Goal: Task Accomplishment & Management: Manage account settings

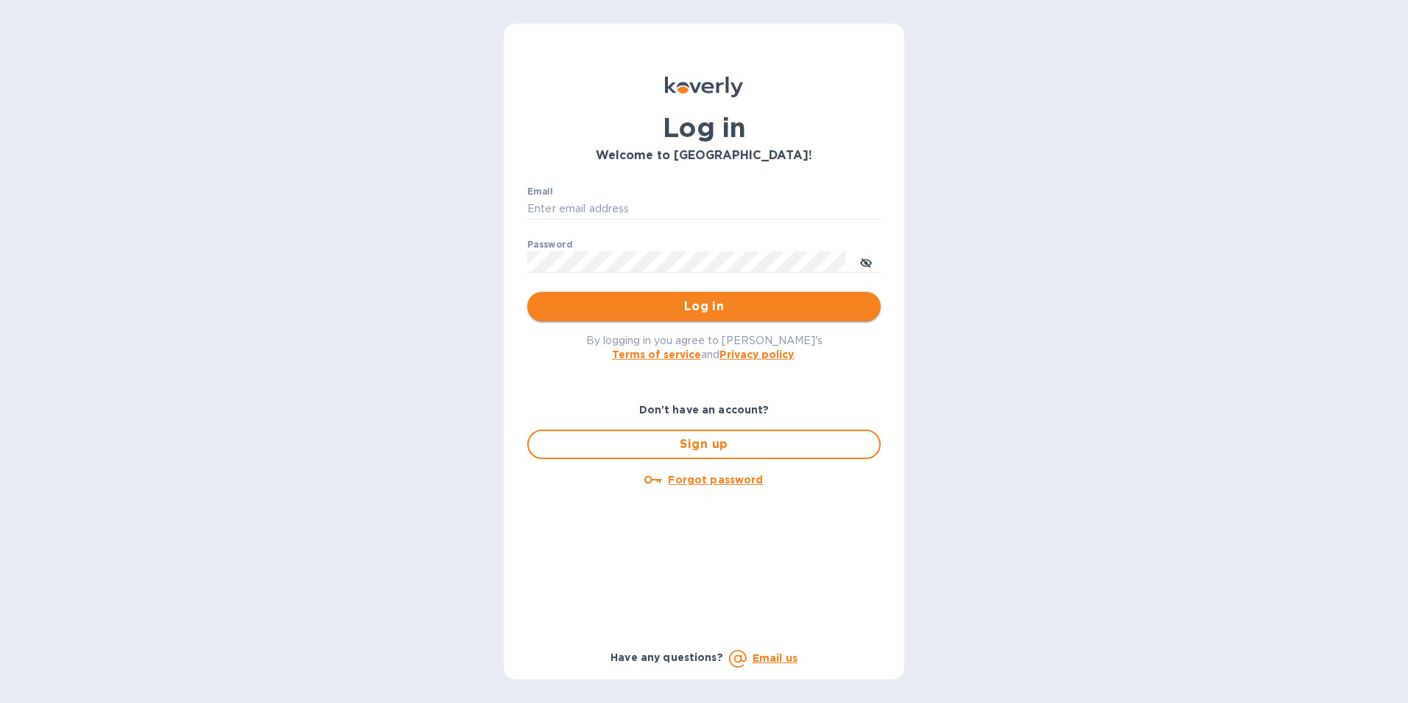
type input "[PERSON_NAME][EMAIL_ADDRESS][DOMAIN_NAME]"
click at [683, 297] on button "Log in" at bounding box center [703, 306] width 353 height 29
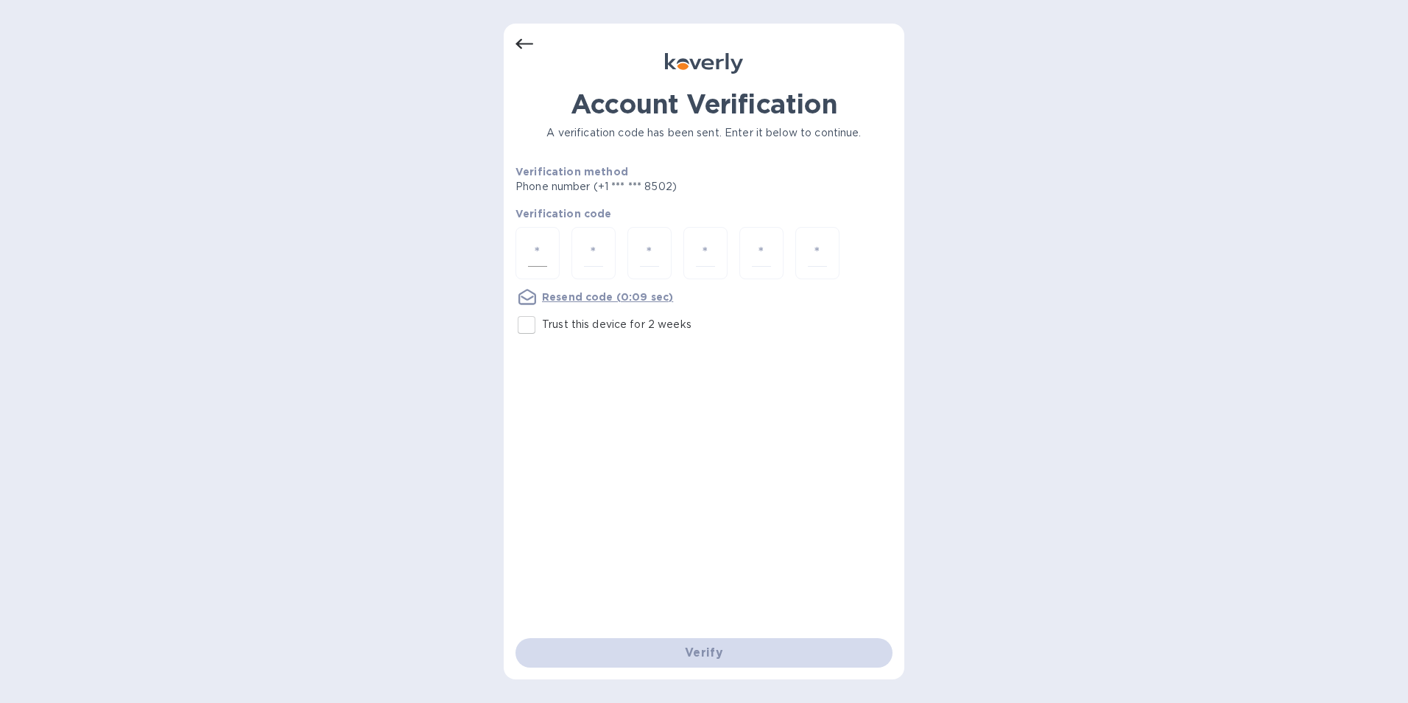
click at [527, 250] on div at bounding box center [537, 253] width 44 height 52
type input "1"
type input "9"
type input "1"
type input "4"
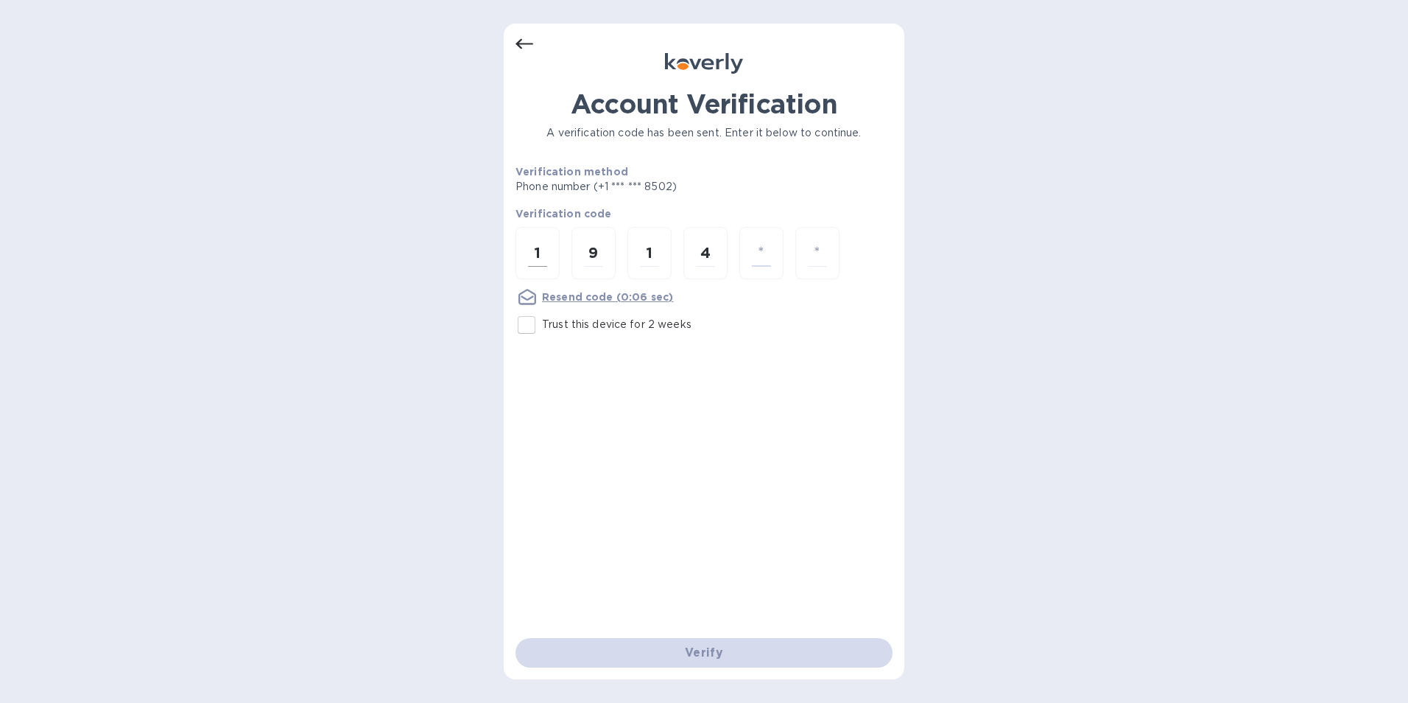
type input "9"
type input "3"
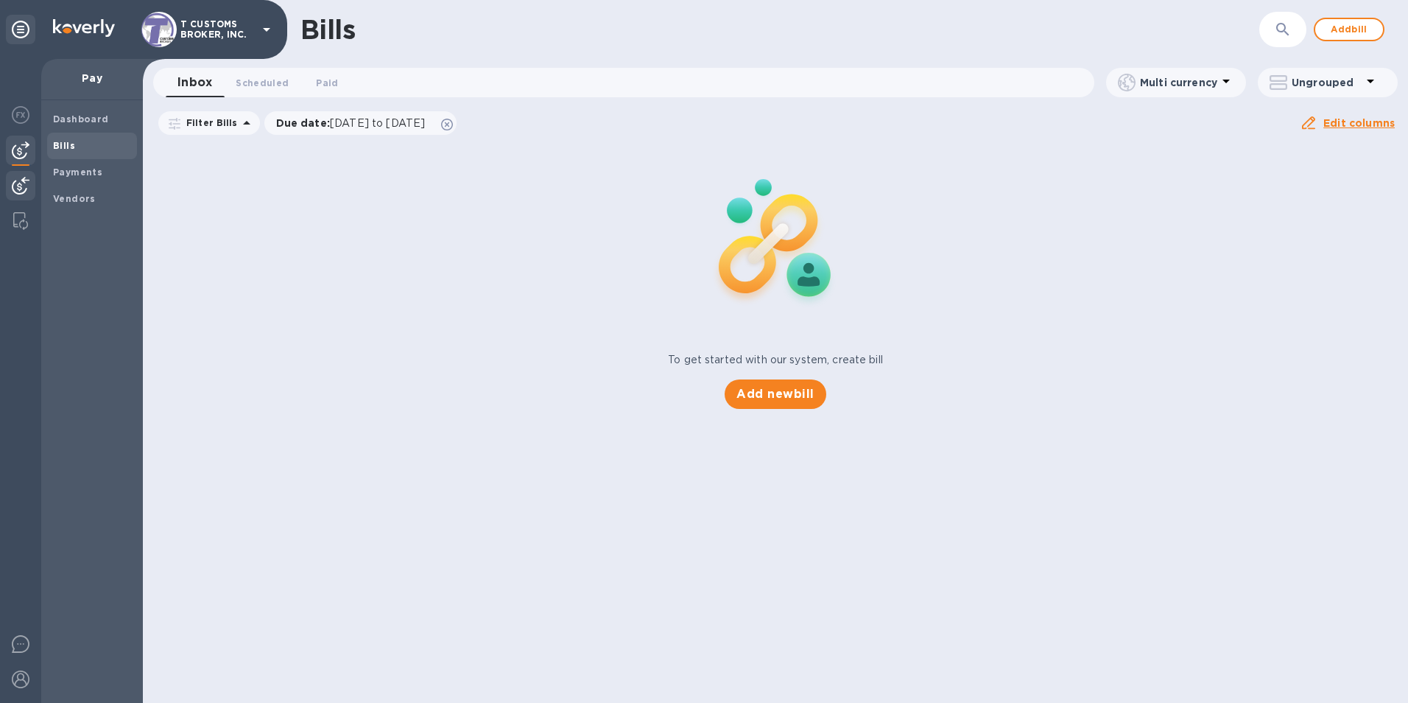
click at [27, 182] on img at bounding box center [21, 186] width 18 height 18
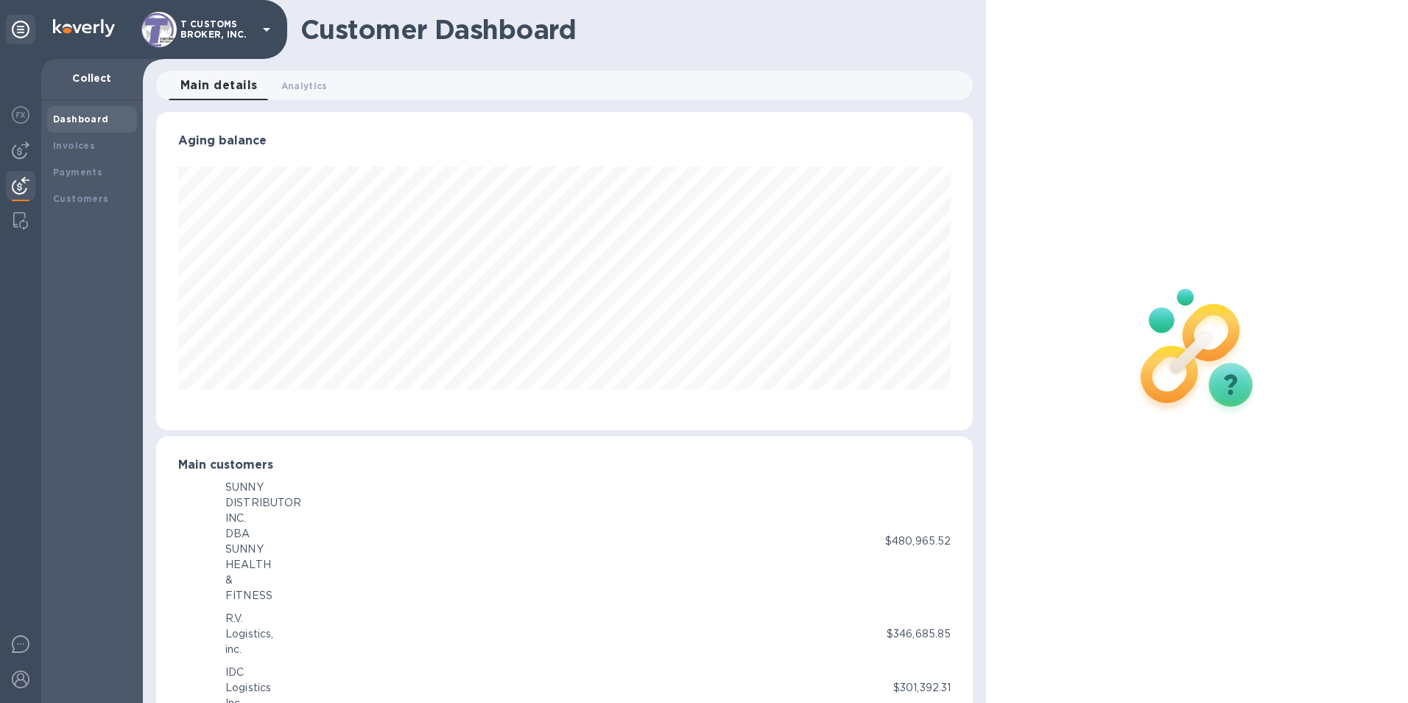
scroll to position [736071, 735579]
click at [80, 196] on b "Customers" at bounding box center [81, 198] width 56 height 11
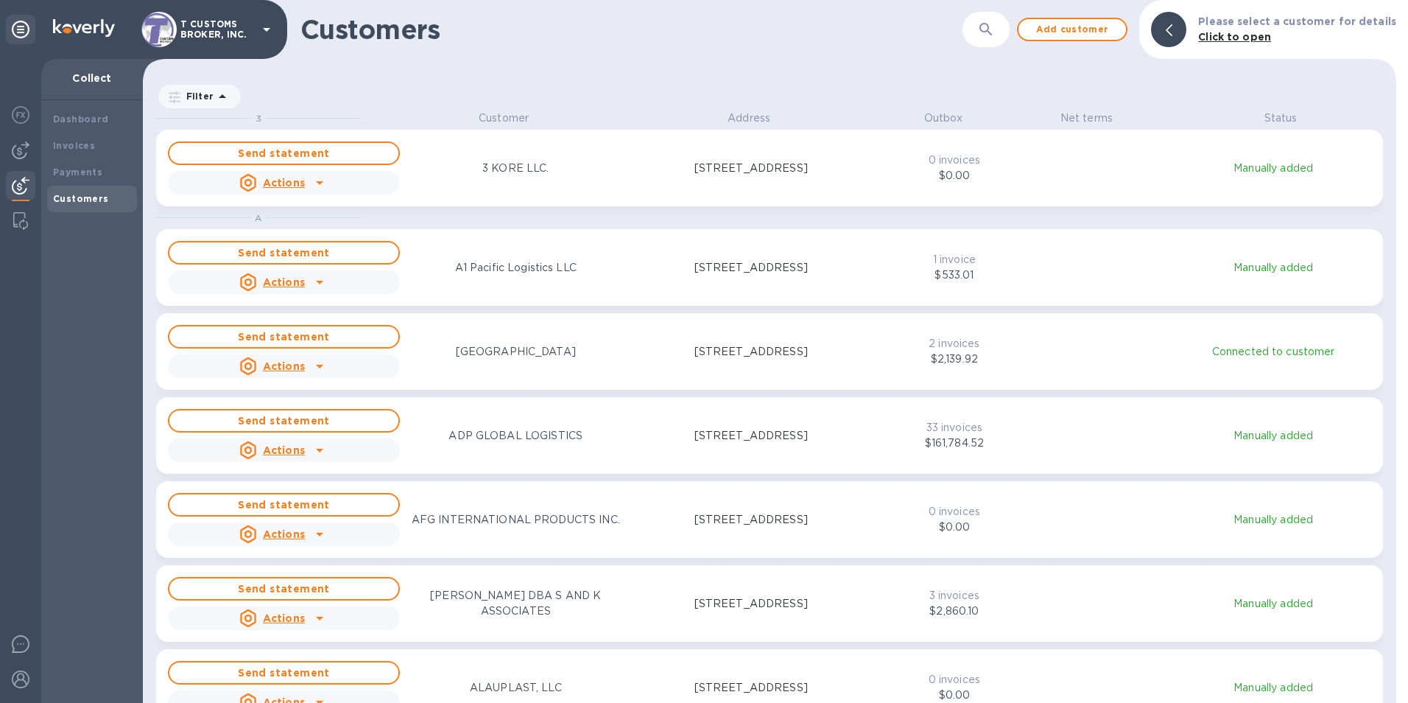
scroll to position [581, 1247]
click at [985, 28] on button "button" at bounding box center [985, 29] width 35 height 35
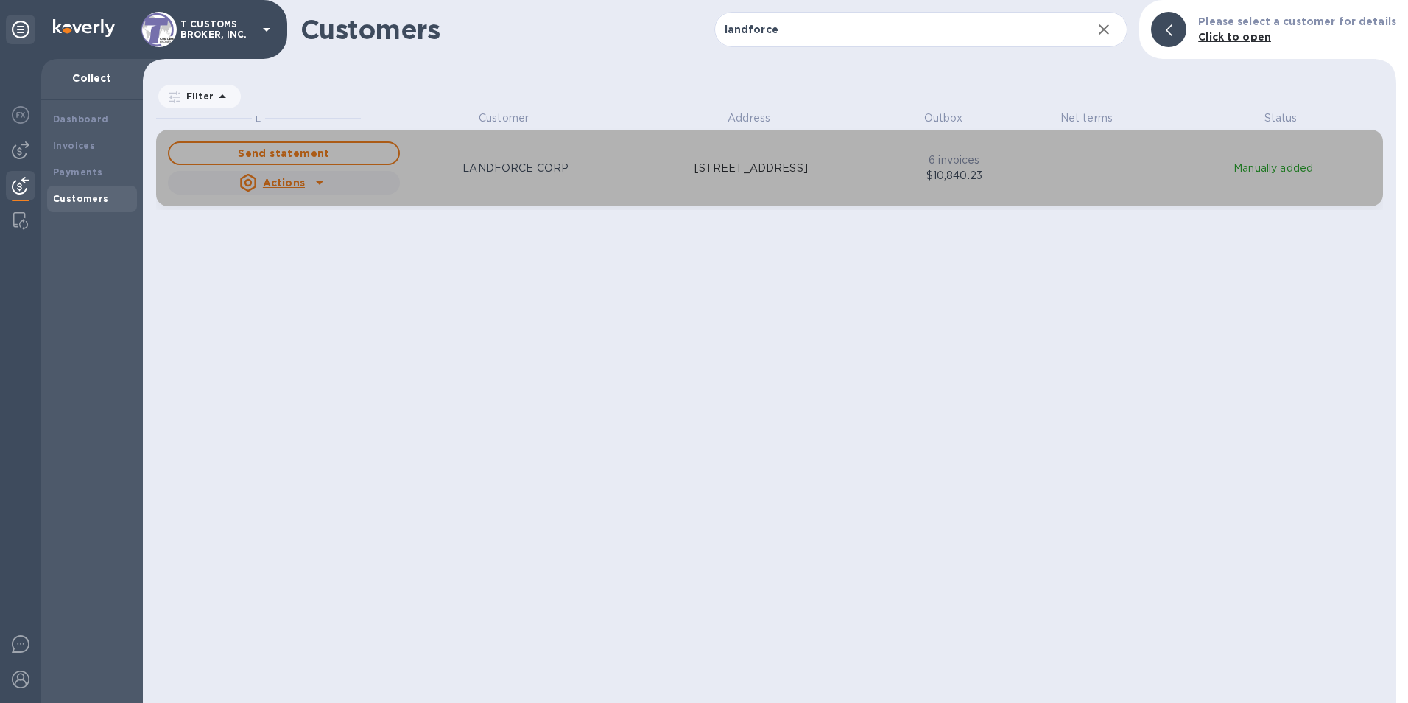
click at [477, 178] on div "LANDFORCE CORP" at bounding box center [516, 168] width 112 height 21
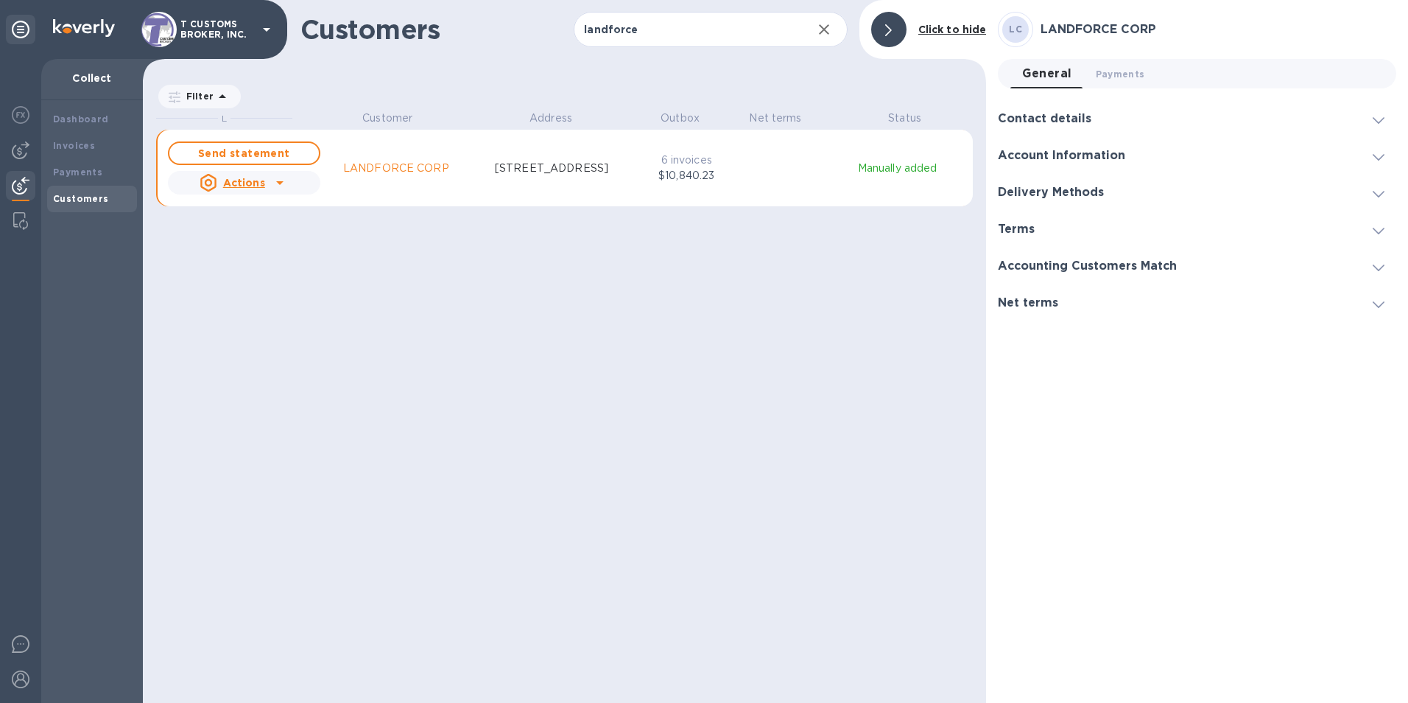
click at [409, 171] on p "LANDFORCE CORP" at bounding box center [396, 168] width 106 height 15
click at [395, 161] on p "LANDFORCE CORP" at bounding box center [396, 168] width 106 height 15
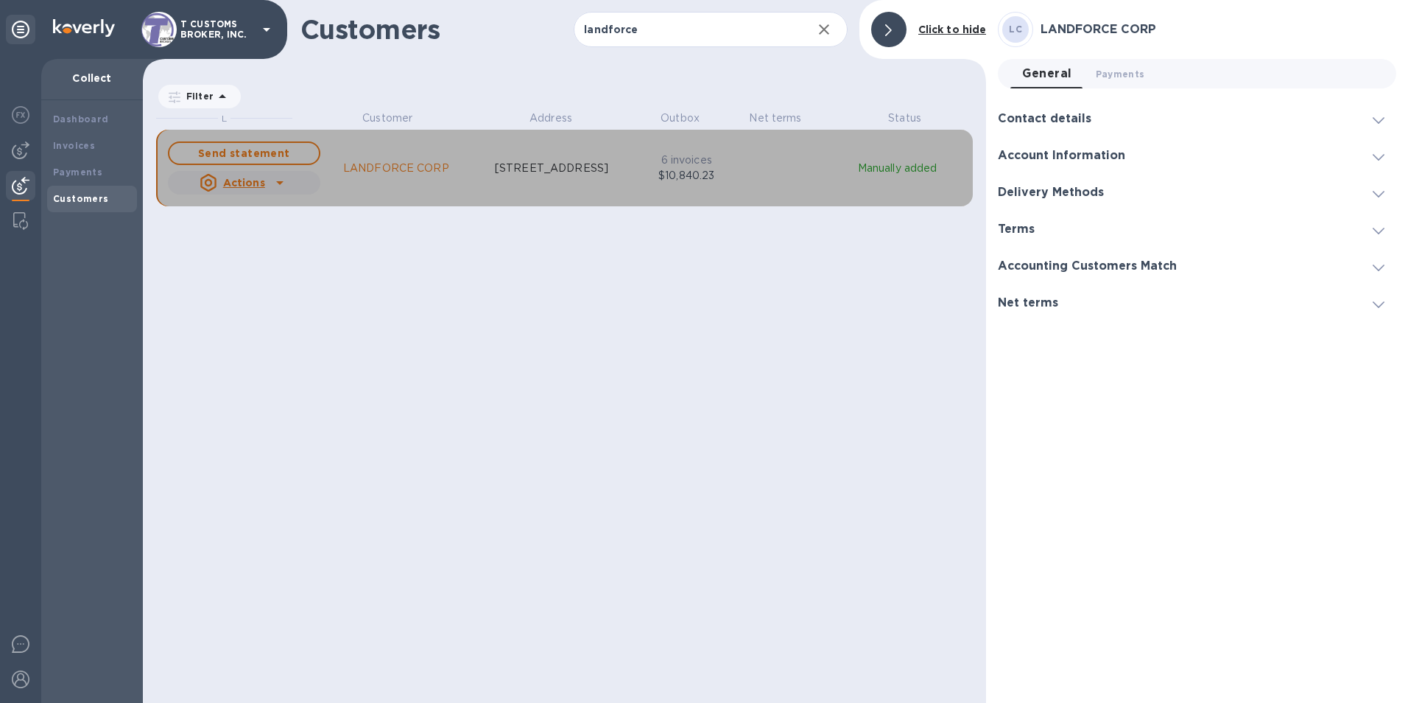
click at [395, 169] on p "LANDFORCE CORP" at bounding box center [396, 168] width 106 height 15
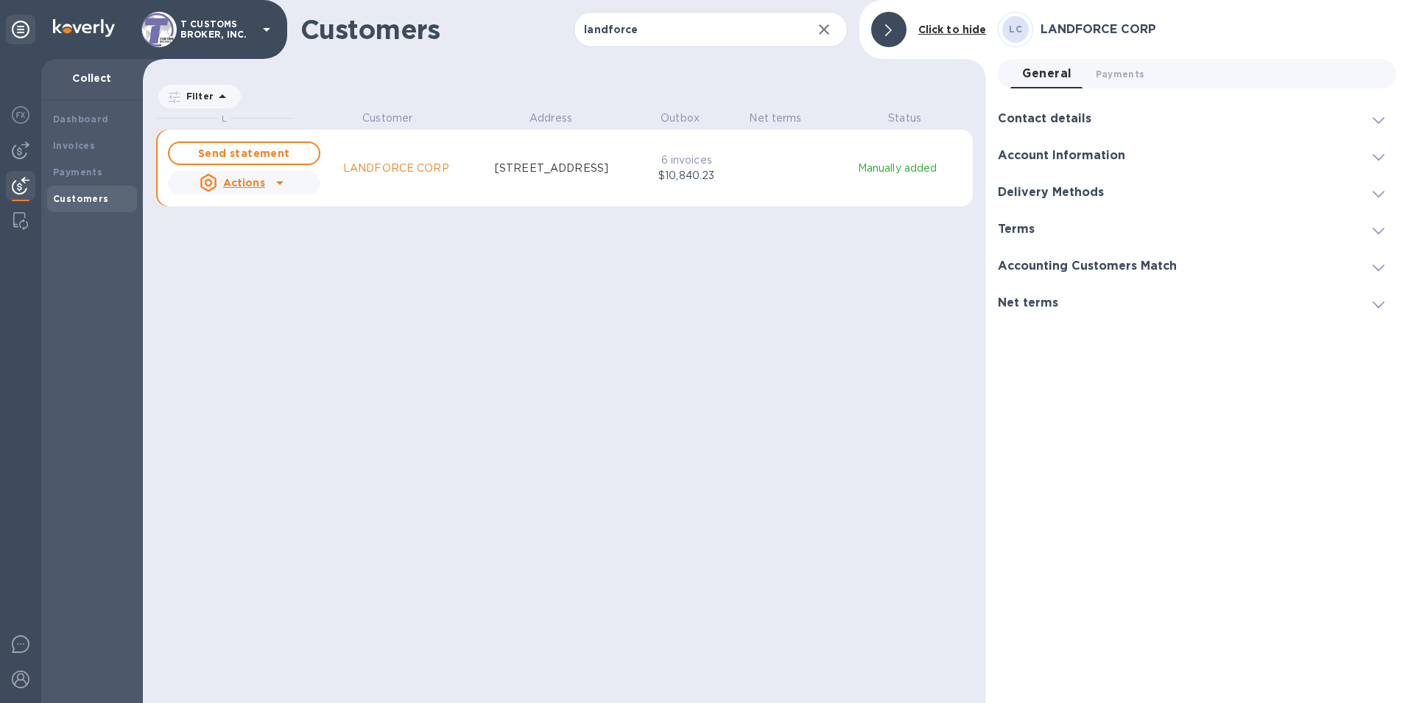
click at [409, 286] on div "L Customer Address Outbox Net terms Status Send statement Actions LANDFORCE COR…" at bounding box center [571, 404] width 830 height 588
click at [379, 362] on div "L Customer Address Outbox Net terms Status Send statement Actions LANDFORCE COR…" at bounding box center [571, 404] width 830 height 588
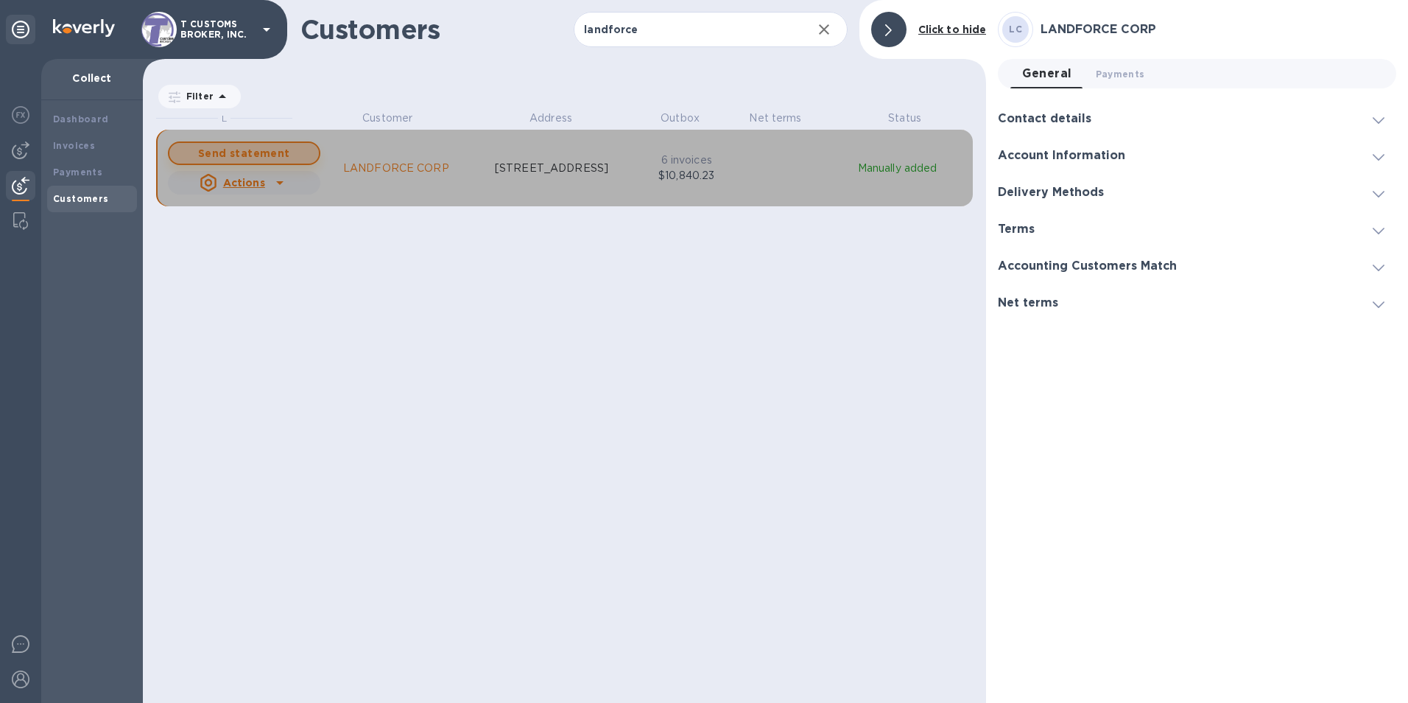
click at [278, 149] on span "Send statement" at bounding box center [244, 153] width 126 height 18
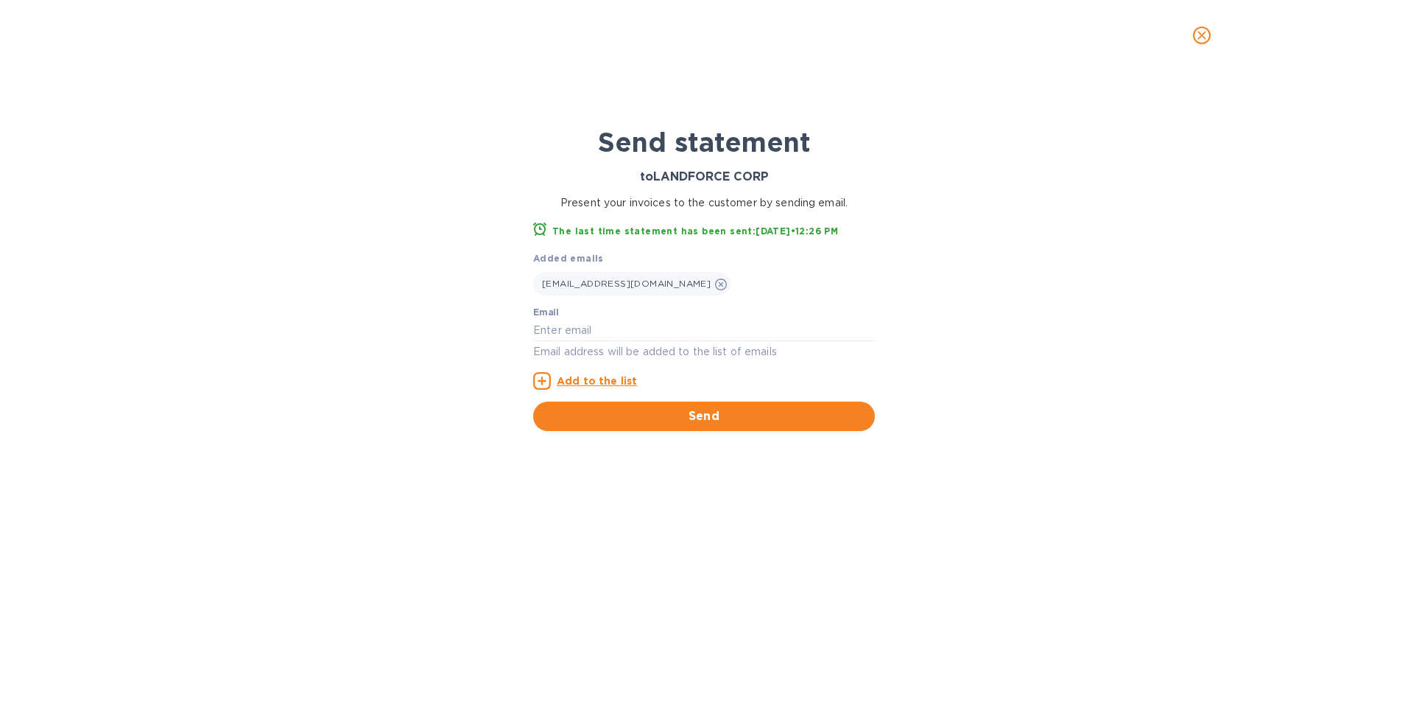
click at [1202, 37] on icon "close" at bounding box center [1201, 35] width 15 height 15
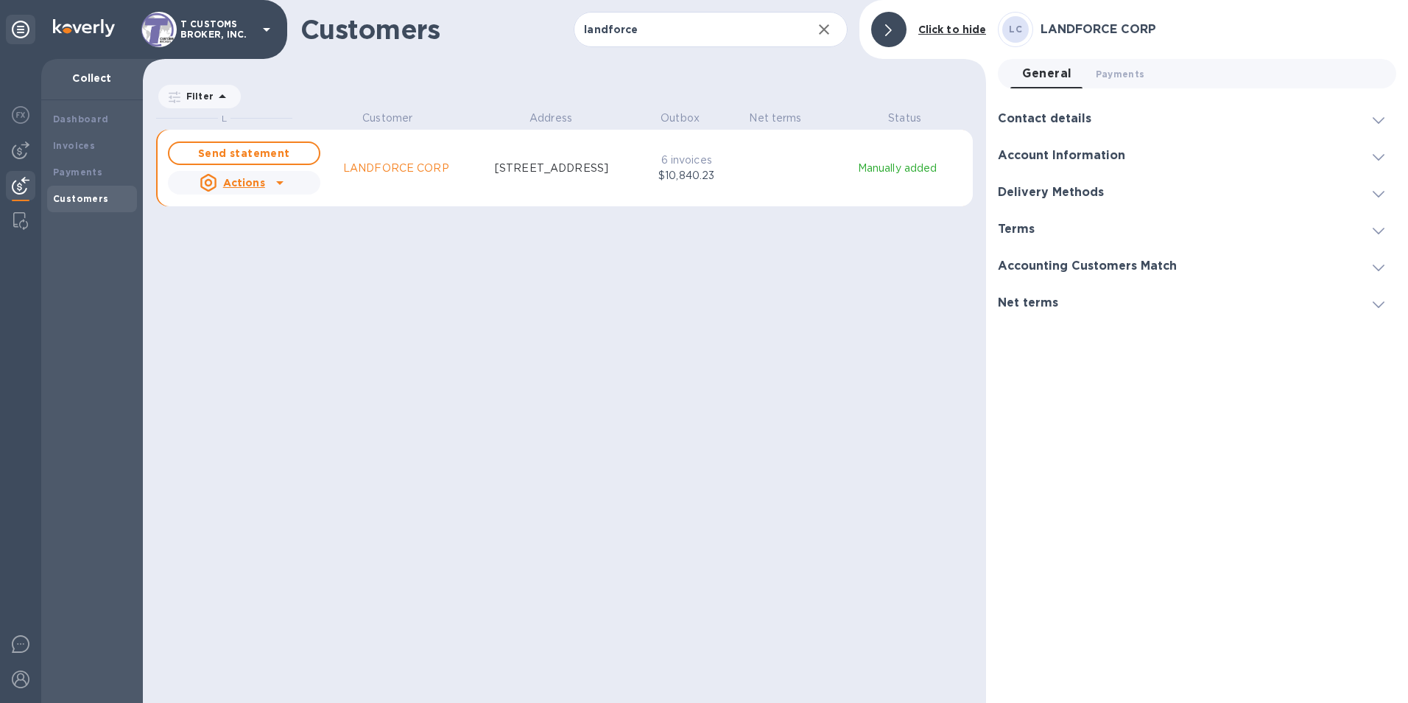
click at [440, 168] on p "LANDFORCE CORP" at bounding box center [396, 168] width 106 height 15
click at [417, 167] on p "LANDFORCE CORP" at bounding box center [396, 168] width 106 height 15
click at [742, 173] on div "Send statement Actions LANDFORCE CORP [STREET_ADDRESS] 6 invoices $10,840.23 Ma…" at bounding box center [564, 167] width 799 height 59
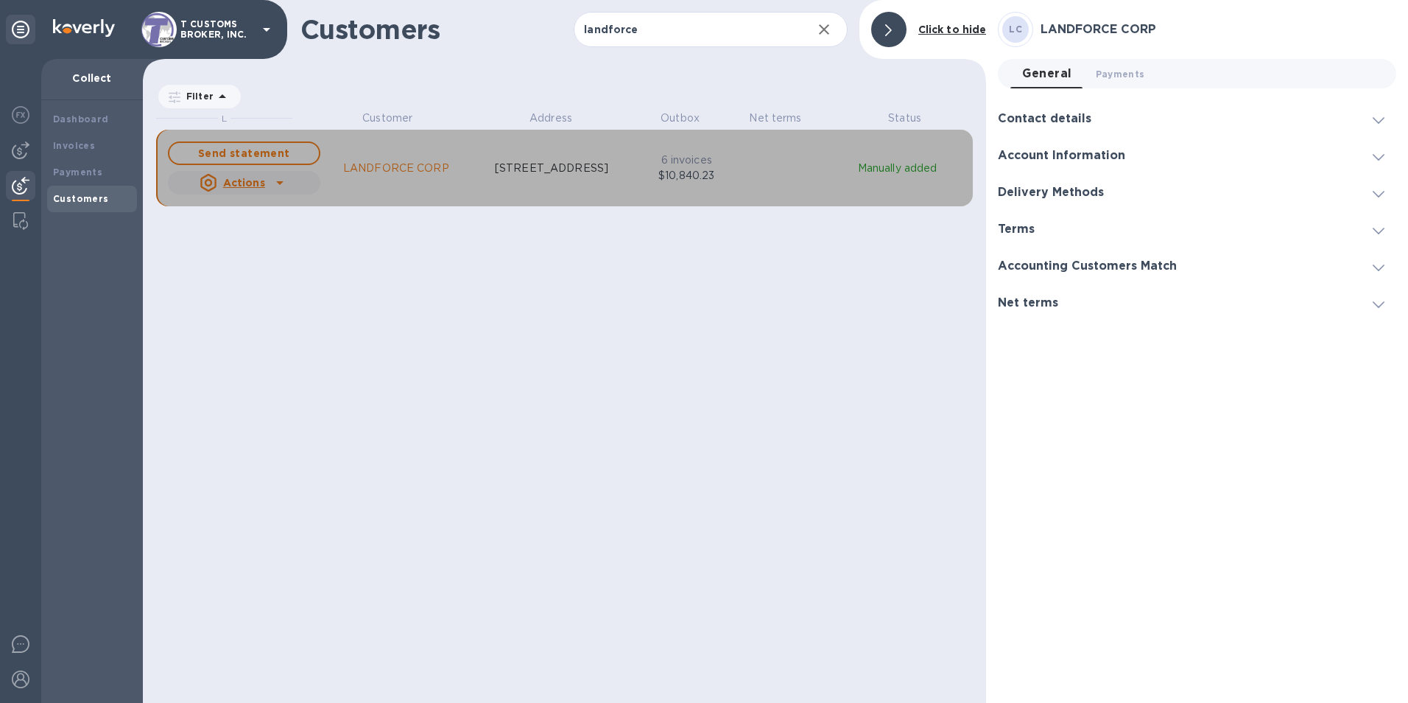
click at [671, 164] on p "6 invoices" at bounding box center [686, 159] width 60 height 15
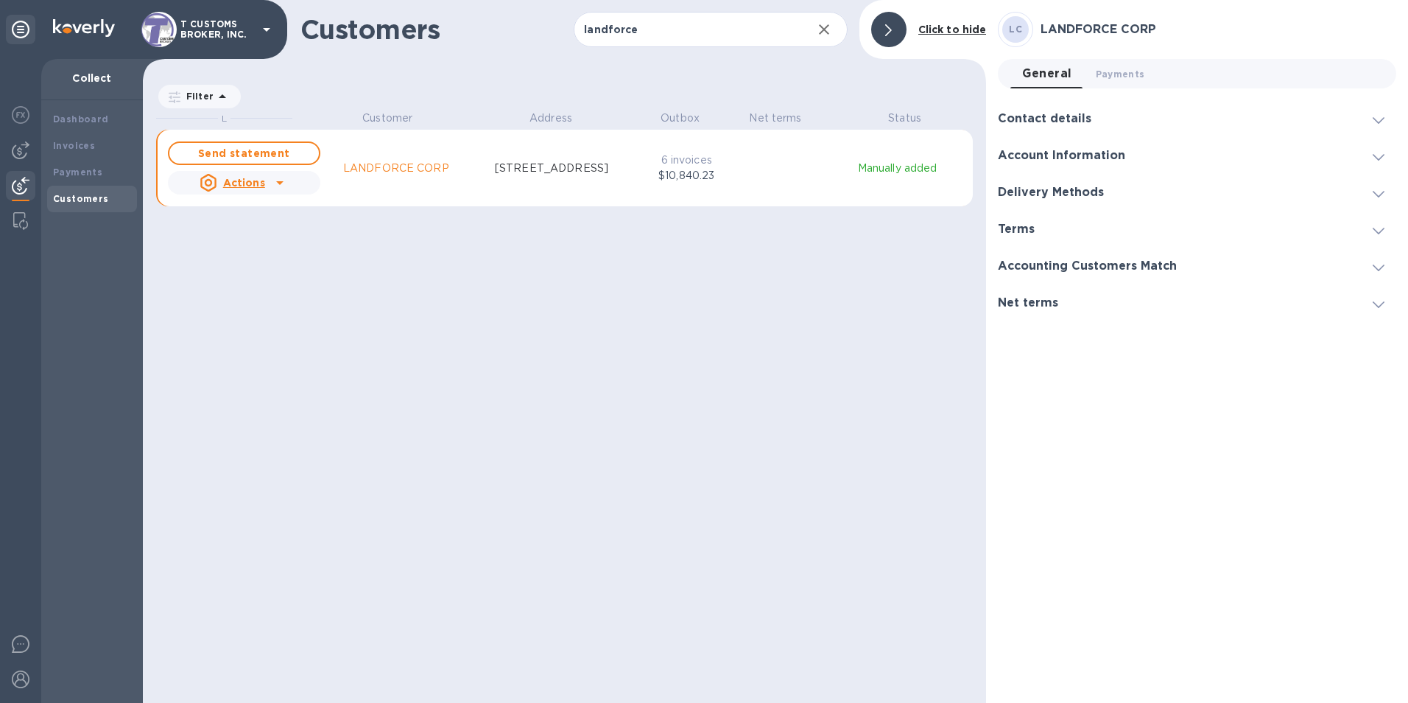
click at [907, 171] on p "Manually added" at bounding box center [897, 168] width 133 height 15
click at [885, 245] on div "L Customer Address Outbox Net terms Status Send statement Actions LANDFORCE COR…" at bounding box center [571, 404] width 830 height 588
click at [279, 390] on div "L Customer Address Outbox Net terms Status Send statement Actions LANDFORCE COR…" at bounding box center [571, 404] width 830 height 588
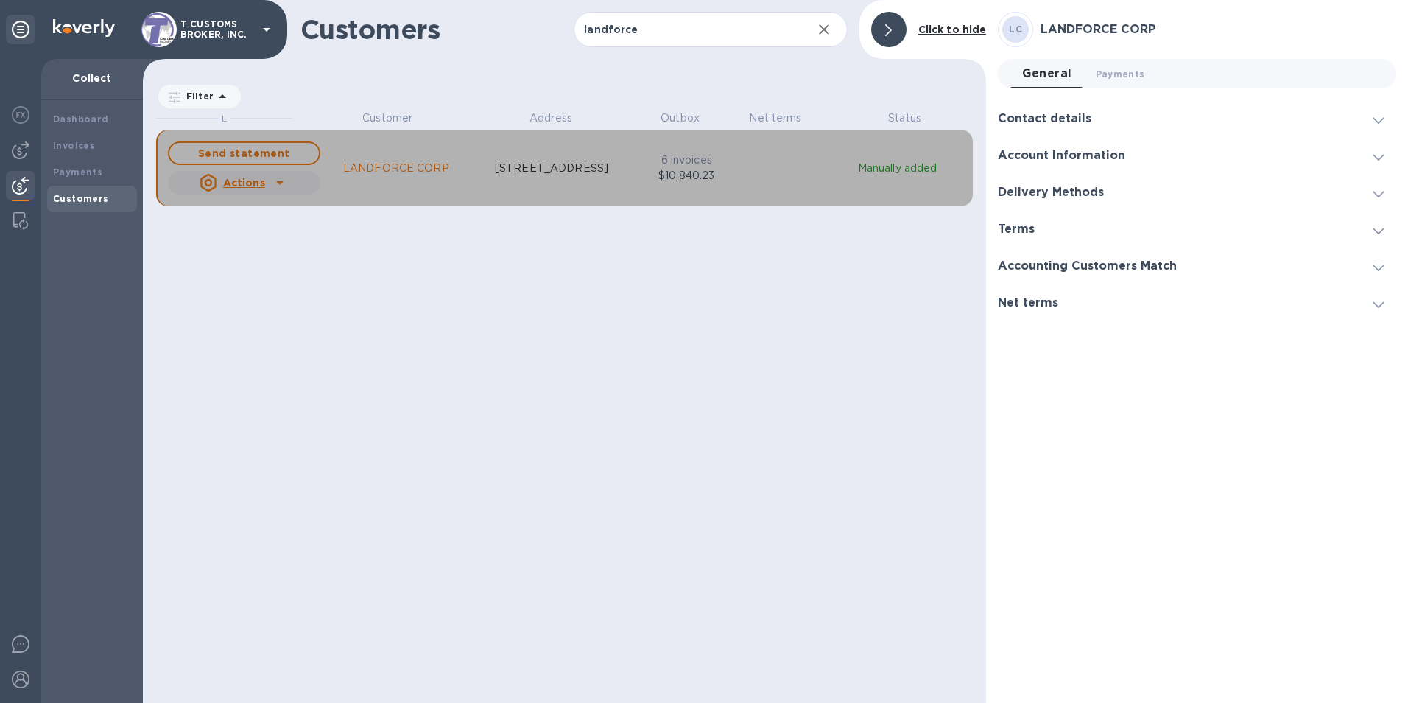
click at [283, 186] on icon "grid" at bounding box center [280, 183] width 18 height 18
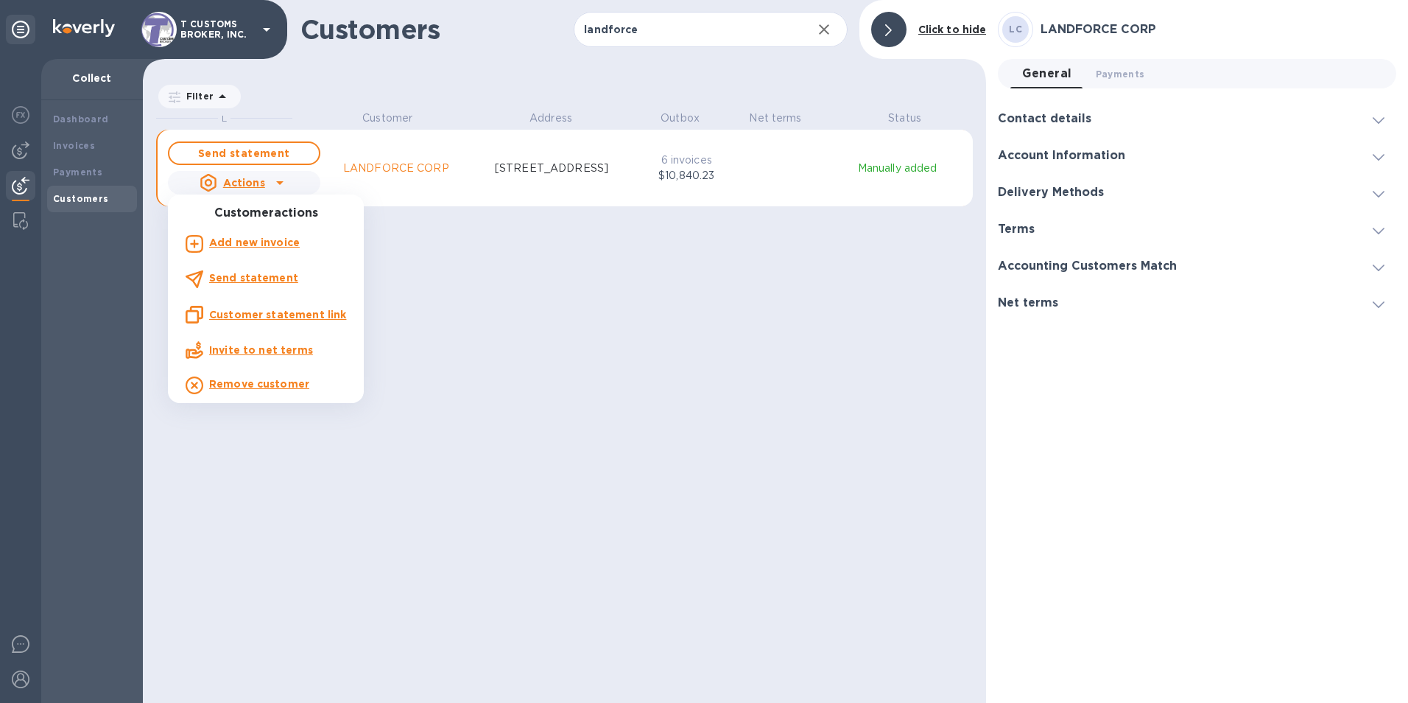
click at [518, 390] on div at bounding box center [704, 351] width 1408 height 703
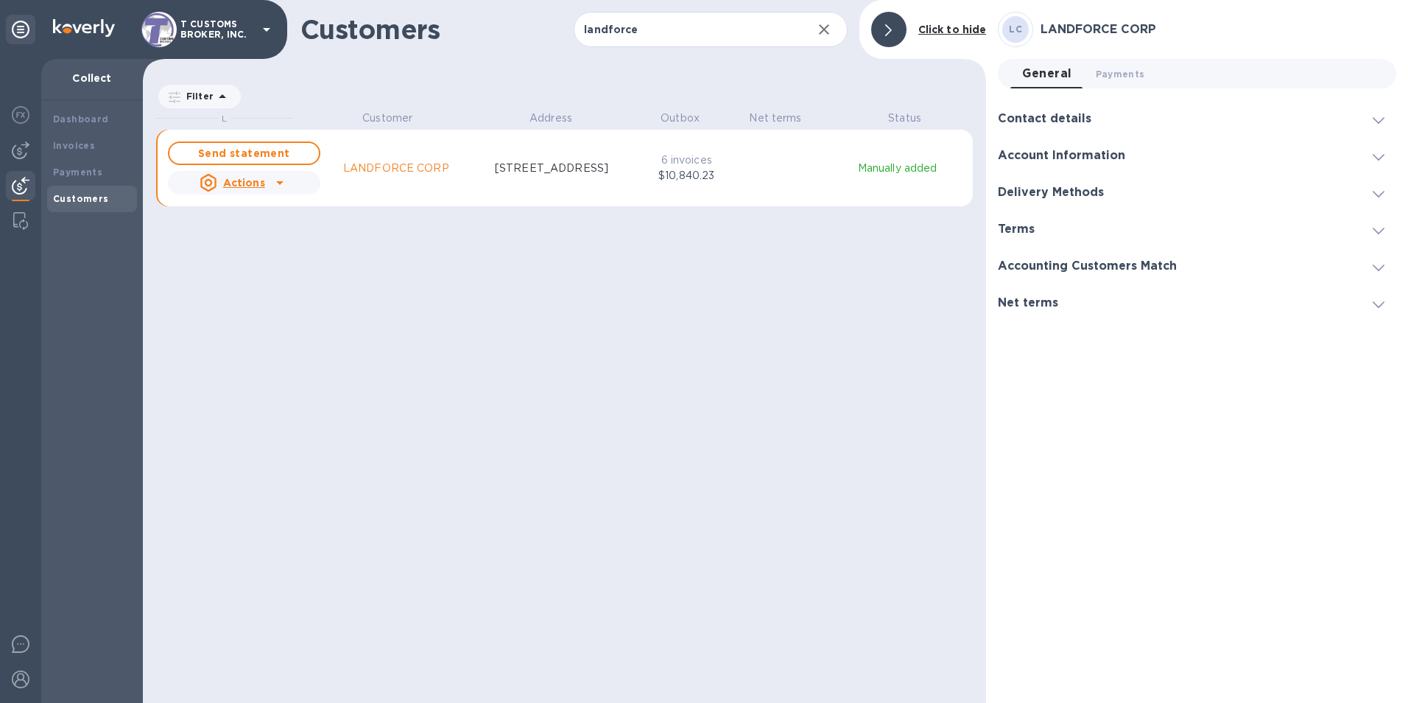
click at [547, 255] on div "L Customer Address Outbox Net terms Status Send statement Actions LANDFORCE COR…" at bounding box center [571, 404] width 830 height 588
click at [355, 172] on p "LANDFORCE CORP" at bounding box center [396, 168] width 106 height 15
click at [668, 32] on input "landforce" at bounding box center [687, 30] width 226 height 36
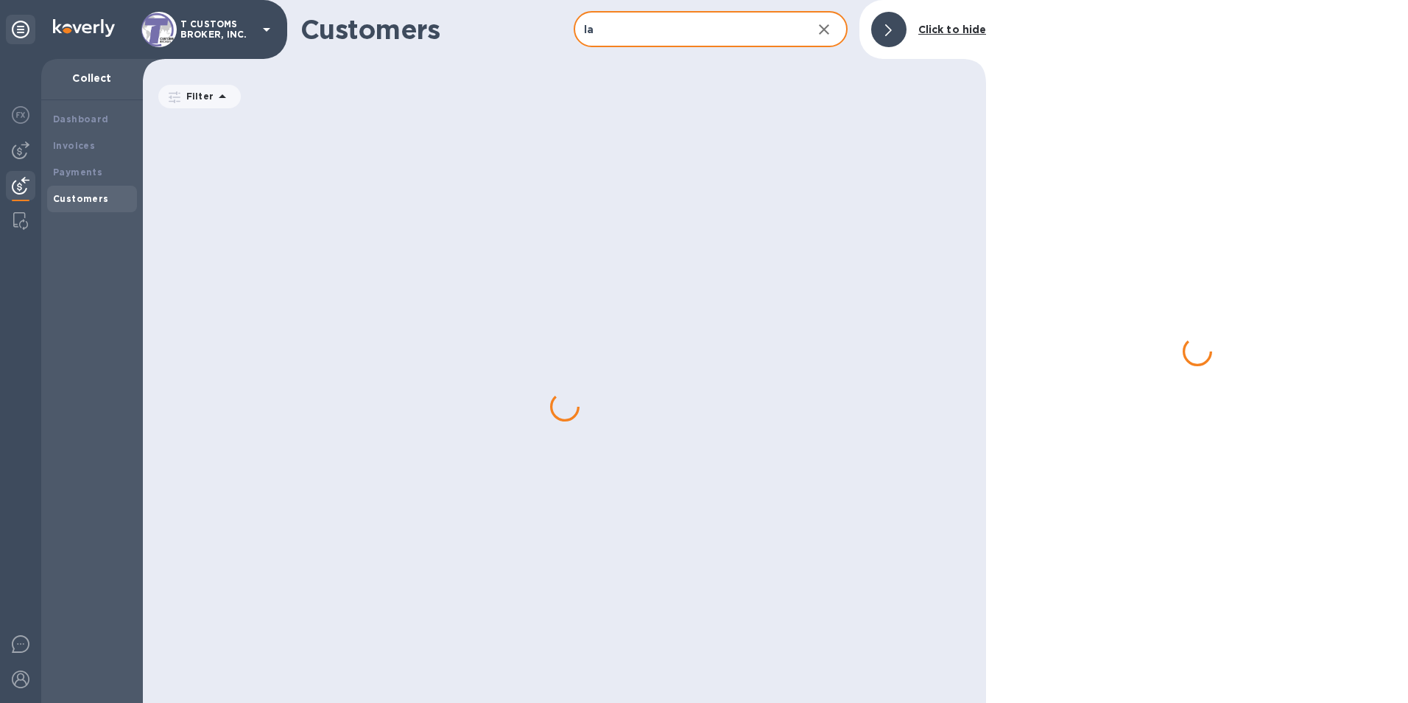
type input "l"
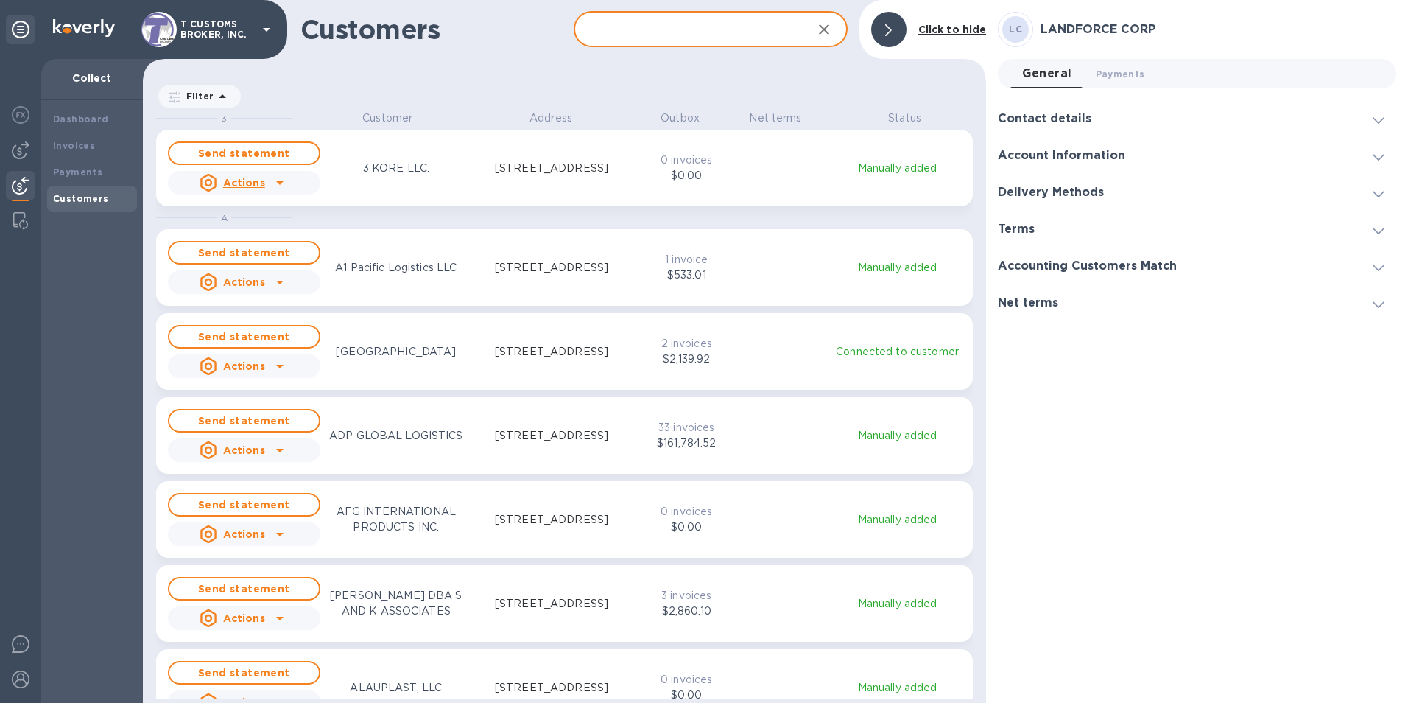
scroll to position [581, 838]
click at [609, 20] on input "text" at bounding box center [687, 30] width 226 height 36
click at [609, 29] on input "text" at bounding box center [687, 30] width 226 height 36
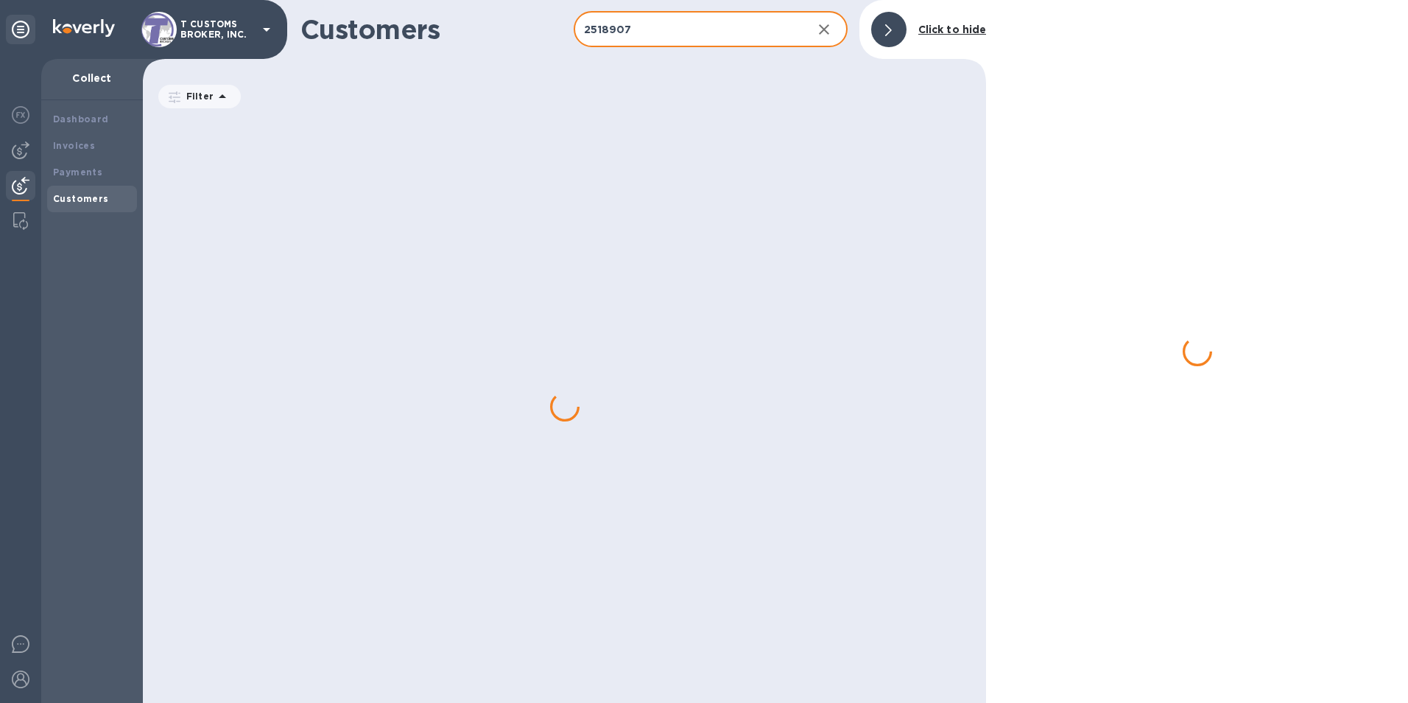
type input "2518907"
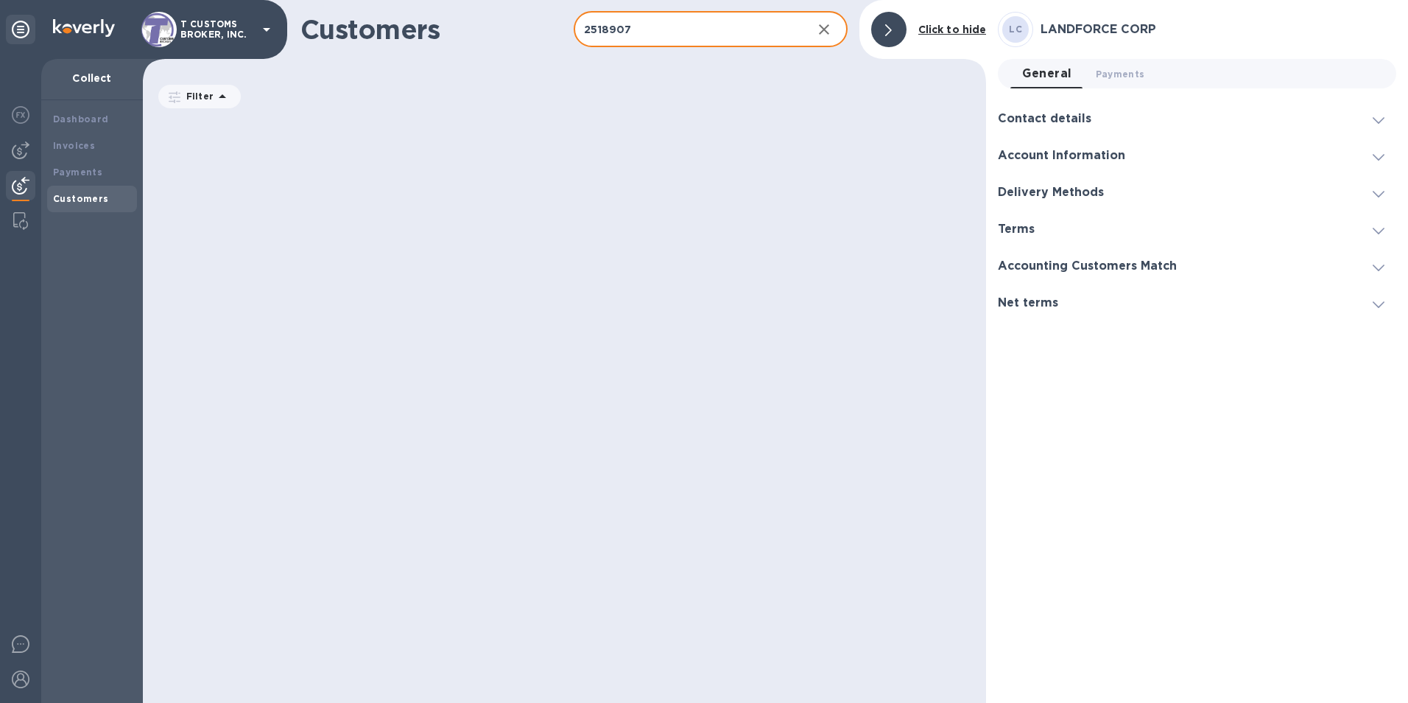
click at [630, 39] on input "2518907" at bounding box center [687, 30] width 226 height 36
click at [63, 169] on b "Payments" at bounding box center [77, 171] width 49 height 11
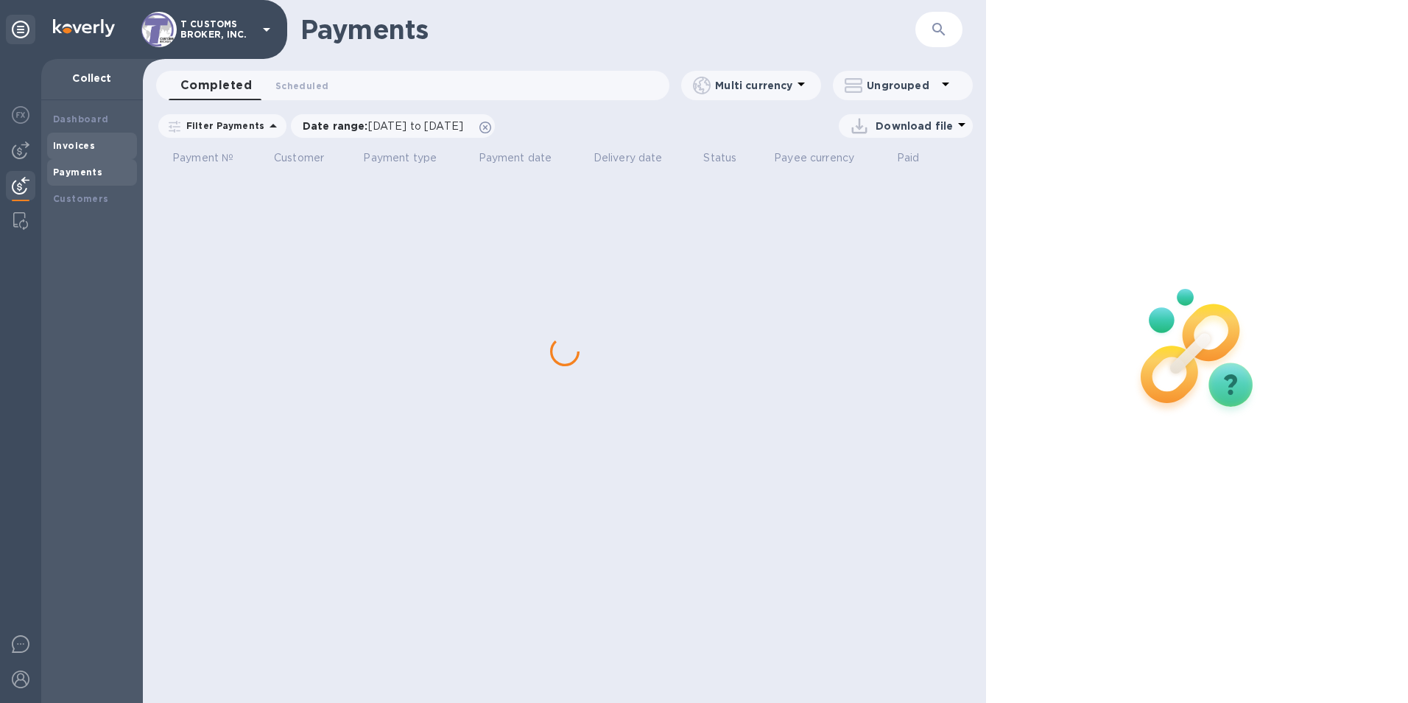
click at [75, 141] on b "Invoices" at bounding box center [74, 145] width 42 height 11
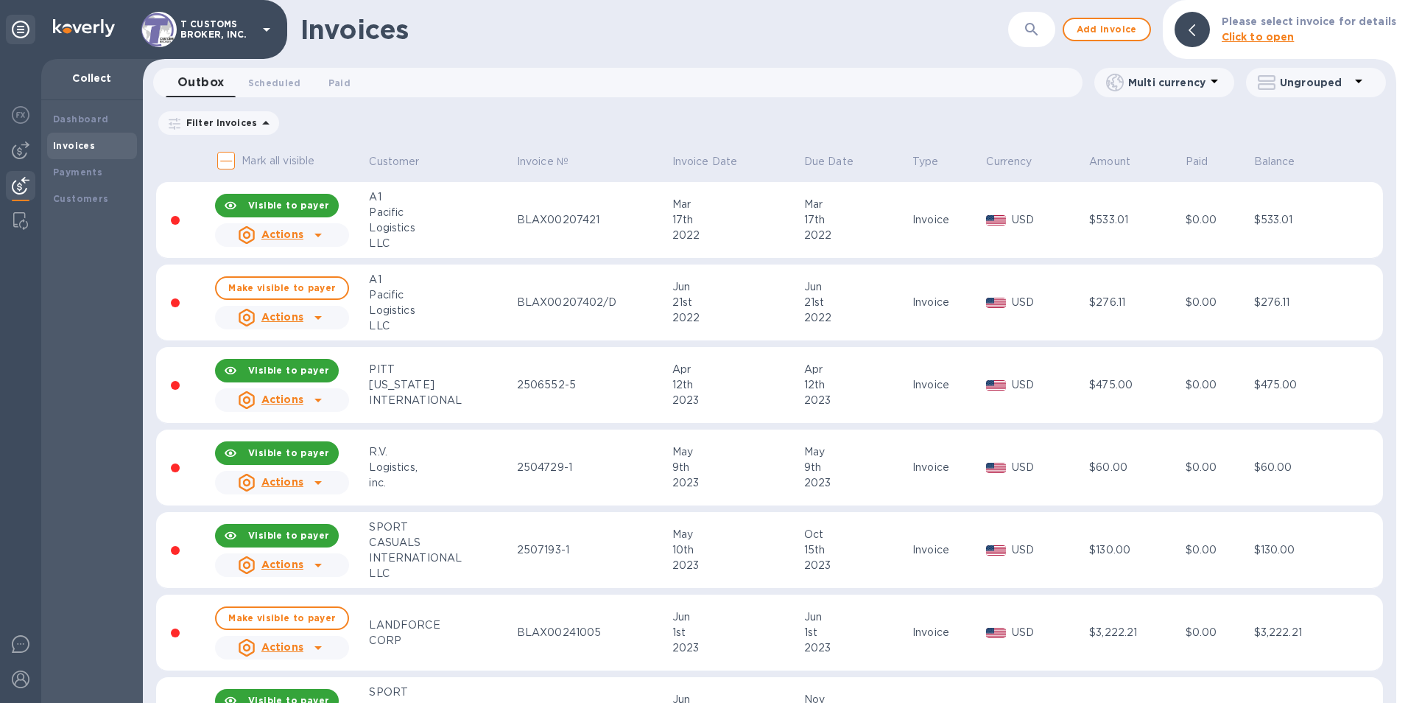
click at [1028, 32] on button "button" at bounding box center [1031, 29] width 35 height 35
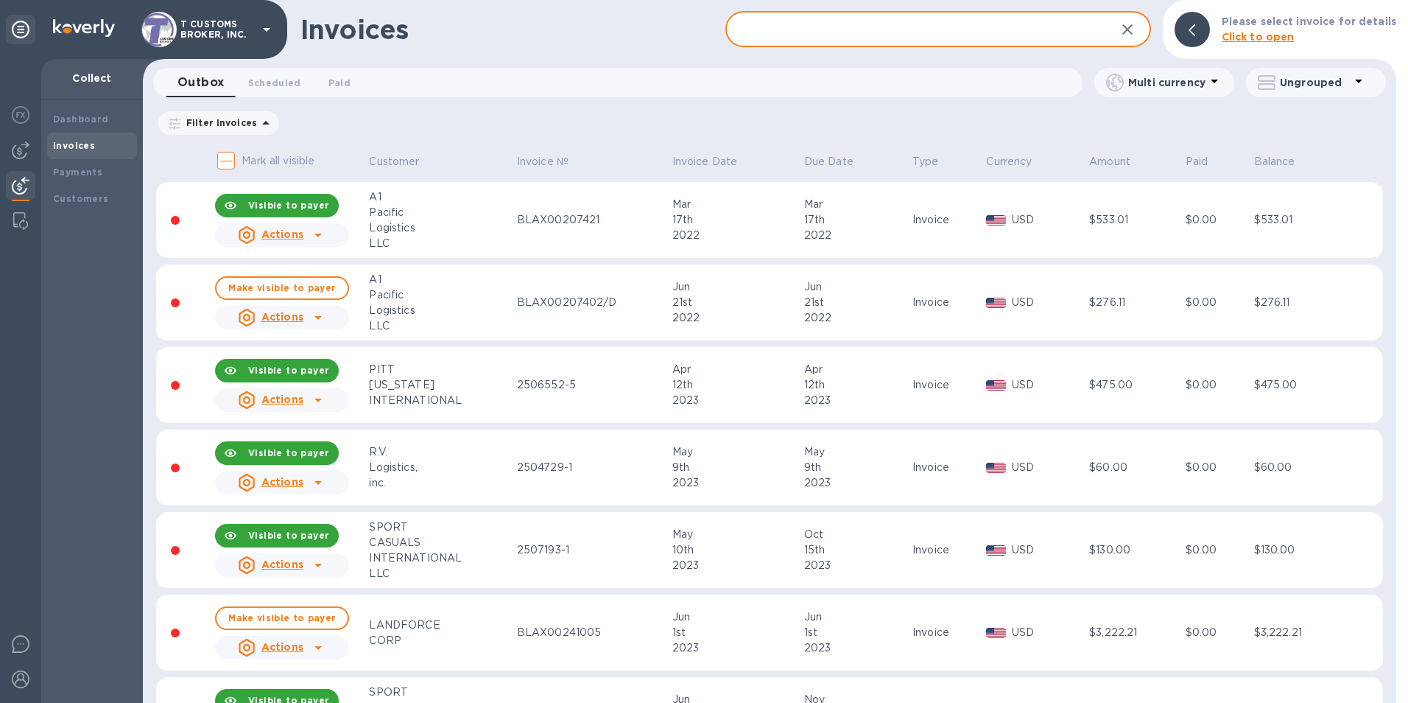
click at [849, 43] on input "text" at bounding box center [914, 30] width 378 height 36
click at [838, 37] on input "text" at bounding box center [914, 30] width 378 height 36
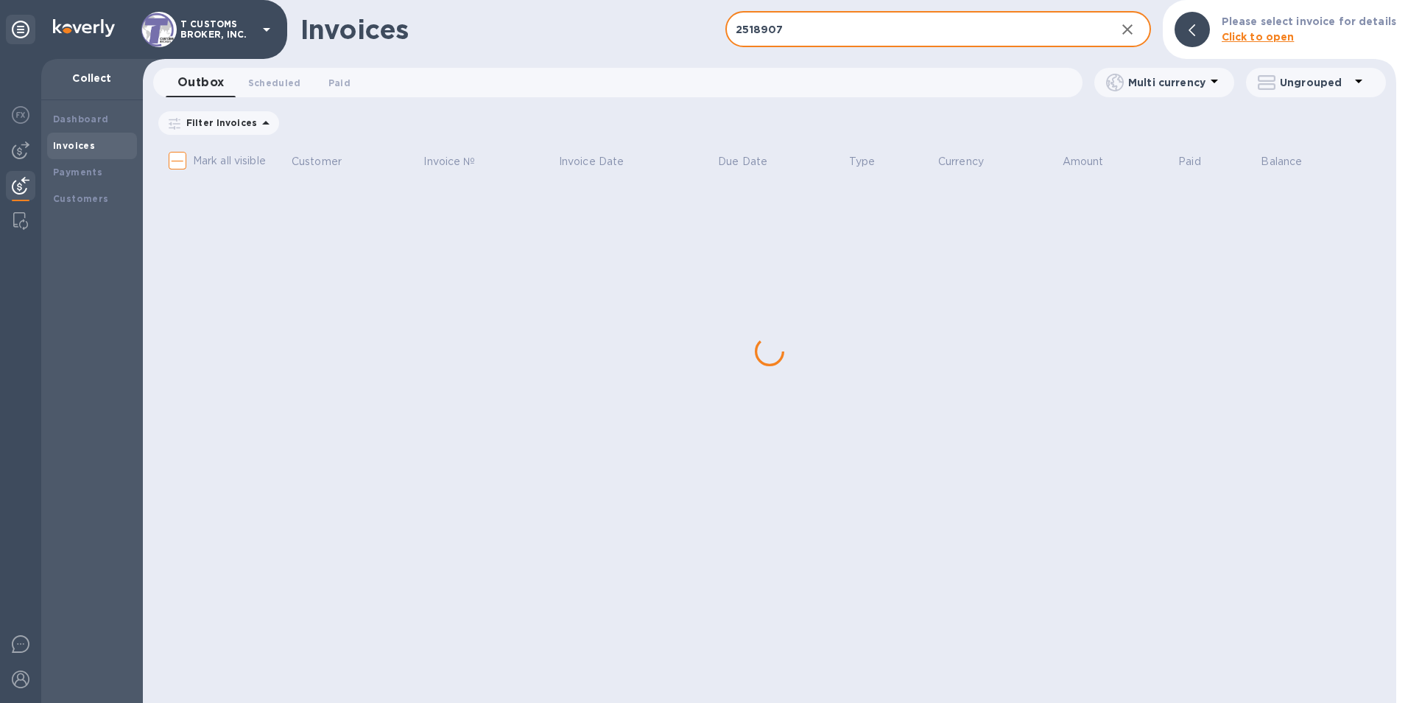
type input "2518907"
checkbox input "true"
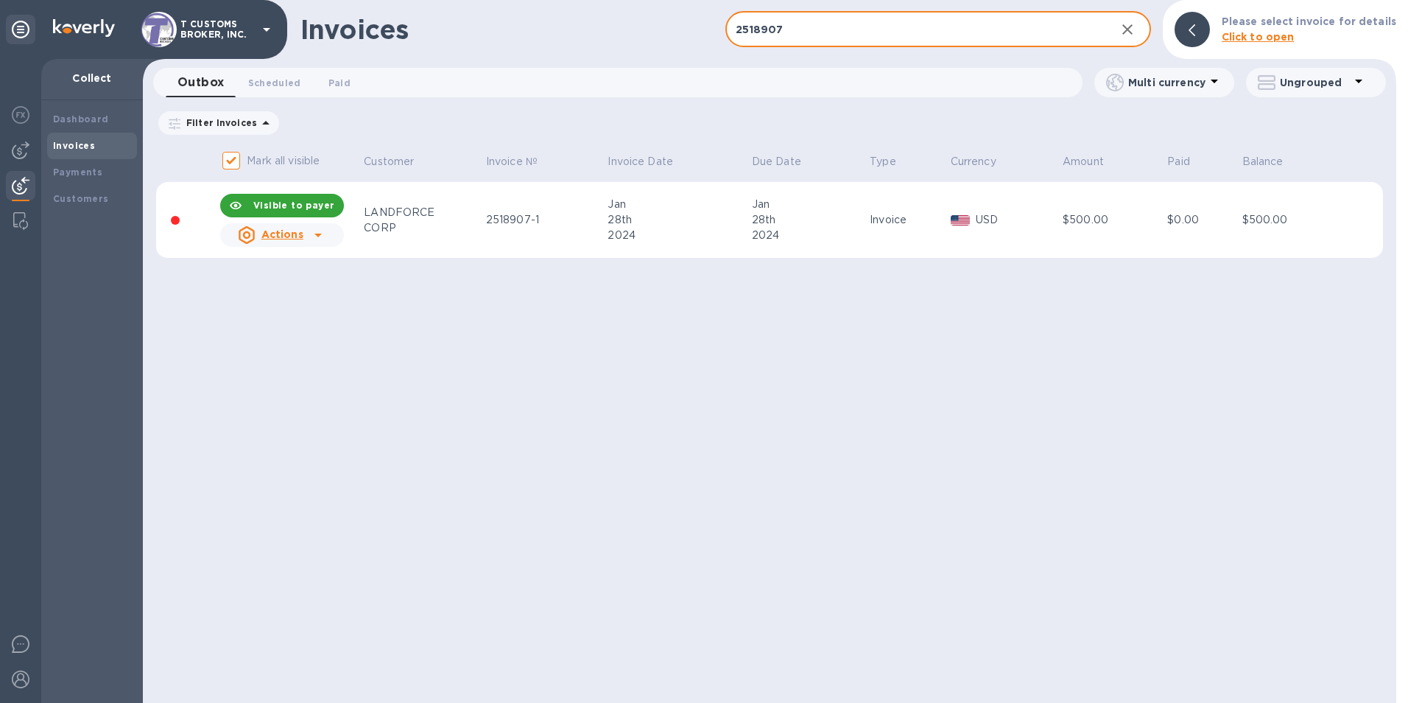
drag, startPoint x: 789, startPoint y: 21, endPoint x: 666, endPoint y: 29, distance: 124.0
click at [674, 32] on div "Invoices 2518907 ​ Add invoice Please select invoice for details Click to open" at bounding box center [769, 29] width 1253 height 59
drag, startPoint x: 801, startPoint y: 35, endPoint x: 711, endPoint y: 35, distance: 89.8
click at [711, 35] on div "Invoices 2523413 ​ Add invoice Please select invoice for details Click to open" at bounding box center [769, 29] width 1253 height 59
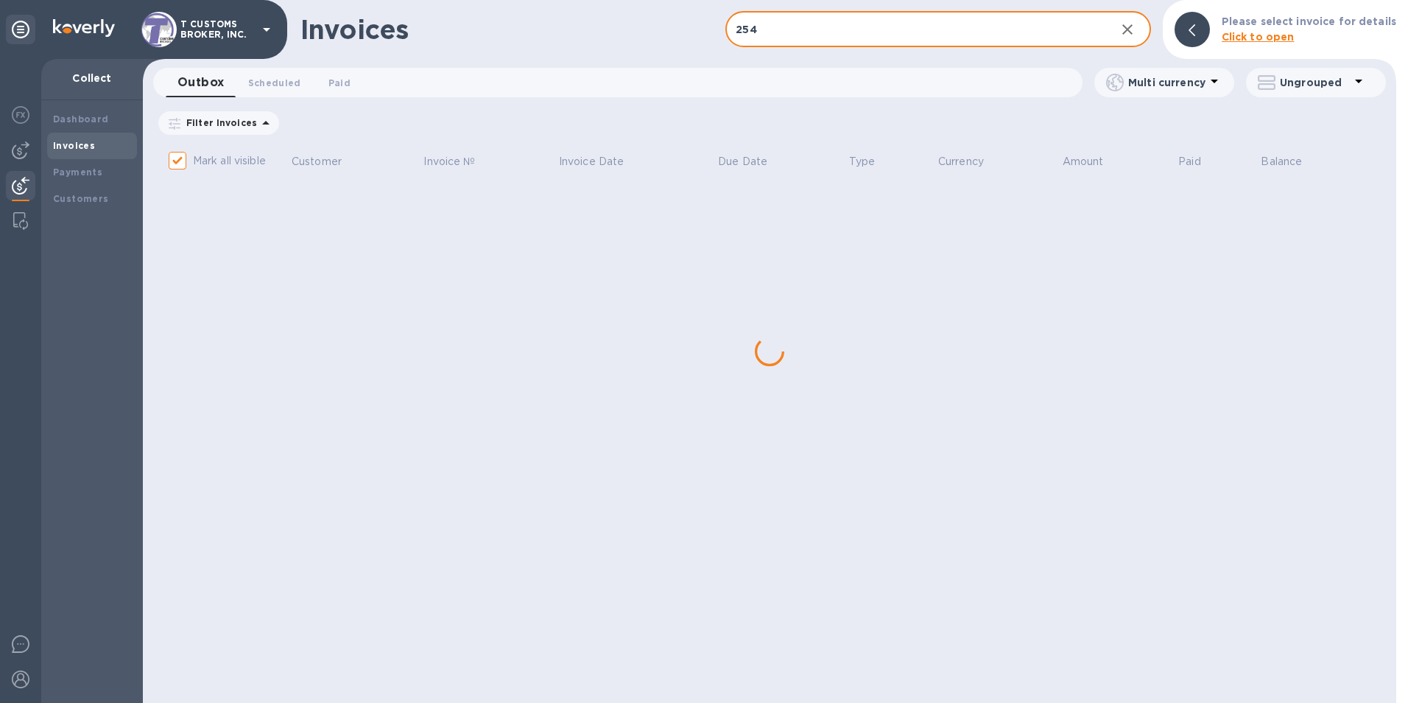
type input "2544"
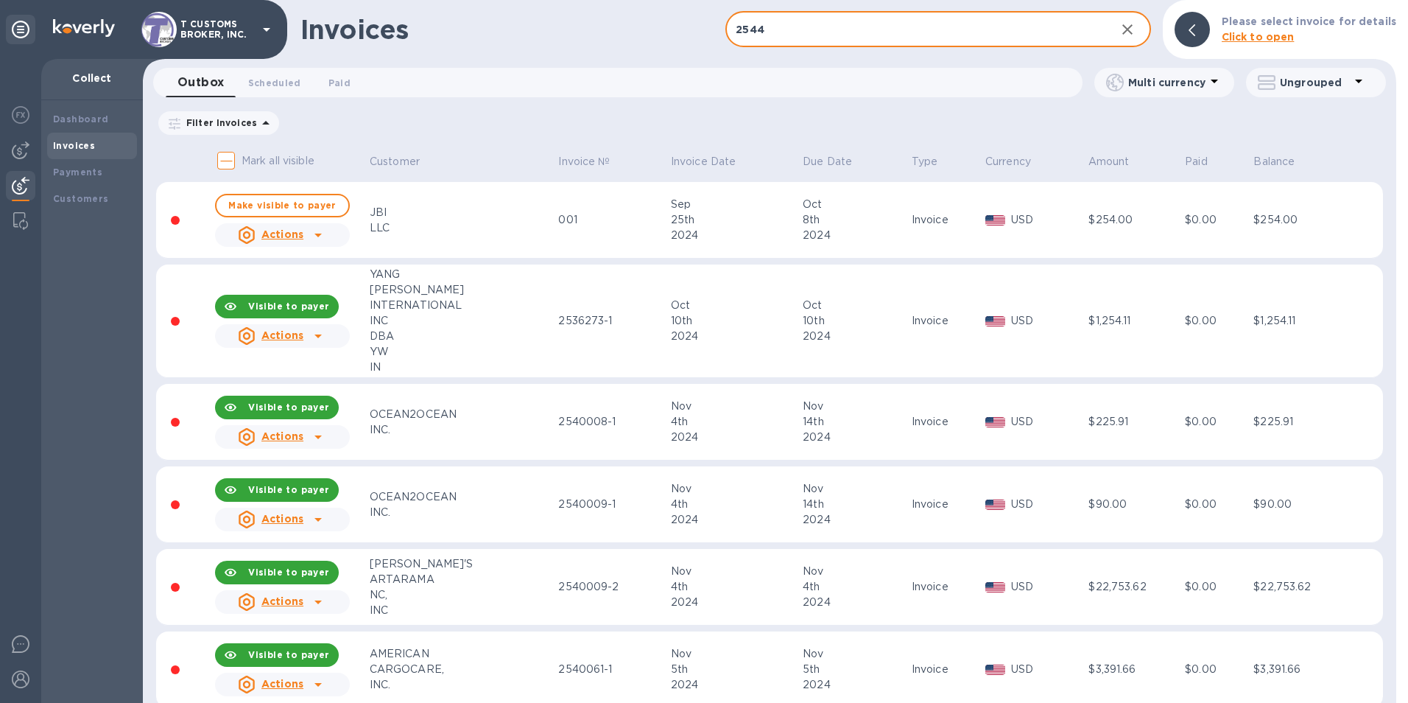
checkbox input "true"
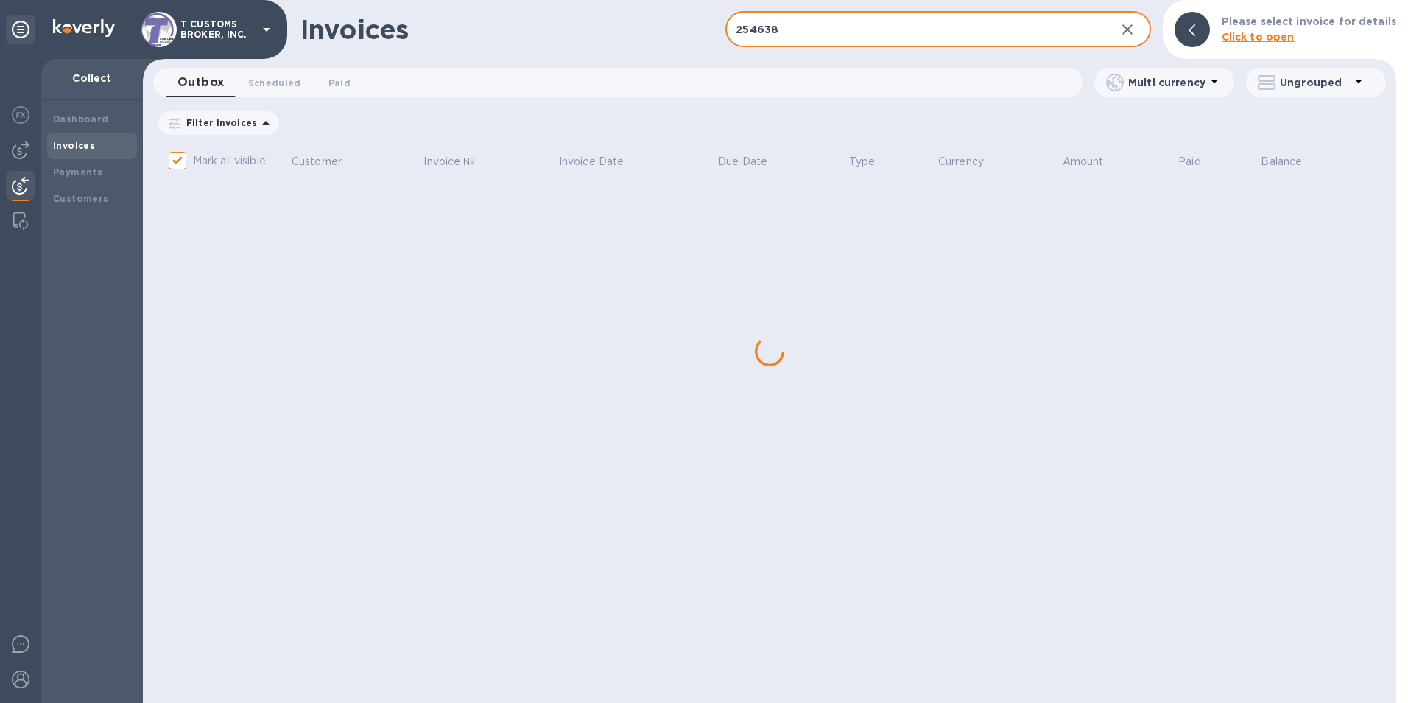
type input "2546381"
checkbox input "false"
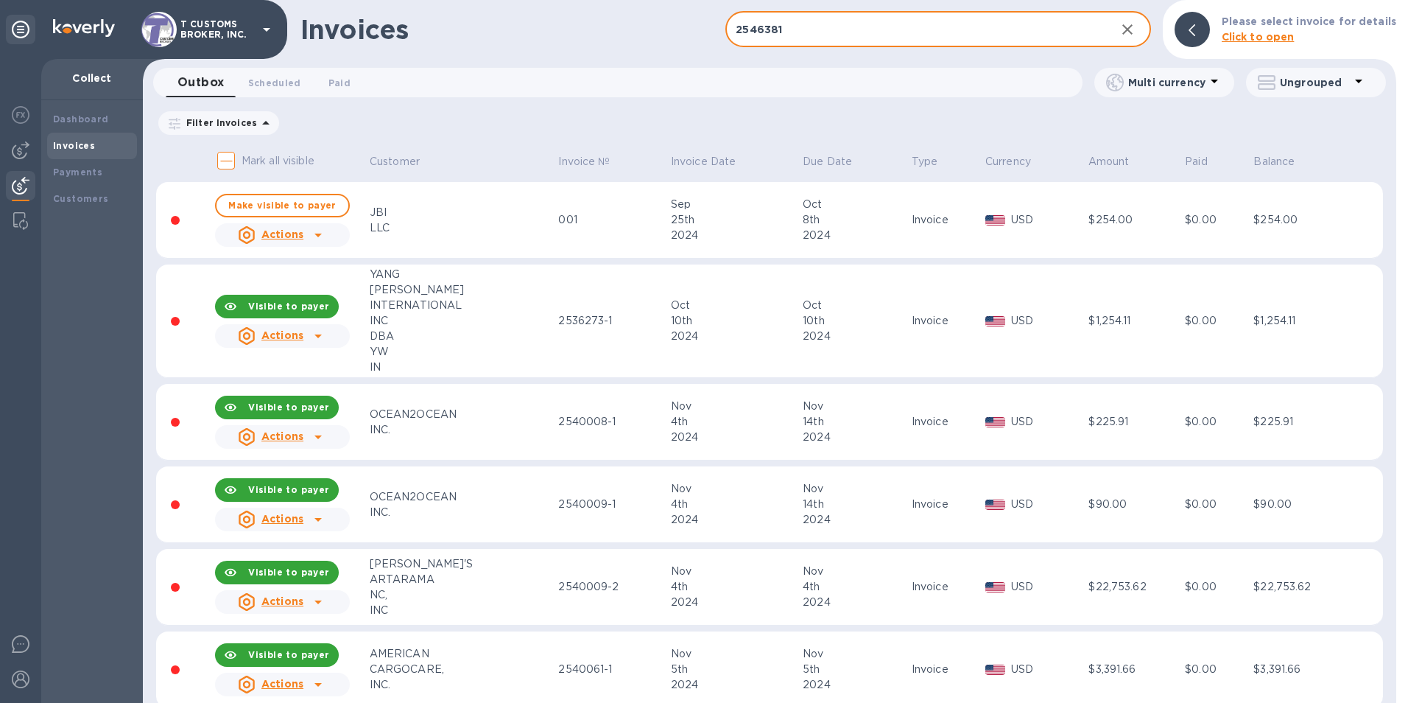
type input "2546381"
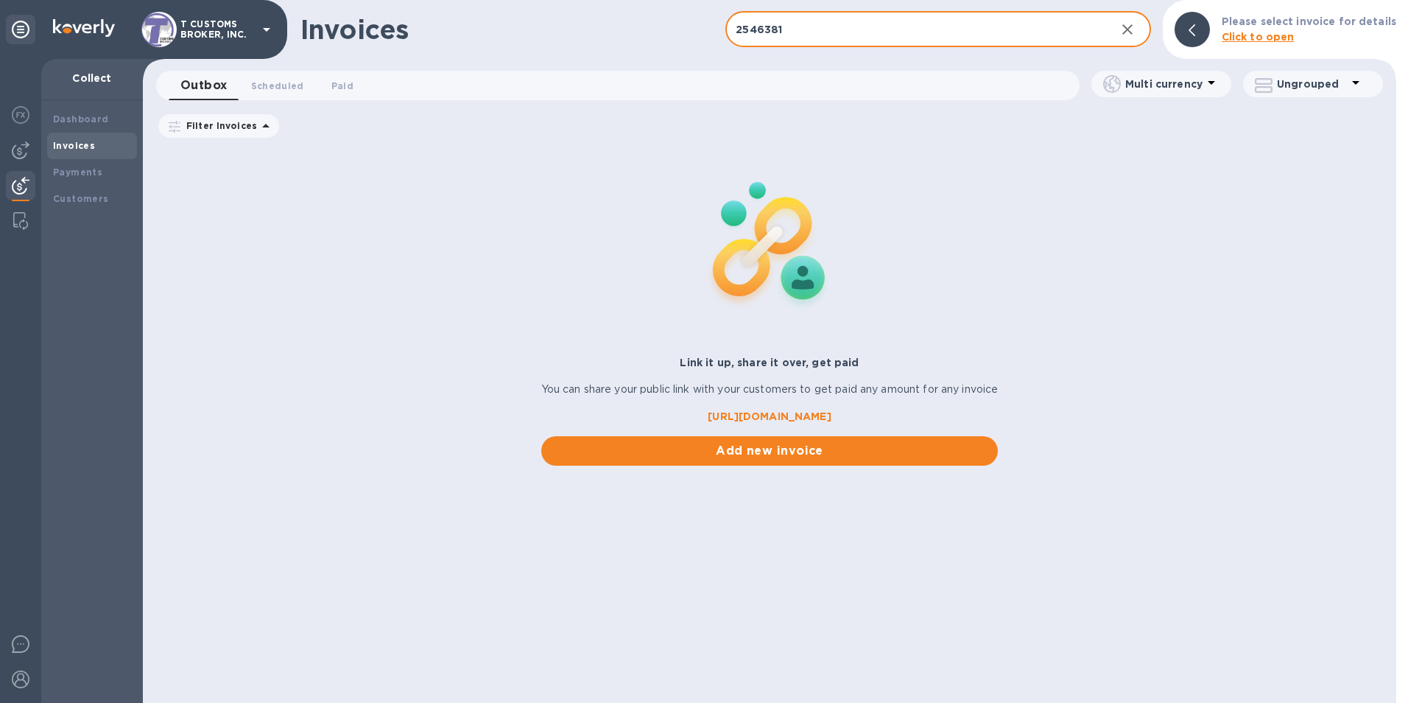
click at [789, 29] on input "2546381" at bounding box center [914, 30] width 378 height 36
click at [1130, 31] on icon "button" at bounding box center [1128, 30] width 18 height 18
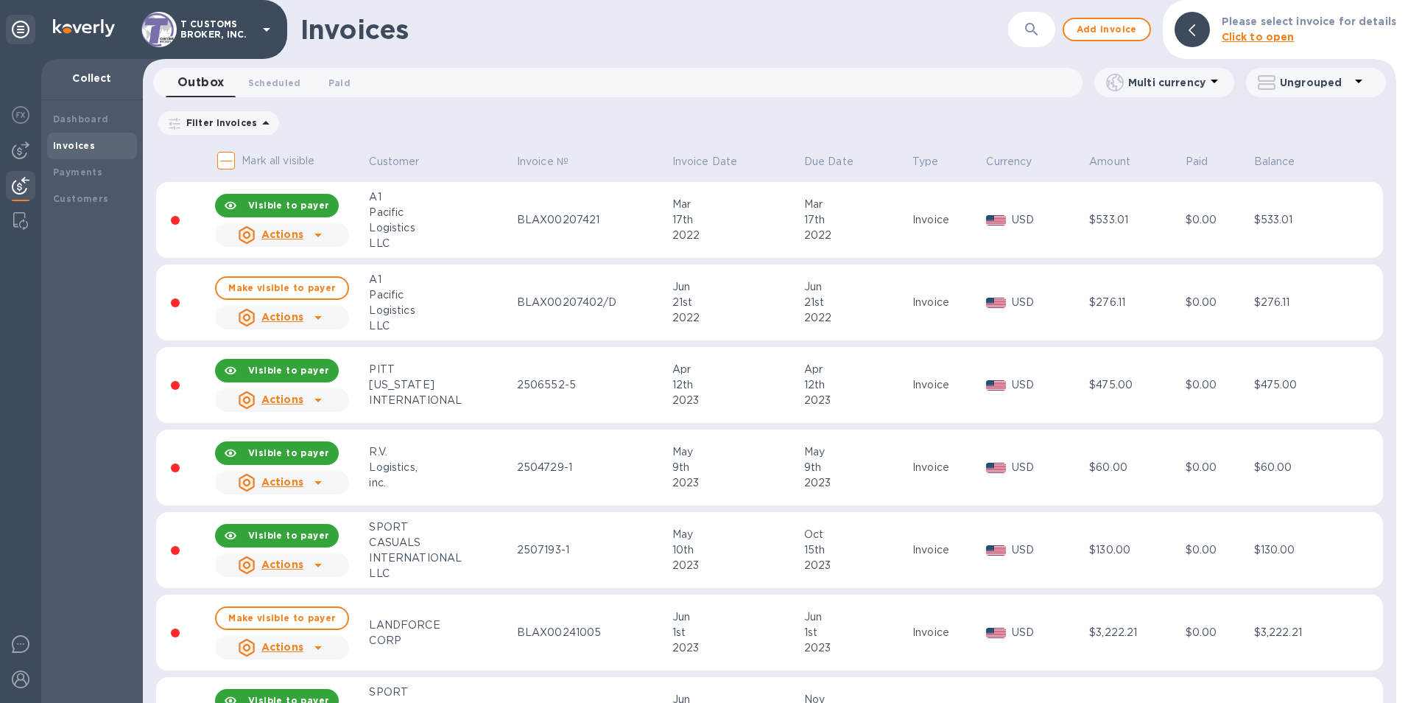
click at [1332, 29] on p "Please select invoice for details" at bounding box center [1309, 21] width 175 height 15
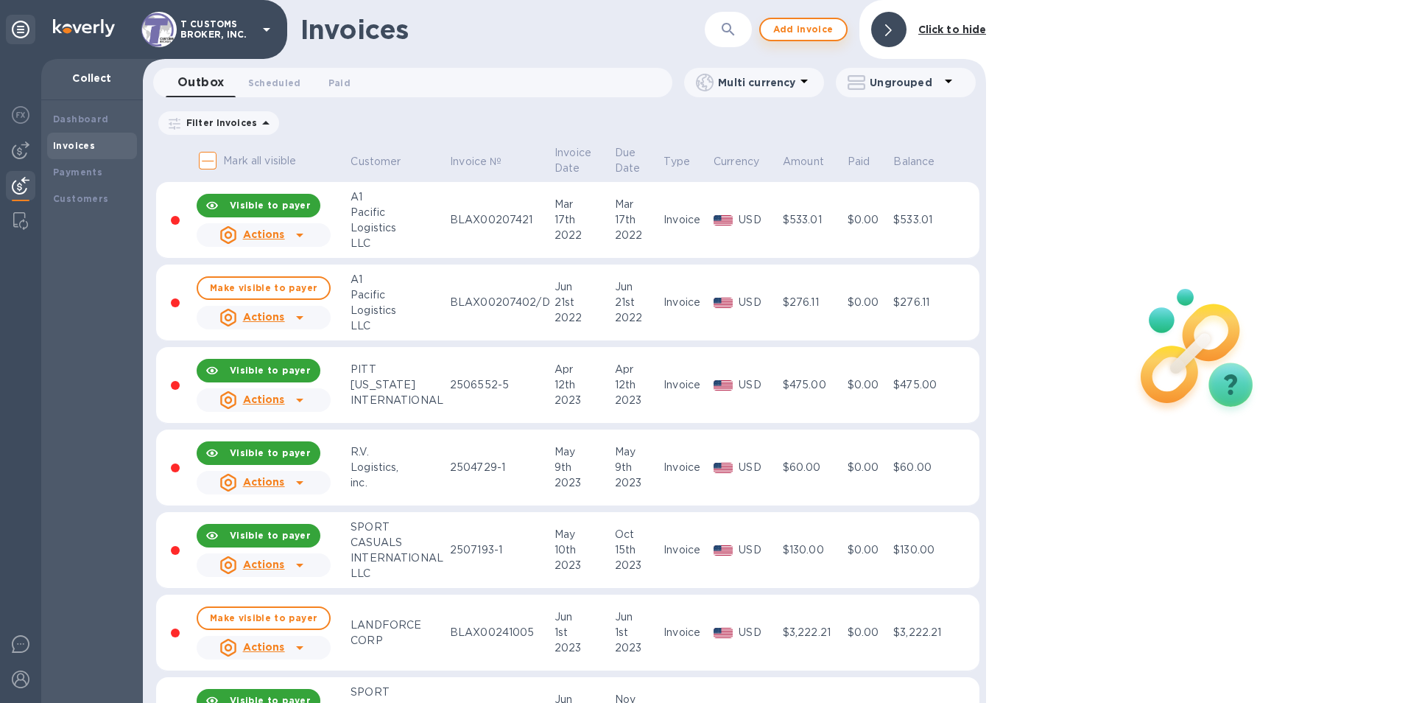
click at [805, 32] on span "Add invoice" at bounding box center [803, 30] width 62 height 18
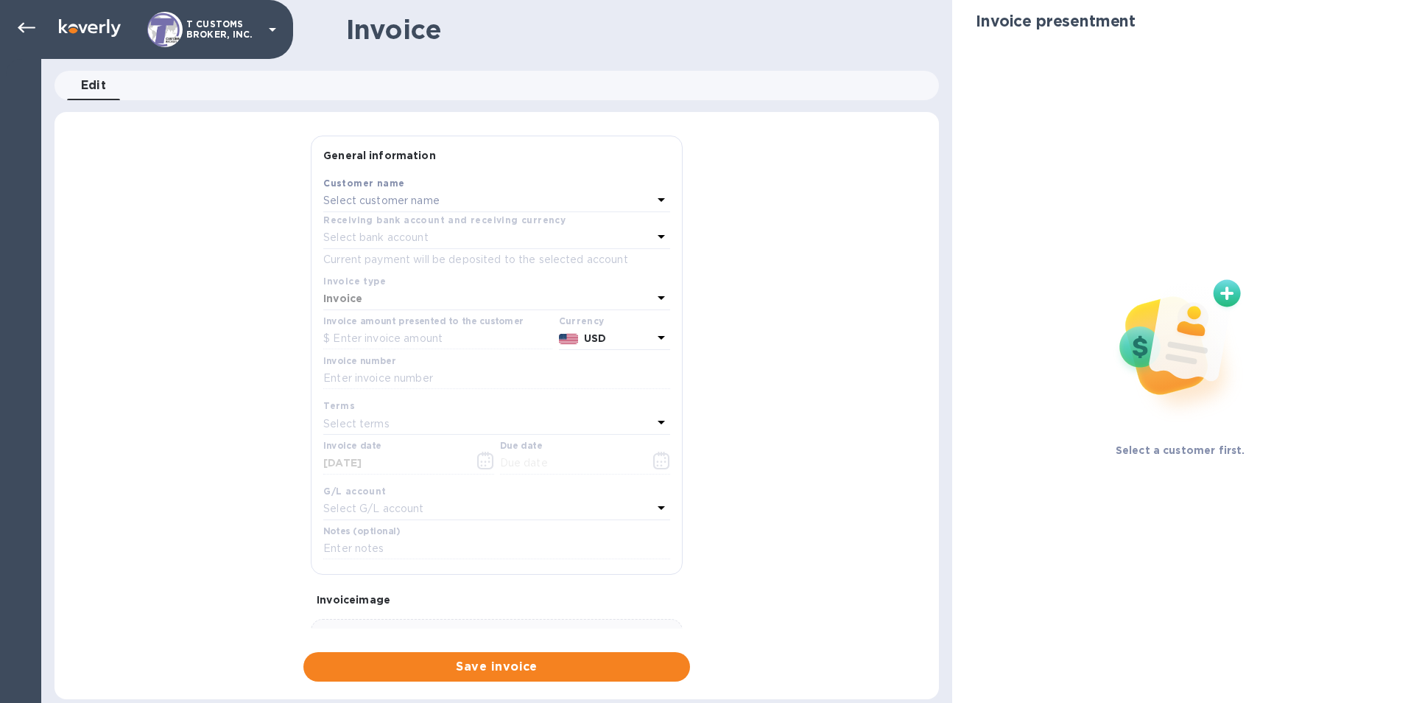
click at [376, 222] on b "Receiving bank account and receiving currency" at bounding box center [444, 219] width 242 height 11
click at [359, 206] on p "Select customer name" at bounding box center [381, 200] width 116 height 15
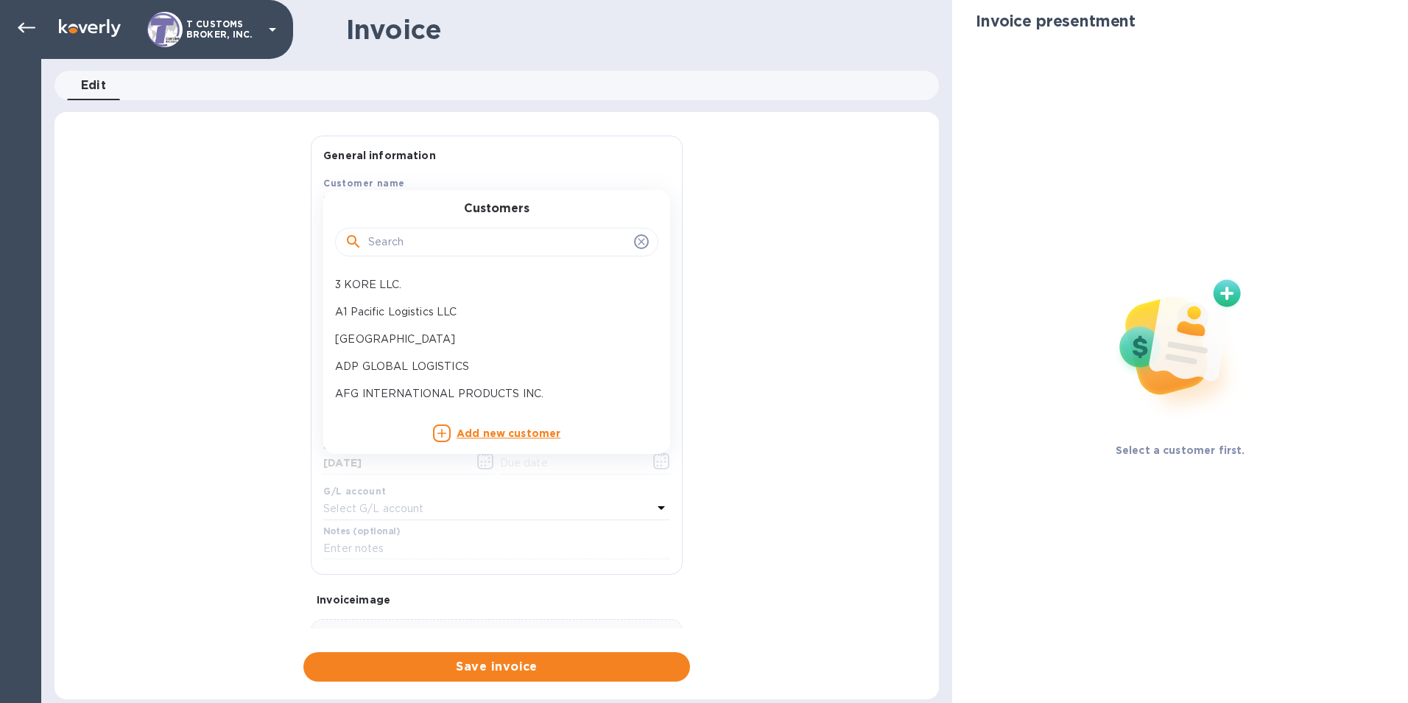
click at [362, 235] on icon at bounding box center [354, 242] width 18 height 18
click at [379, 245] on input "text" at bounding box center [498, 242] width 260 height 22
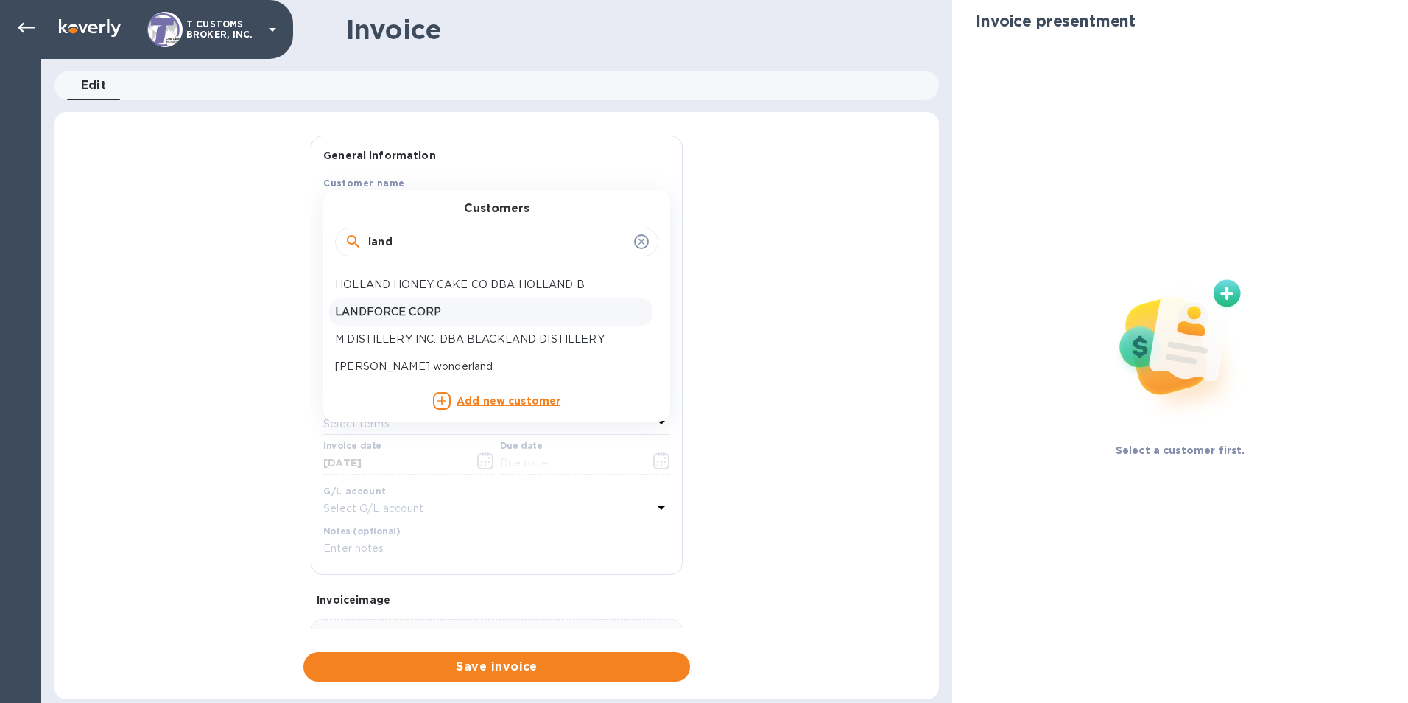
type input "land"
click at [365, 317] on p "LANDFORCE CORP" at bounding box center [490, 311] width 311 height 15
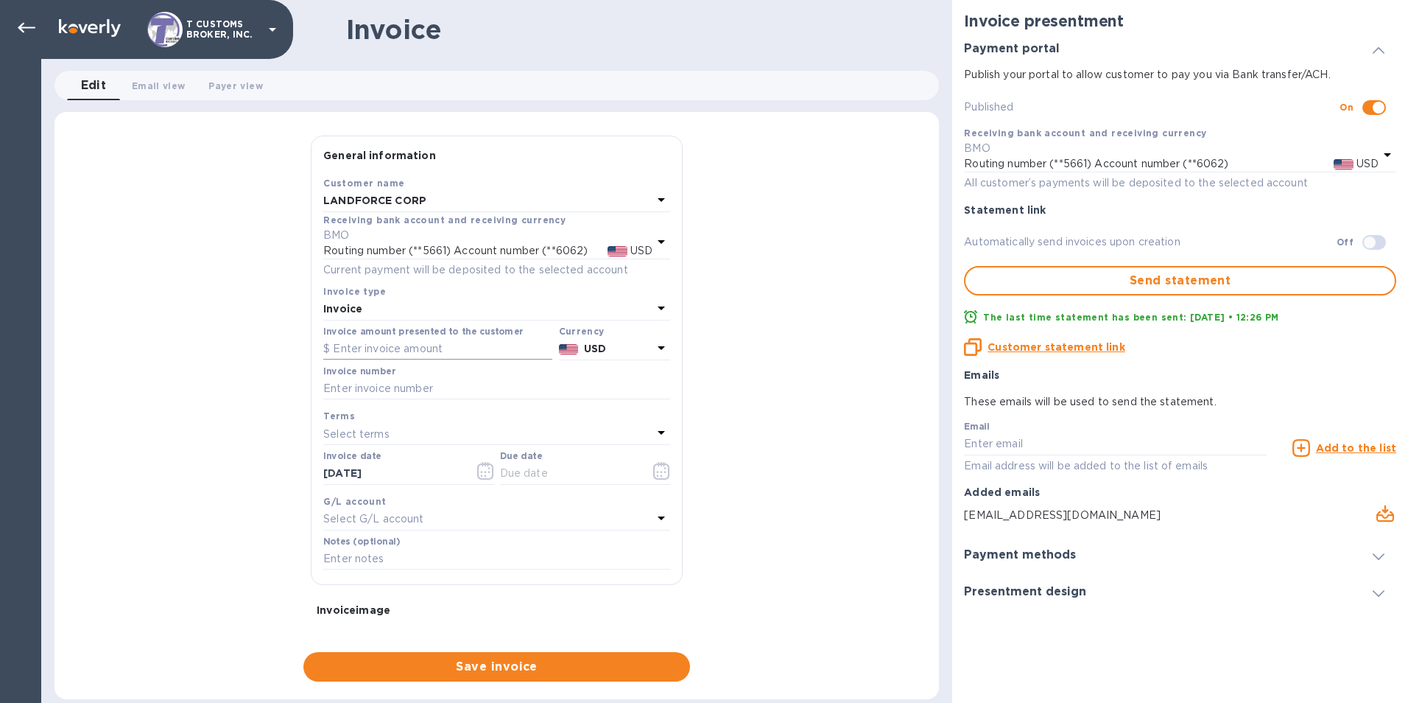
click at [373, 348] on input "text" at bounding box center [437, 349] width 229 height 22
click at [348, 386] on input "text" at bounding box center [496, 389] width 347 height 22
drag, startPoint x: 382, startPoint y: 349, endPoint x: 306, endPoint y: 348, distance: 75.9
click at [306, 348] on div "General information Save Customer name LANDFORCE CORP Receiving bank account an…" at bounding box center [496, 381] width 387 height 493
click at [344, 382] on input "text" at bounding box center [496, 389] width 347 height 22
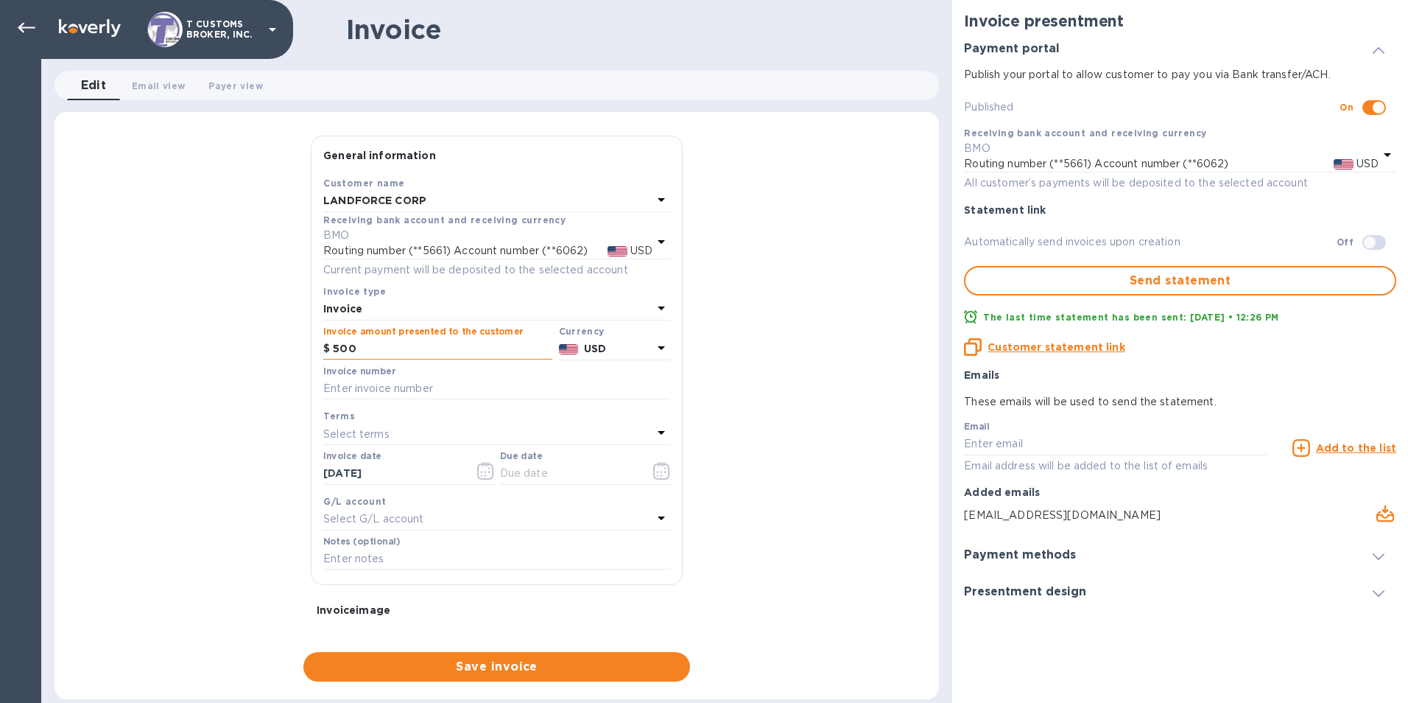
click at [358, 347] on input "500" at bounding box center [442, 349] width 219 height 22
type input "500.00"
click at [358, 378] on input "text" at bounding box center [496, 389] width 347 height 22
type input "254638111111-1"
click at [351, 426] on p "Select terms" at bounding box center [356, 433] width 66 height 15
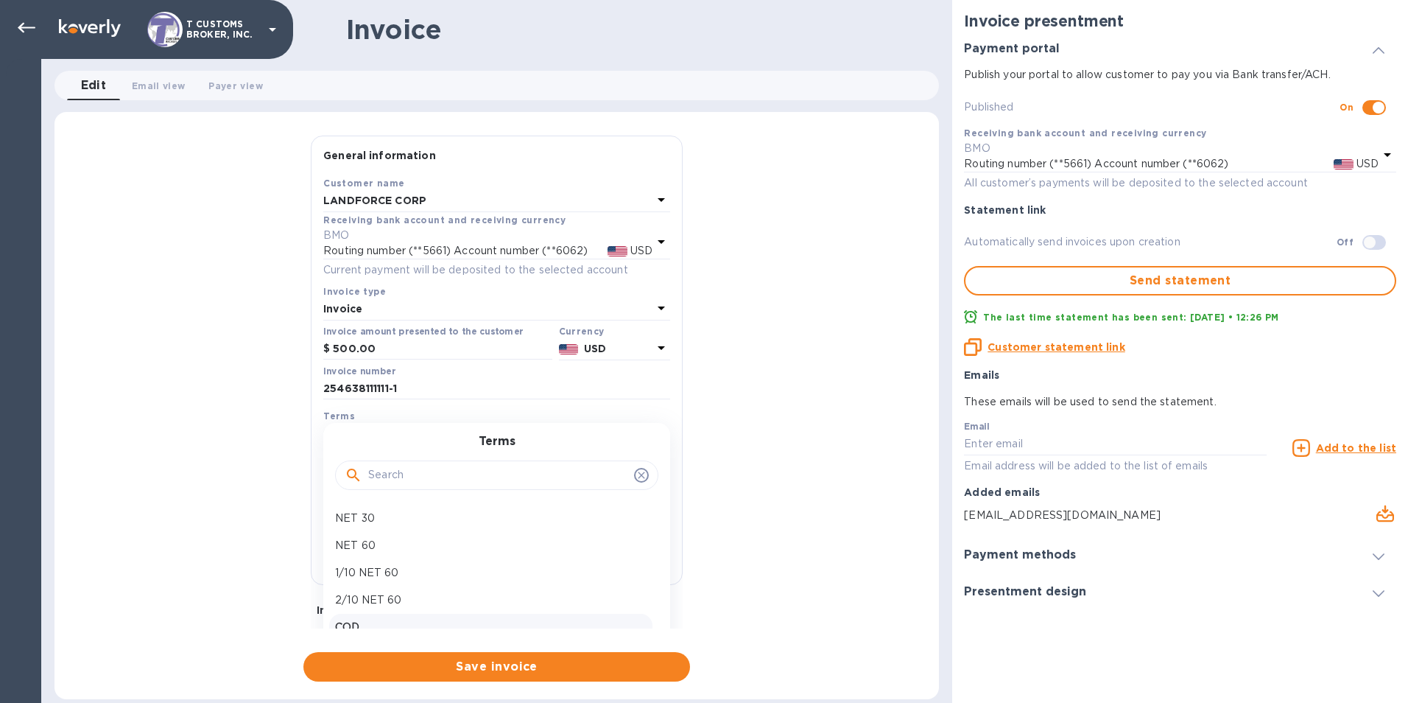
click at [362, 624] on p "COD" at bounding box center [490, 626] width 311 height 15
type input "[DATE]"
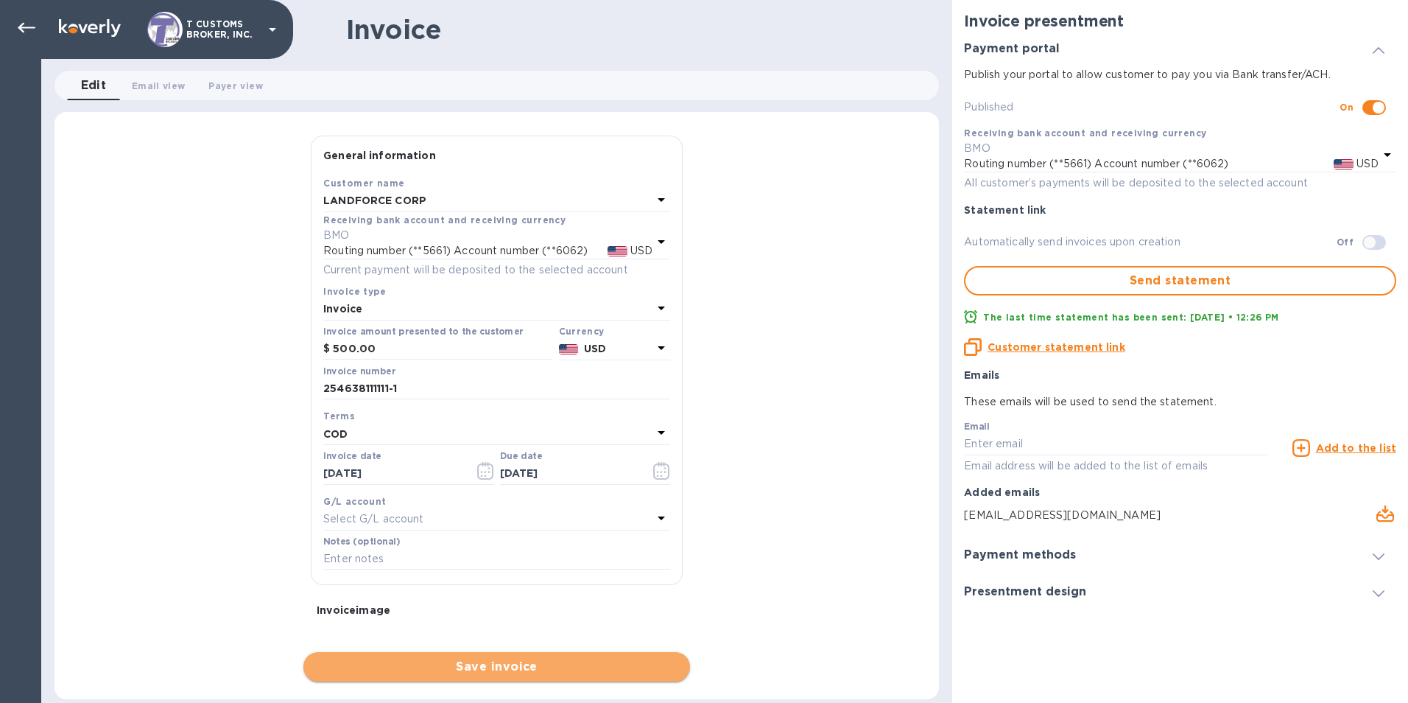
click at [496, 662] on span "Save invoice" at bounding box center [496, 667] width 363 height 18
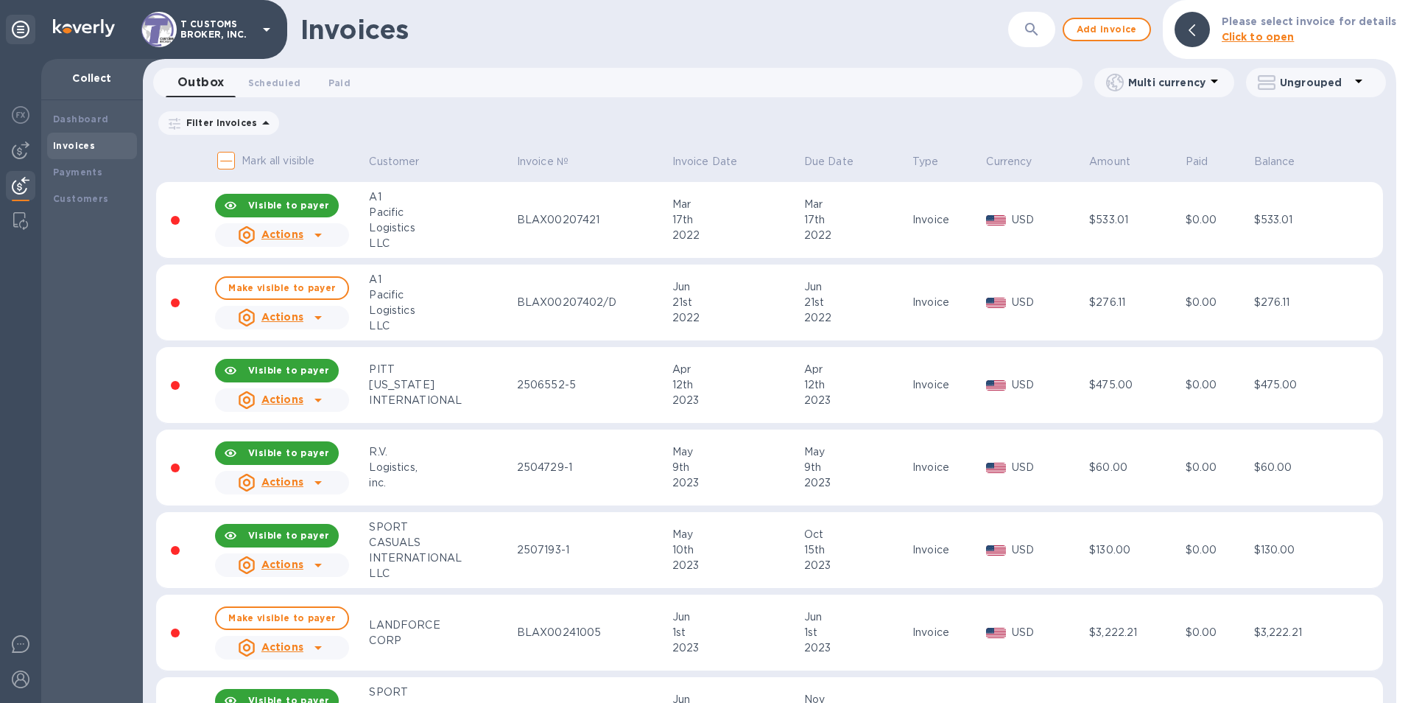
click at [1041, 33] on icon "button" at bounding box center [1032, 30] width 18 height 18
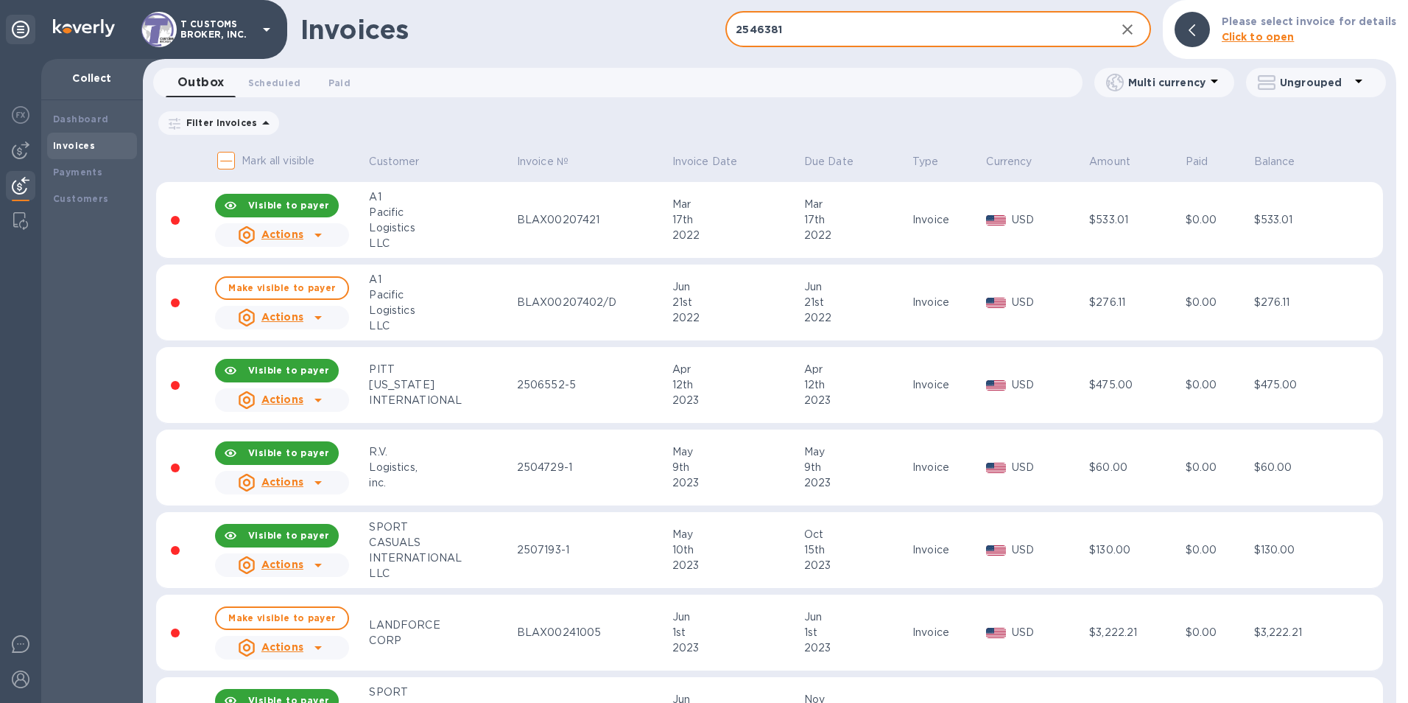
type input "2546381"
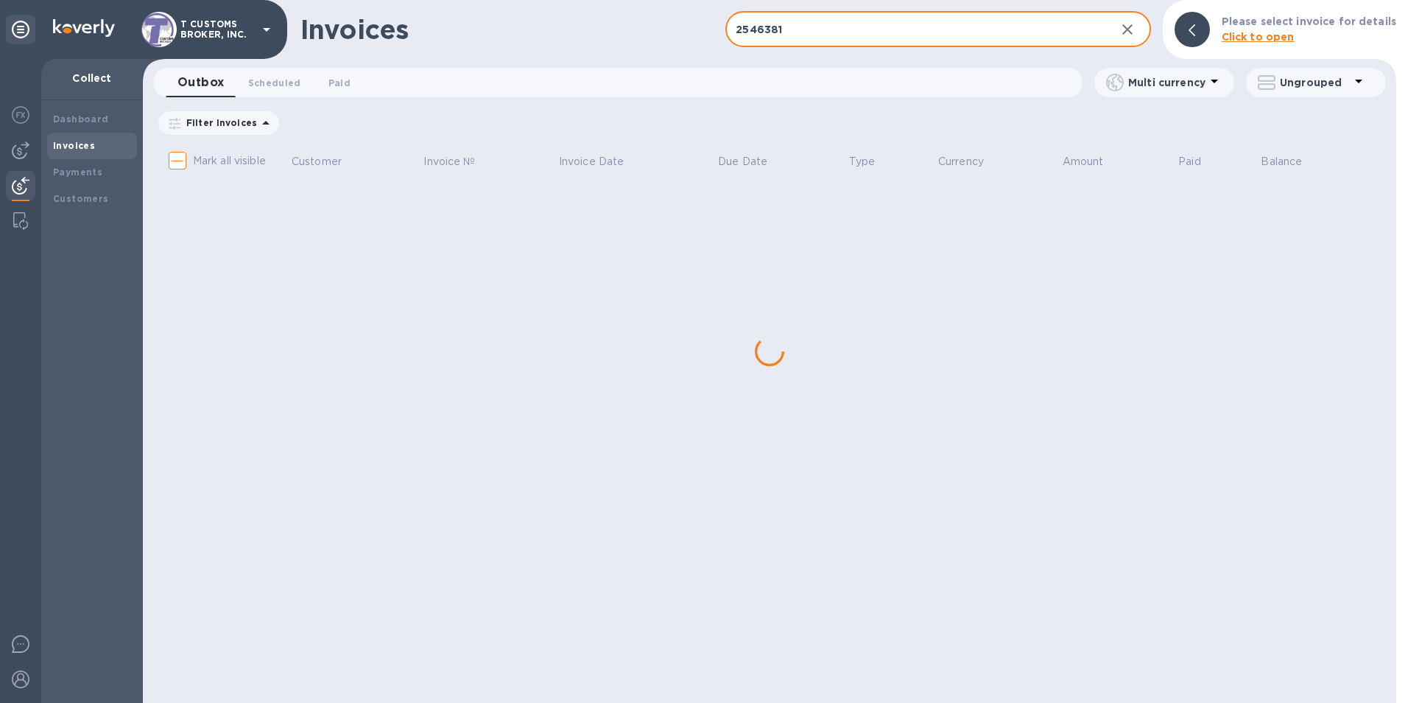
checkbox input "true"
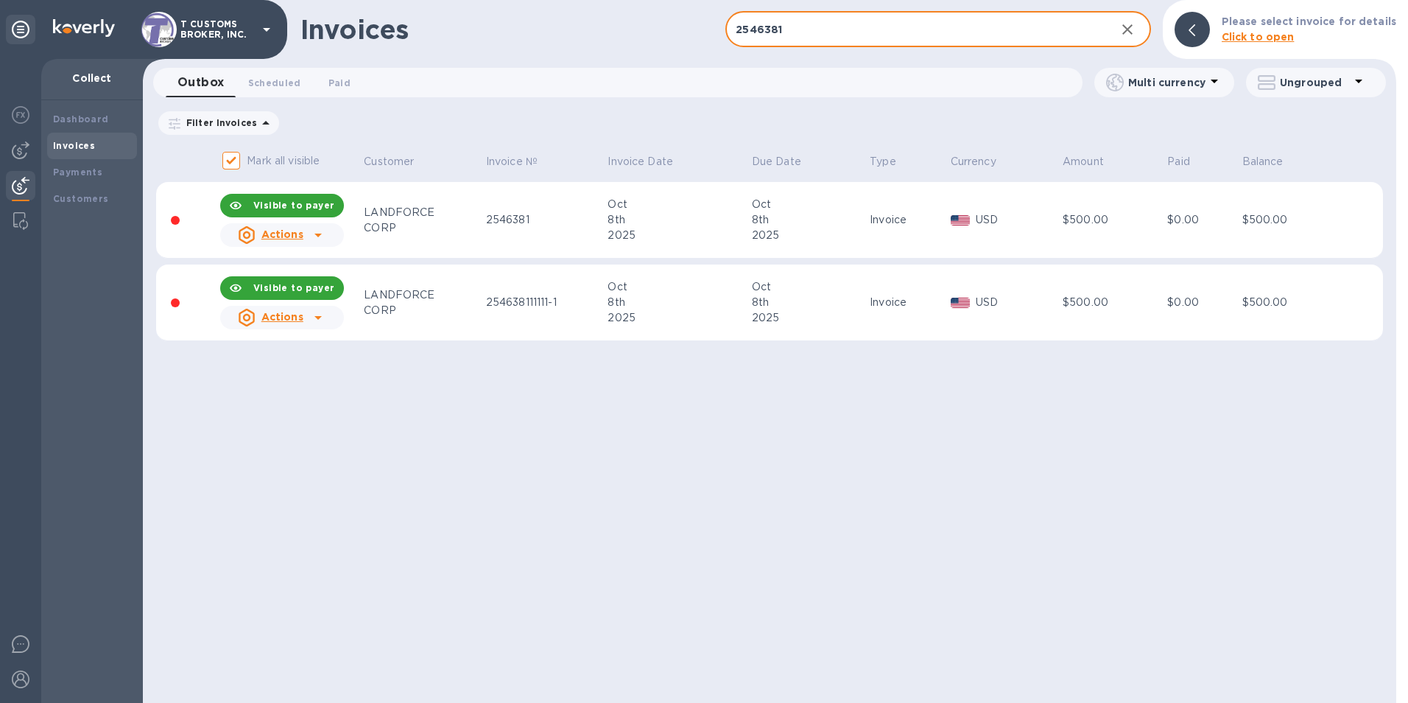
click at [314, 317] on icon at bounding box center [318, 318] width 18 height 18
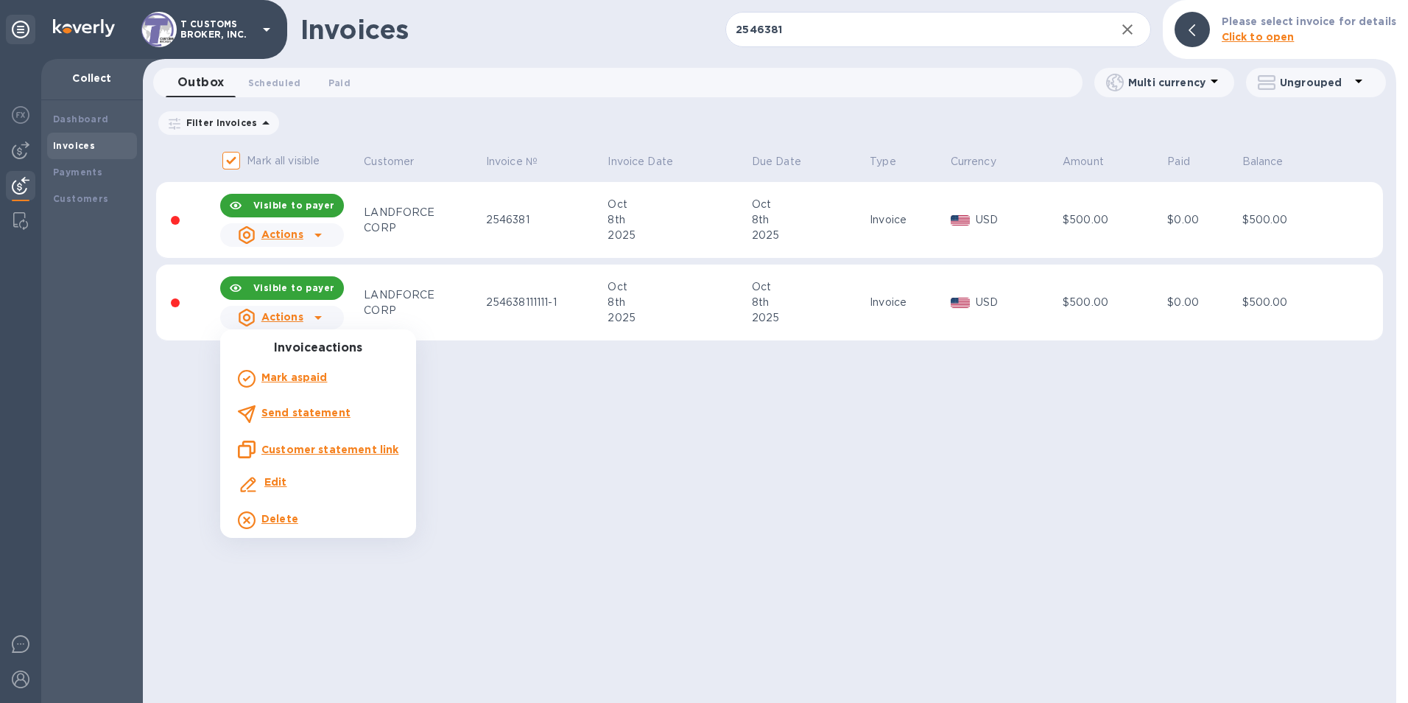
click at [290, 521] on b "Delete" at bounding box center [279, 519] width 37 height 12
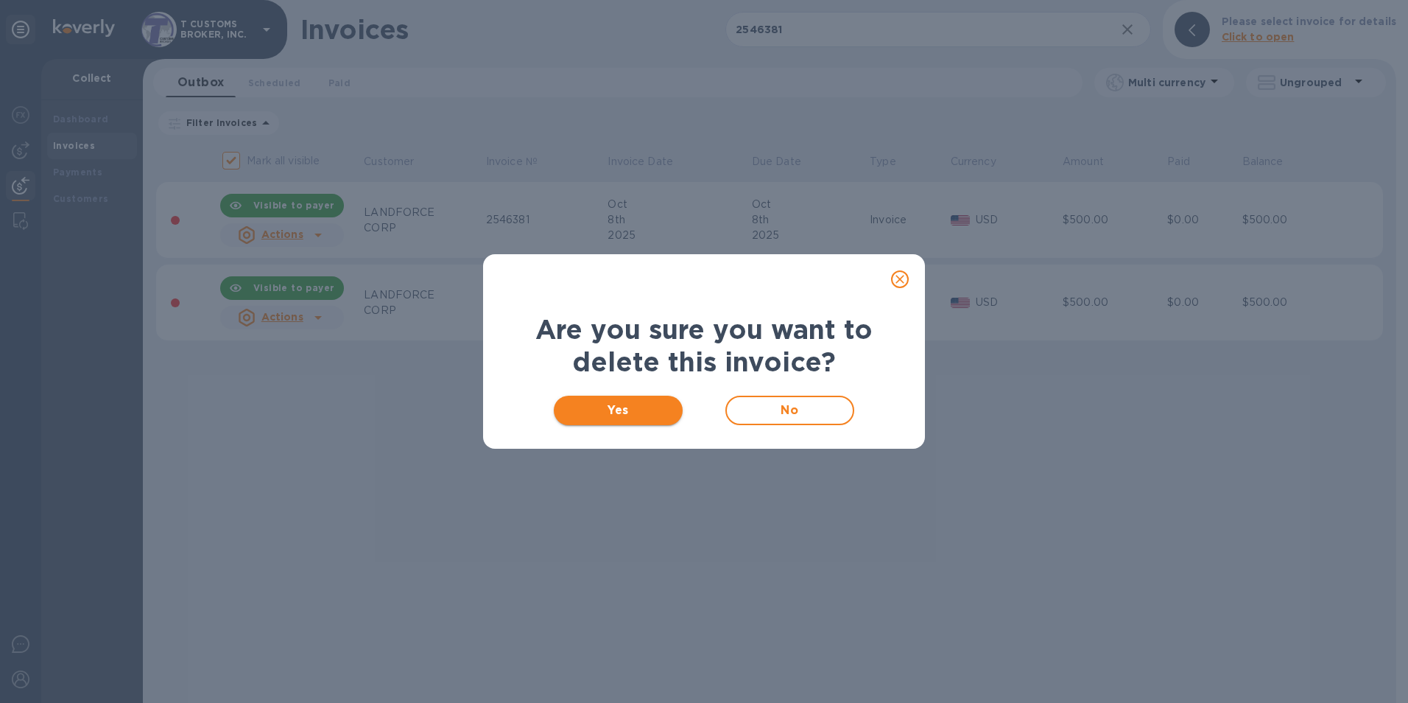
click at [594, 418] on span "Yes" at bounding box center [618, 410] width 105 height 18
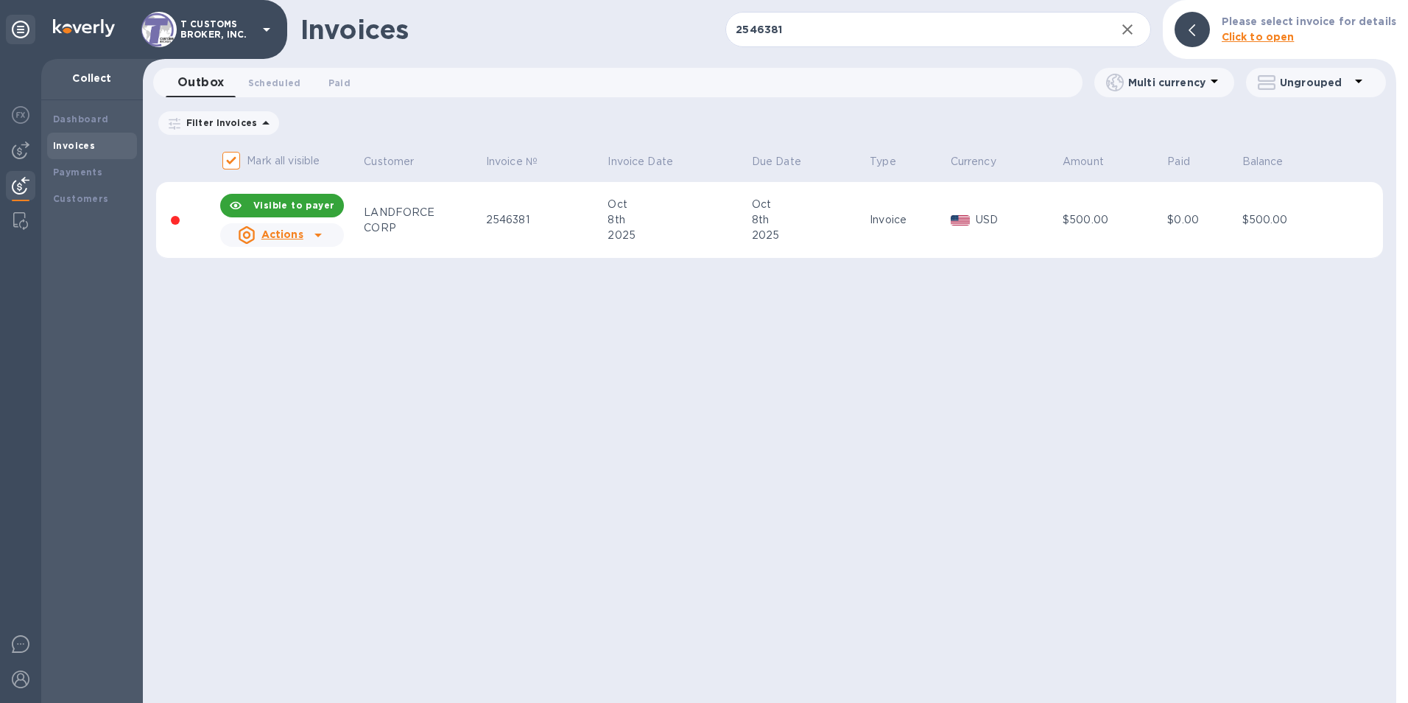
click at [899, 228] on td "Invoice" at bounding box center [907, 220] width 80 height 77
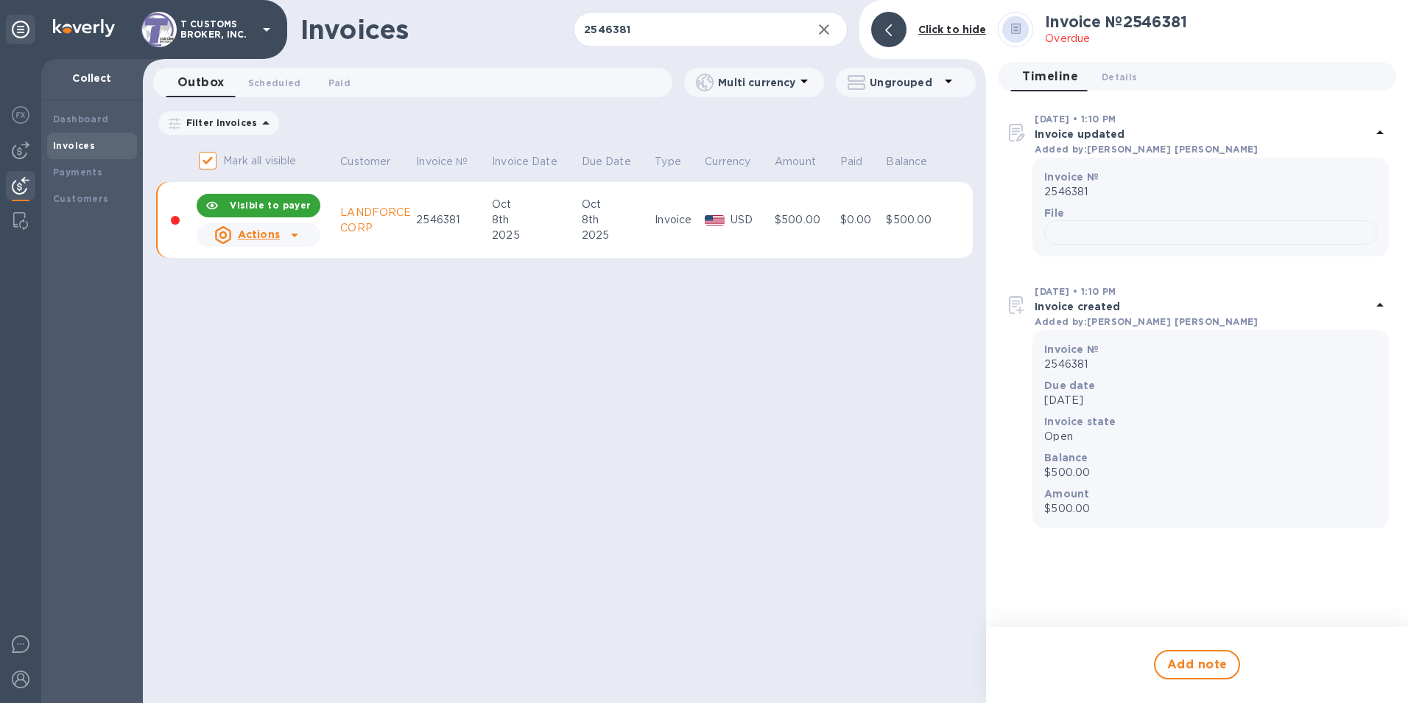
click at [808, 422] on div "Invoices 2546381 ​ Add invoice Click to hide Outbox 0 Scheduled 0 Paid 0 Multi …" at bounding box center [564, 351] width 843 height 703
drag, startPoint x: 715, startPoint y: 27, endPoint x: 577, endPoint y: 29, distance: 137.7
click at [577, 29] on input "2546381" at bounding box center [687, 30] width 226 height 36
type input "2544296"
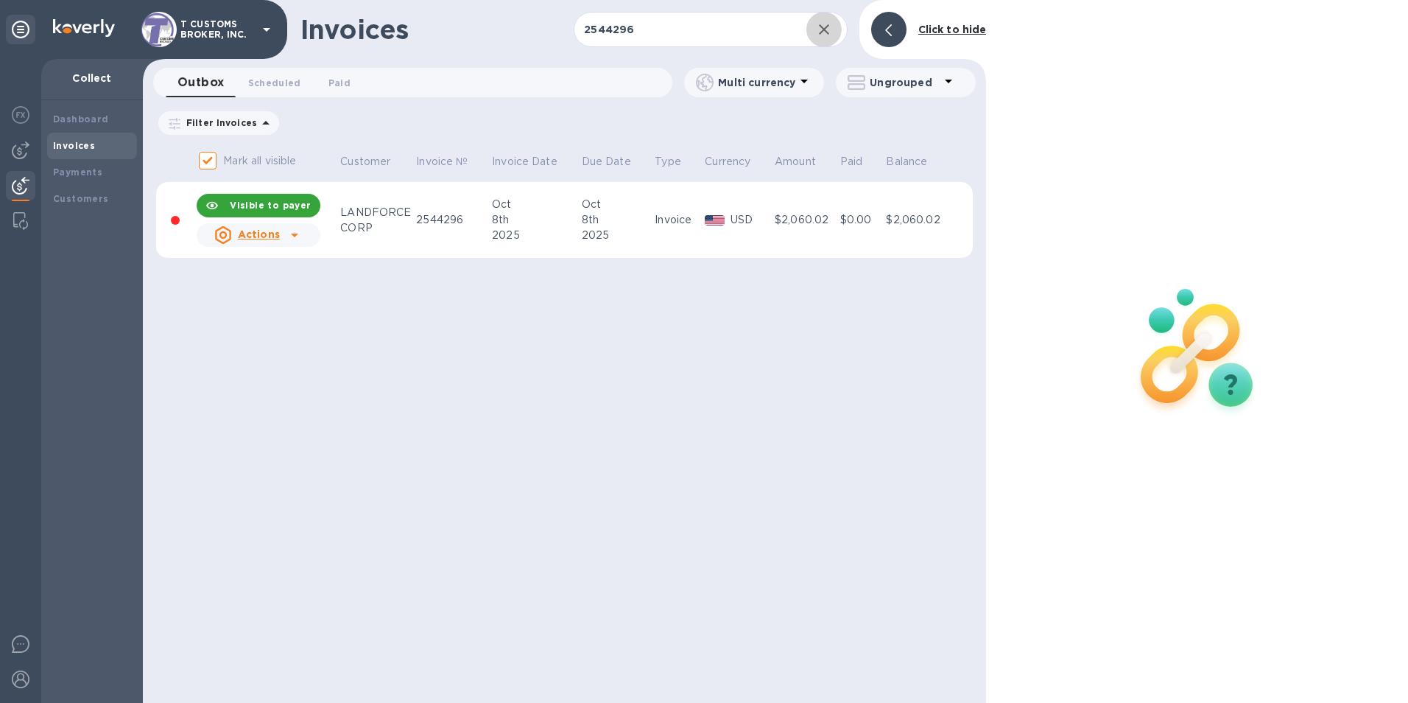
click at [682, 329] on div "Invoices 2544296 ​ Add invoice Click to hide Outbox 0 Scheduled 0 Paid 0 Multi …" at bounding box center [564, 351] width 843 height 703
click at [706, 225] on img at bounding box center [715, 220] width 20 height 10
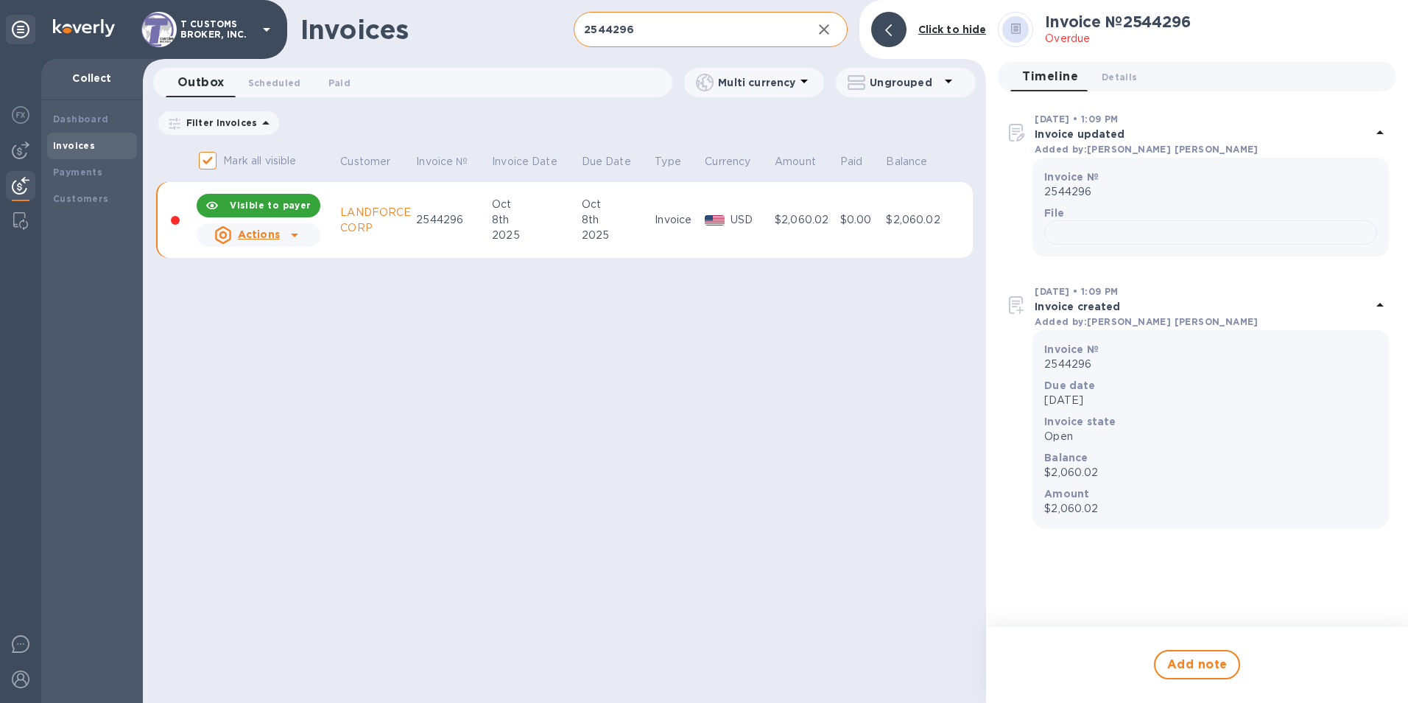
click at [673, 20] on input "2544296" at bounding box center [687, 30] width 226 height 36
drag, startPoint x: 655, startPoint y: 29, endPoint x: 388, endPoint y: 63, distance: 268.6
click at [479, 51] on div "Invoices 2544296 ​ Add invoice Click to hide" at bounding box center [564, 29] width 843 height 59
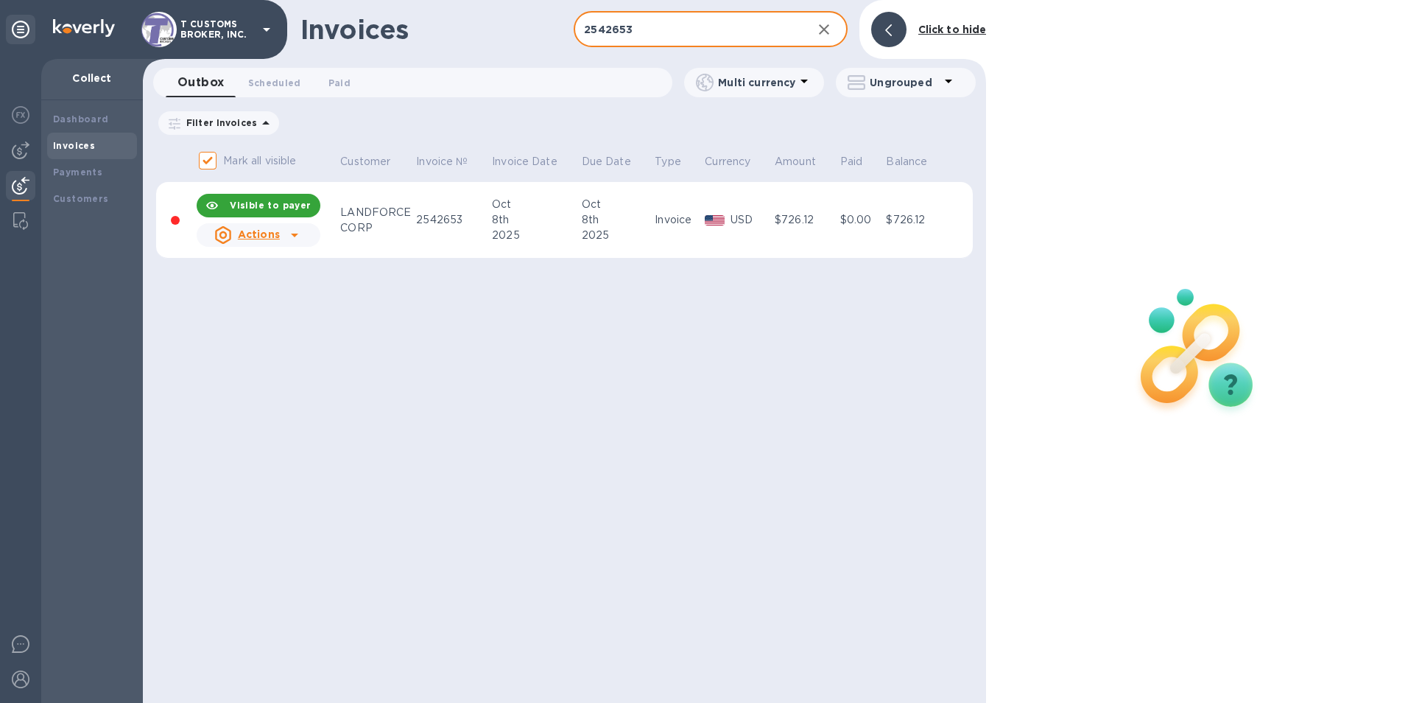
click at [655, 225] on div "Invoice" at bounding box center [678, 219] width 46 height 15
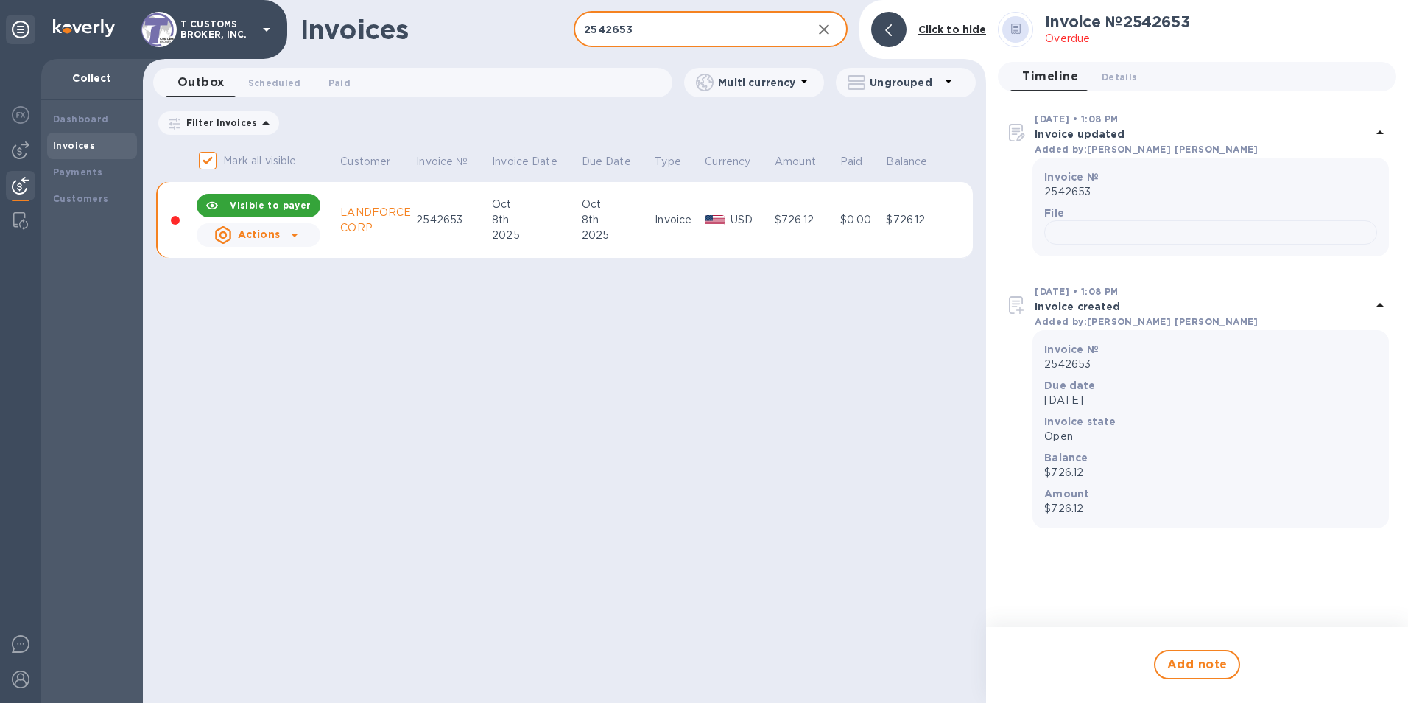
click at [649, 27] on input "2542653" at bounding box center [687, 30] width 226 height 36
type input "2"
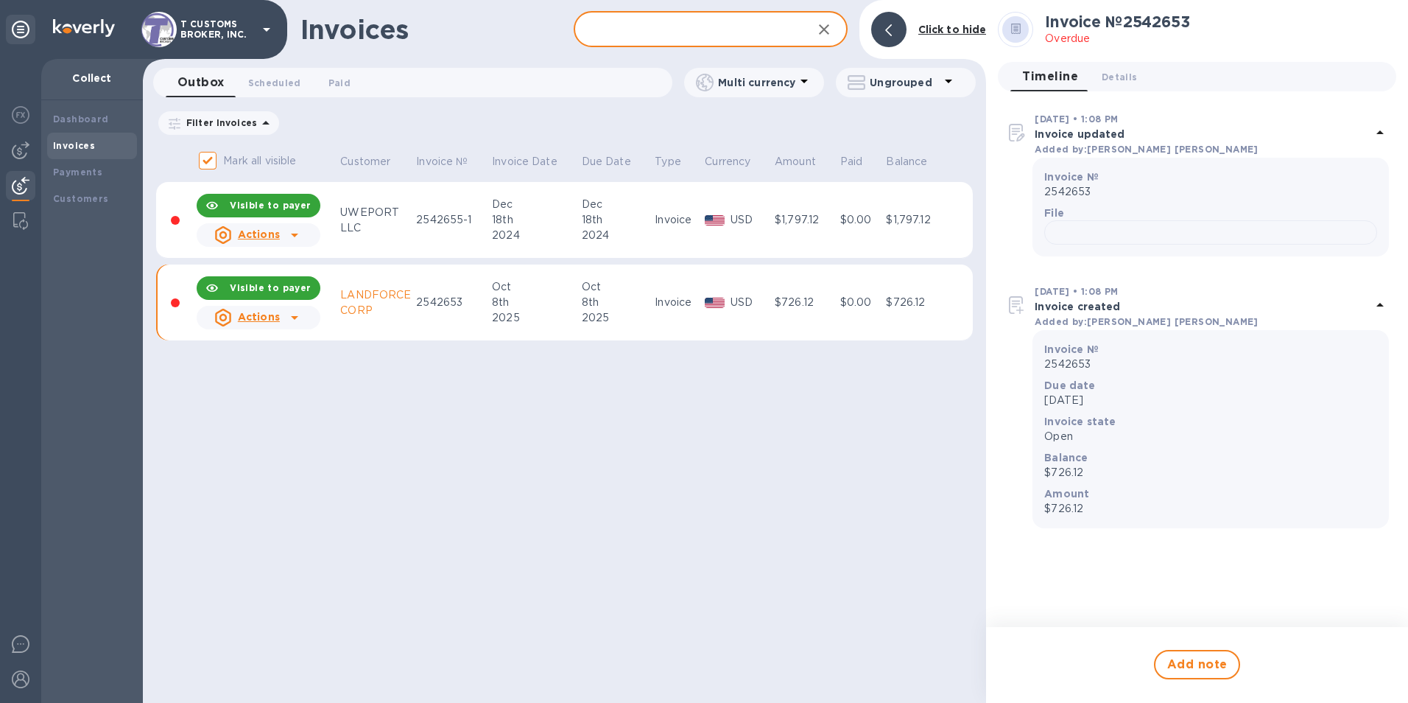
checkbox input "false"
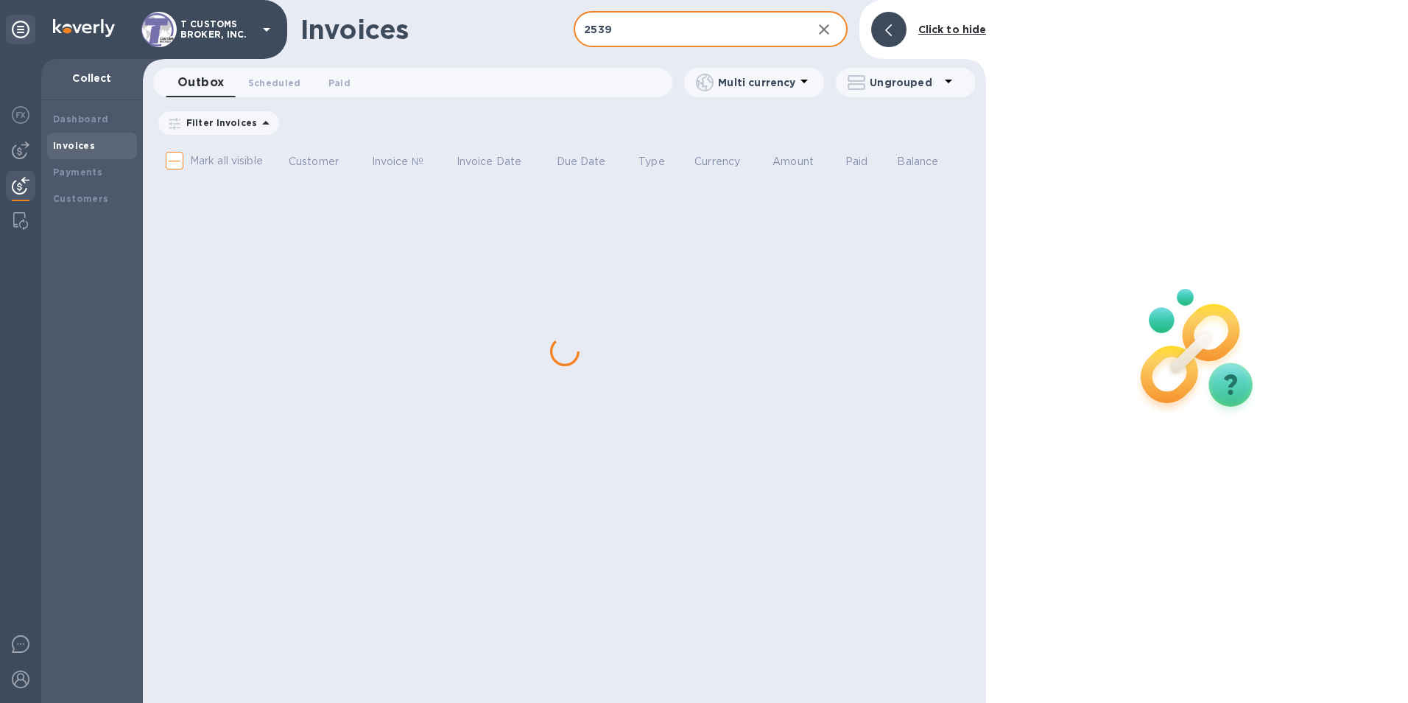
type input "25394"
checkbox input "true"
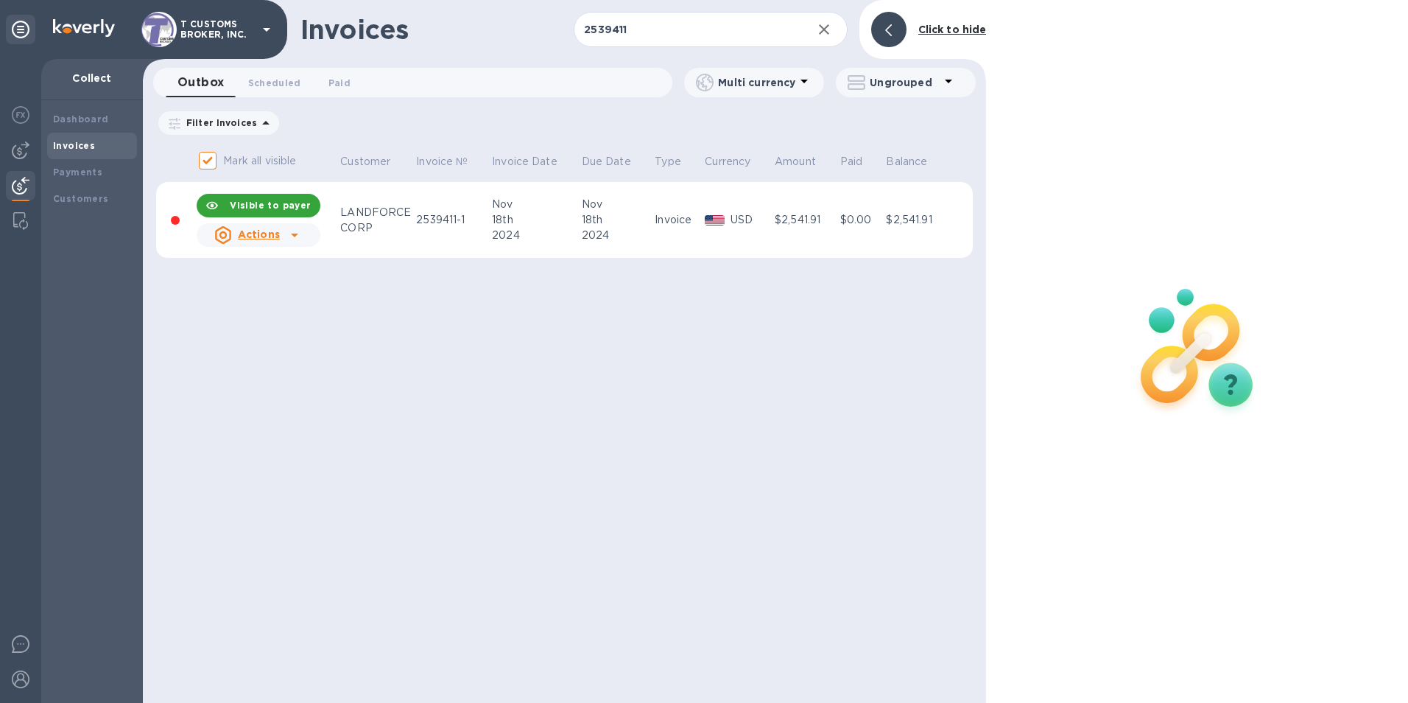
click at [764, 214] on p "USD" at bounding box center [750, 219] width 40 height 15
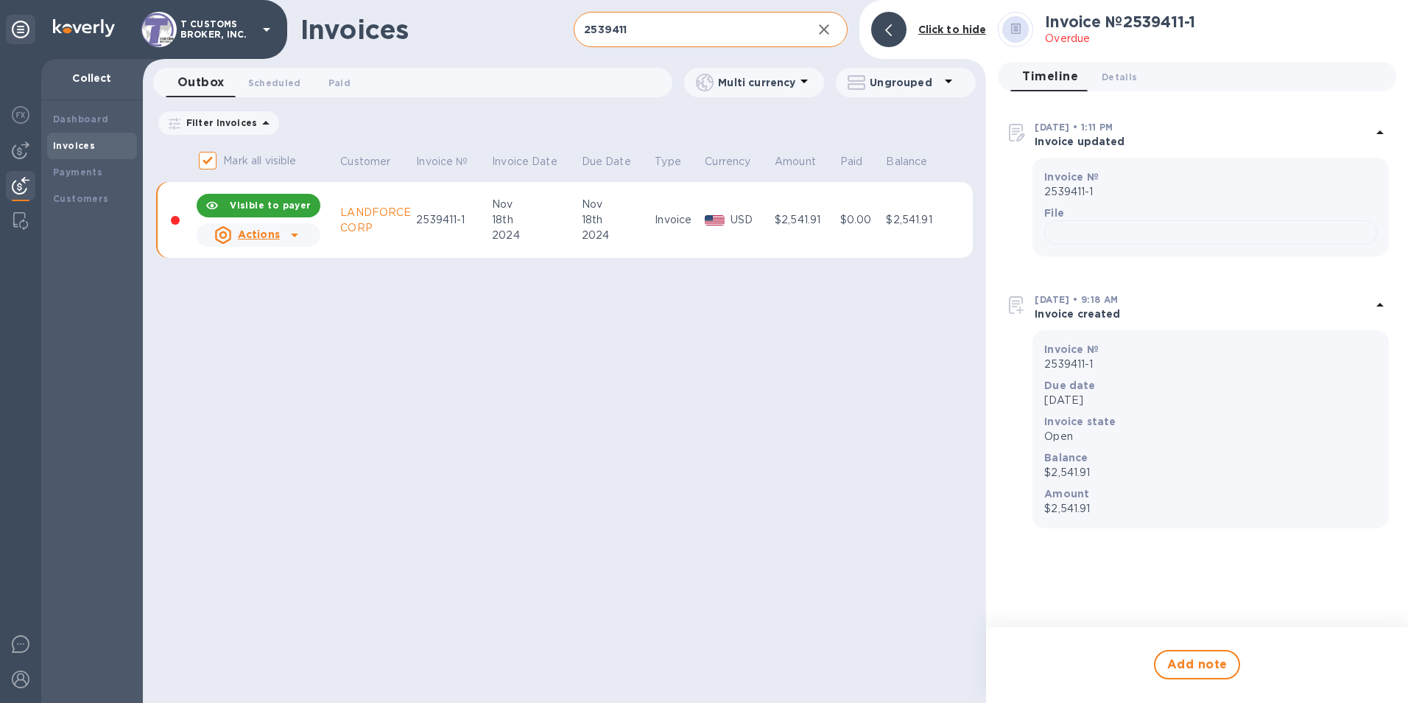
click at [648, 32] on input "2539411" at bounding box center [687, 30] width 226 height 36
type input "2"
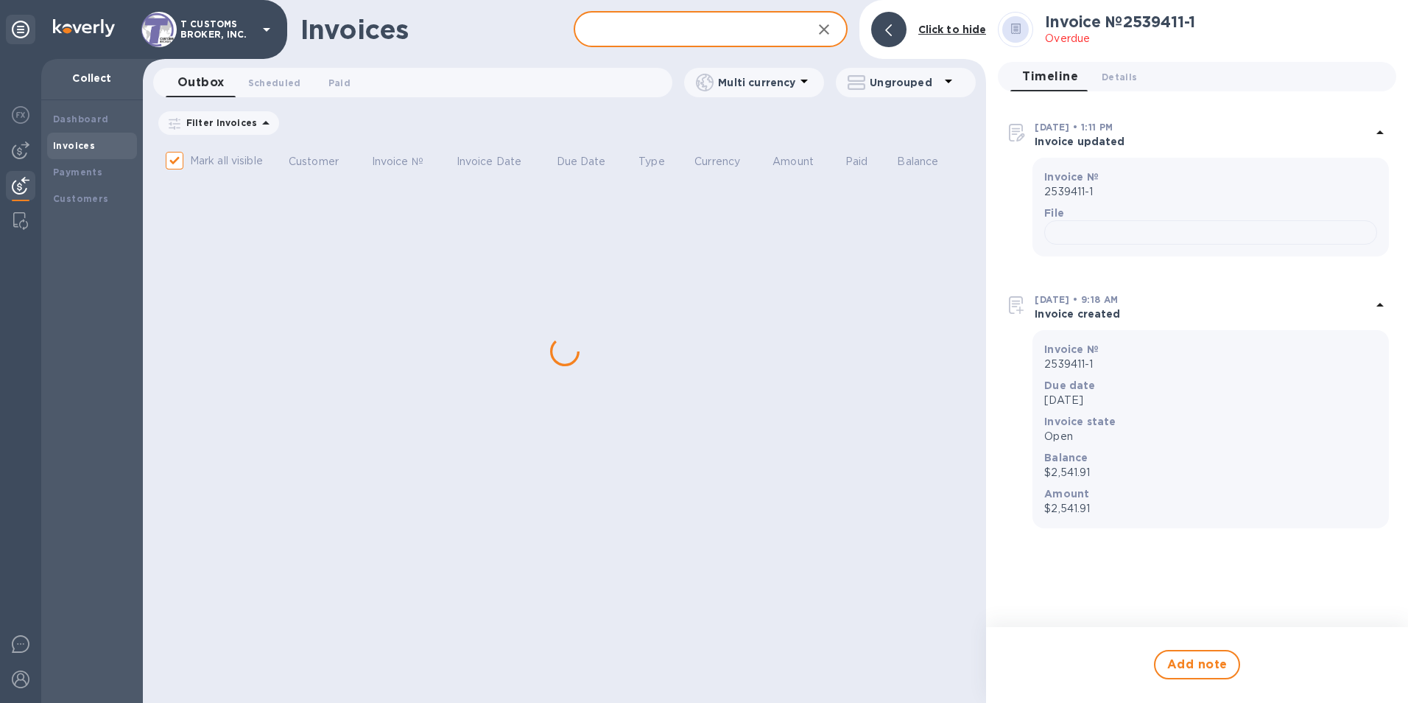
checkbox input "false"
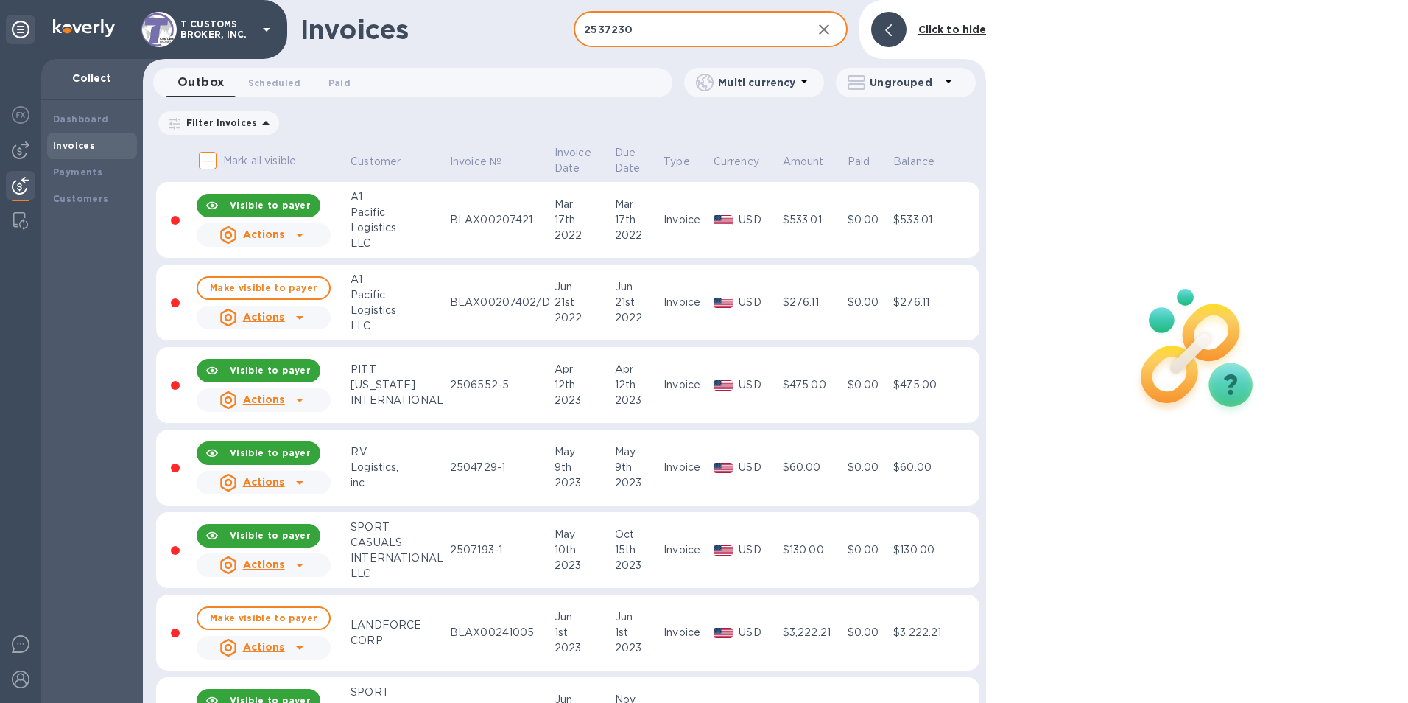
type input "2537230"
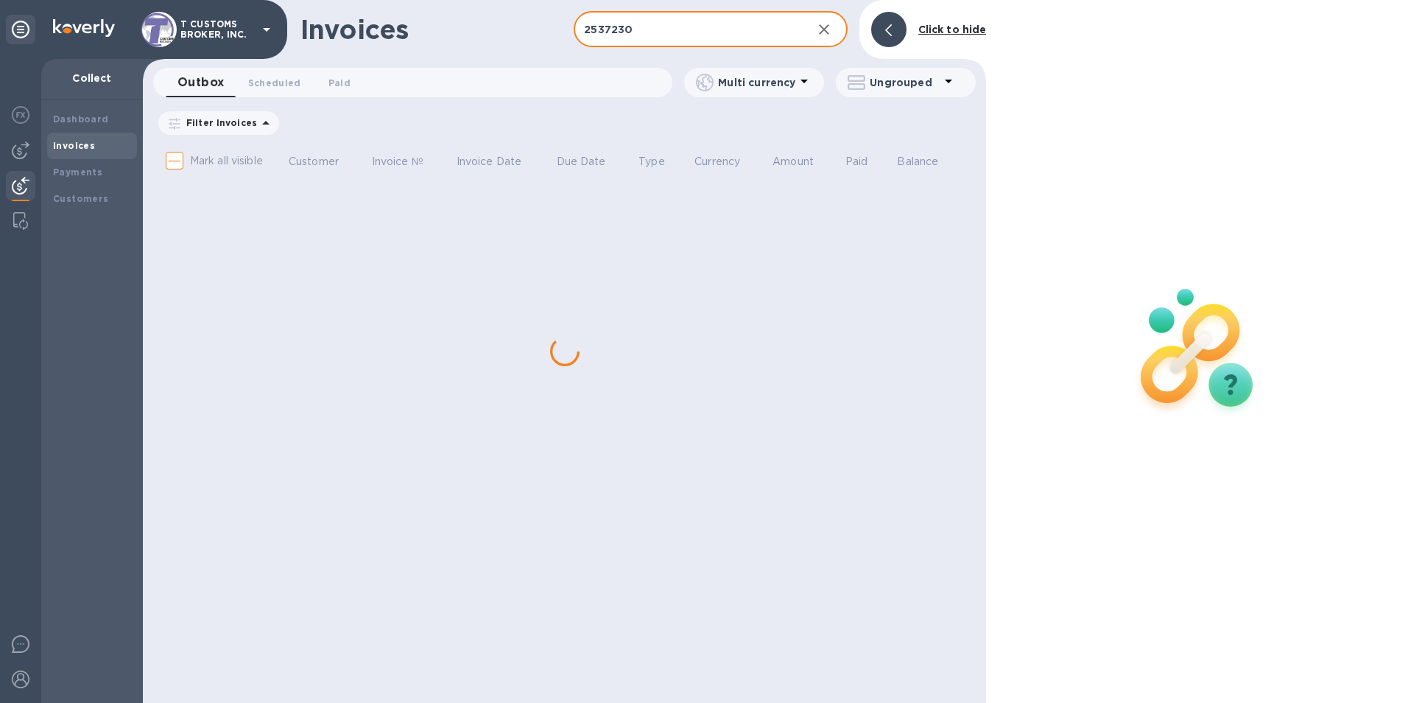
checkbox input "true"
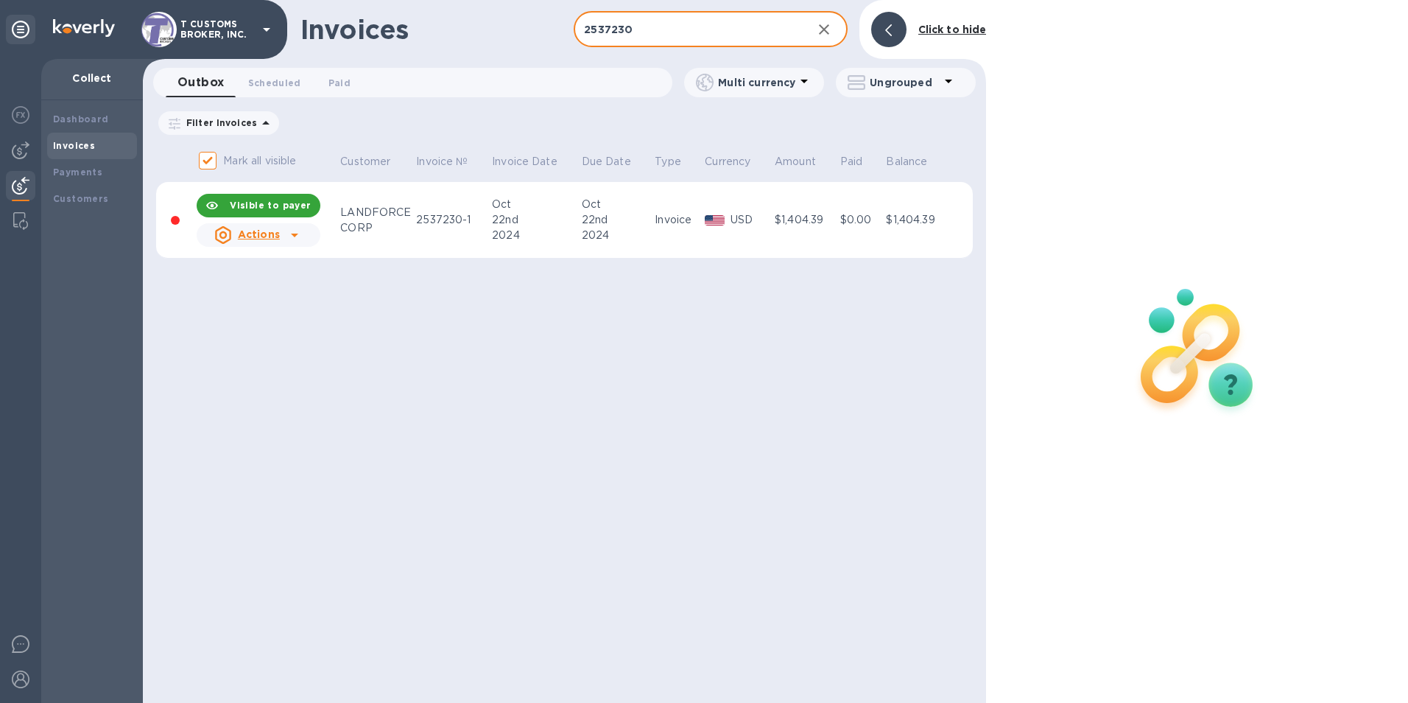
click at [735, 225] on p "USD" at bounding box center [750, 219] width 40 height 15
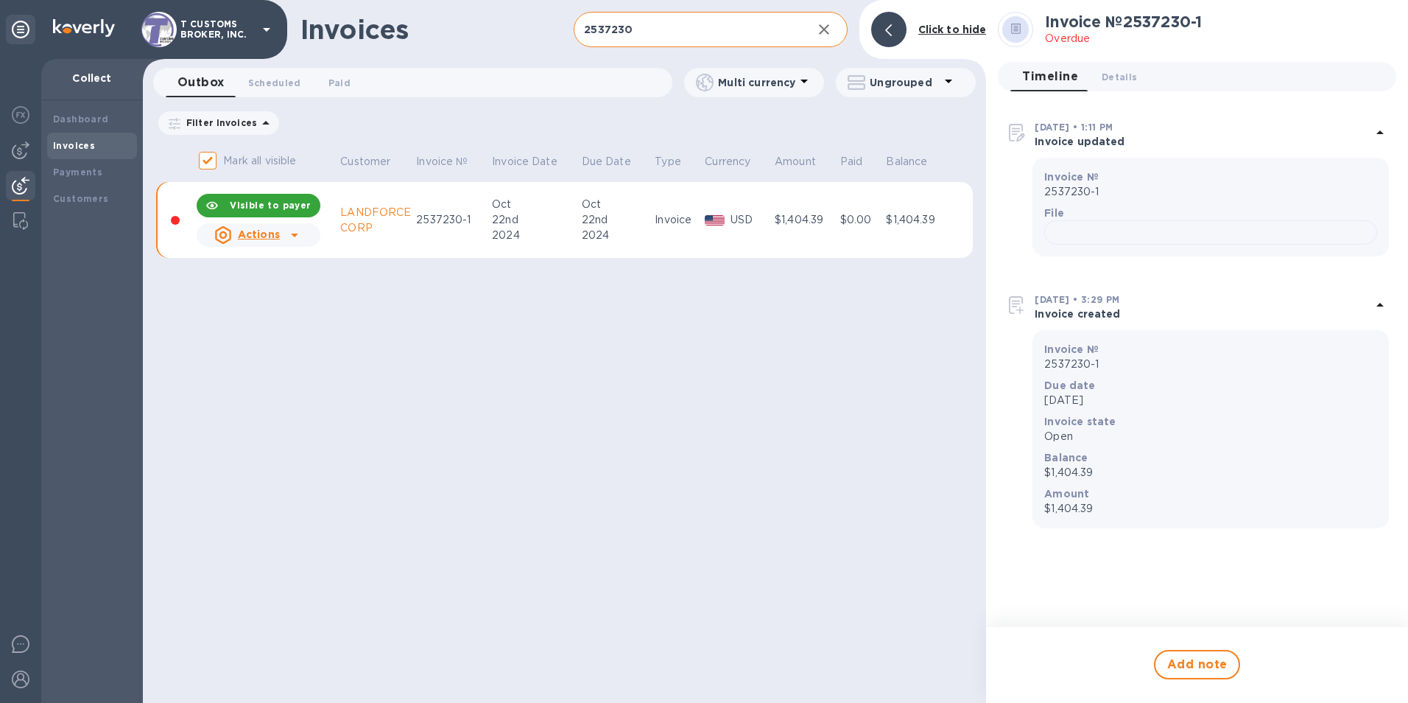
click at [663, 31] on input "2537230" at bounding box center [687, 30] width 226 height 36
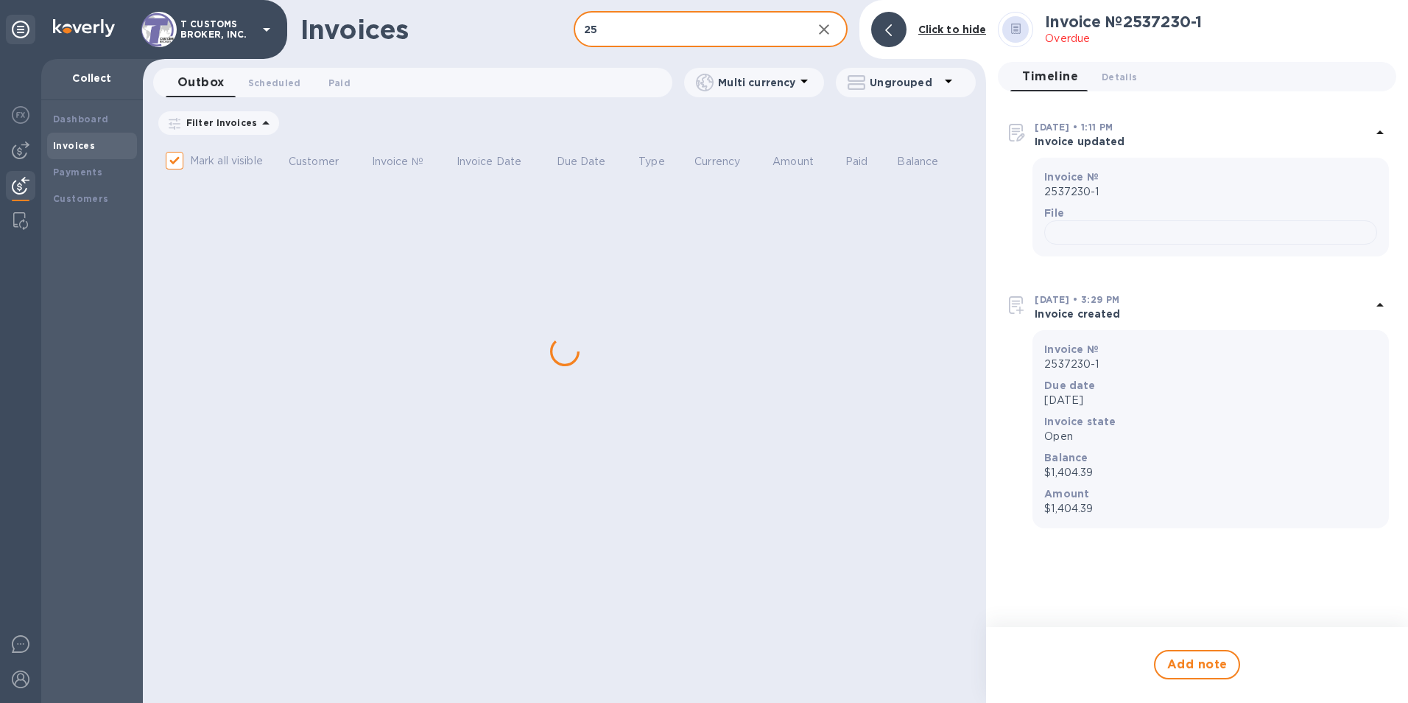
type input "2"
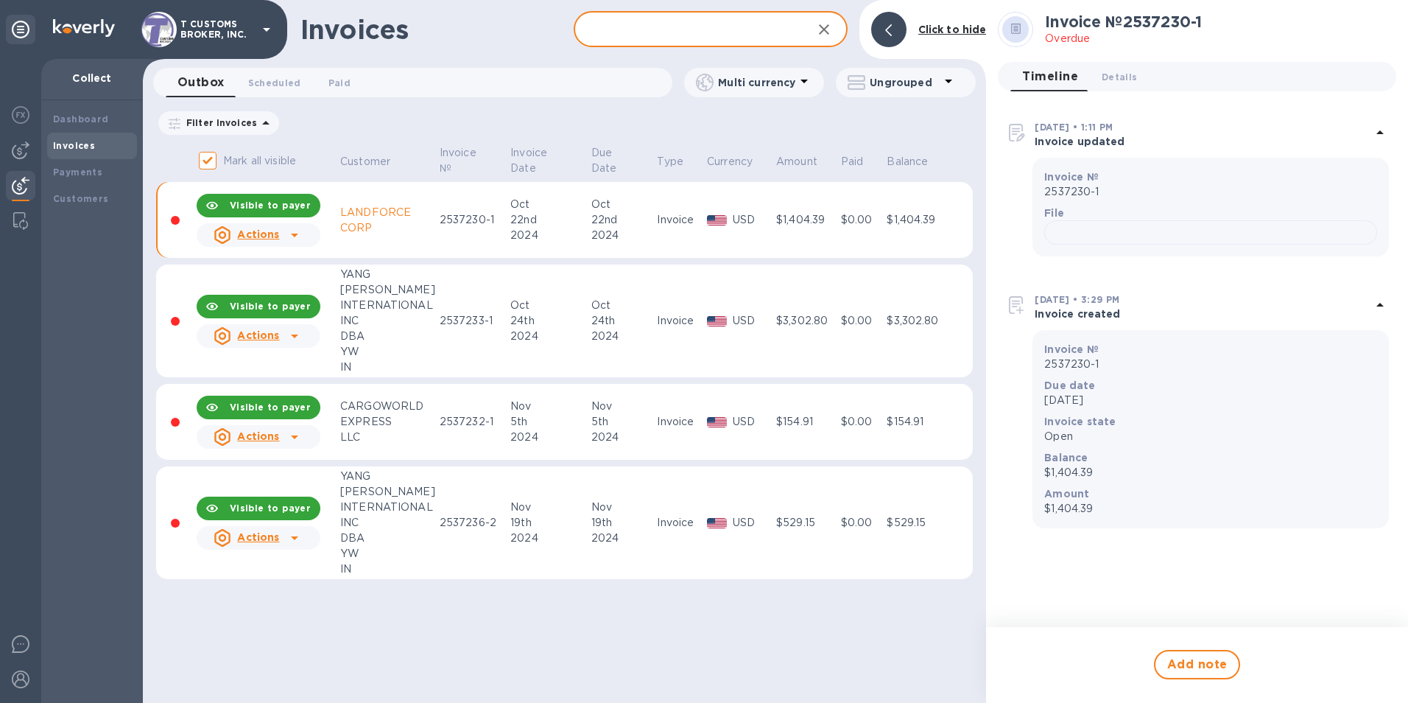
checkbox input "false"
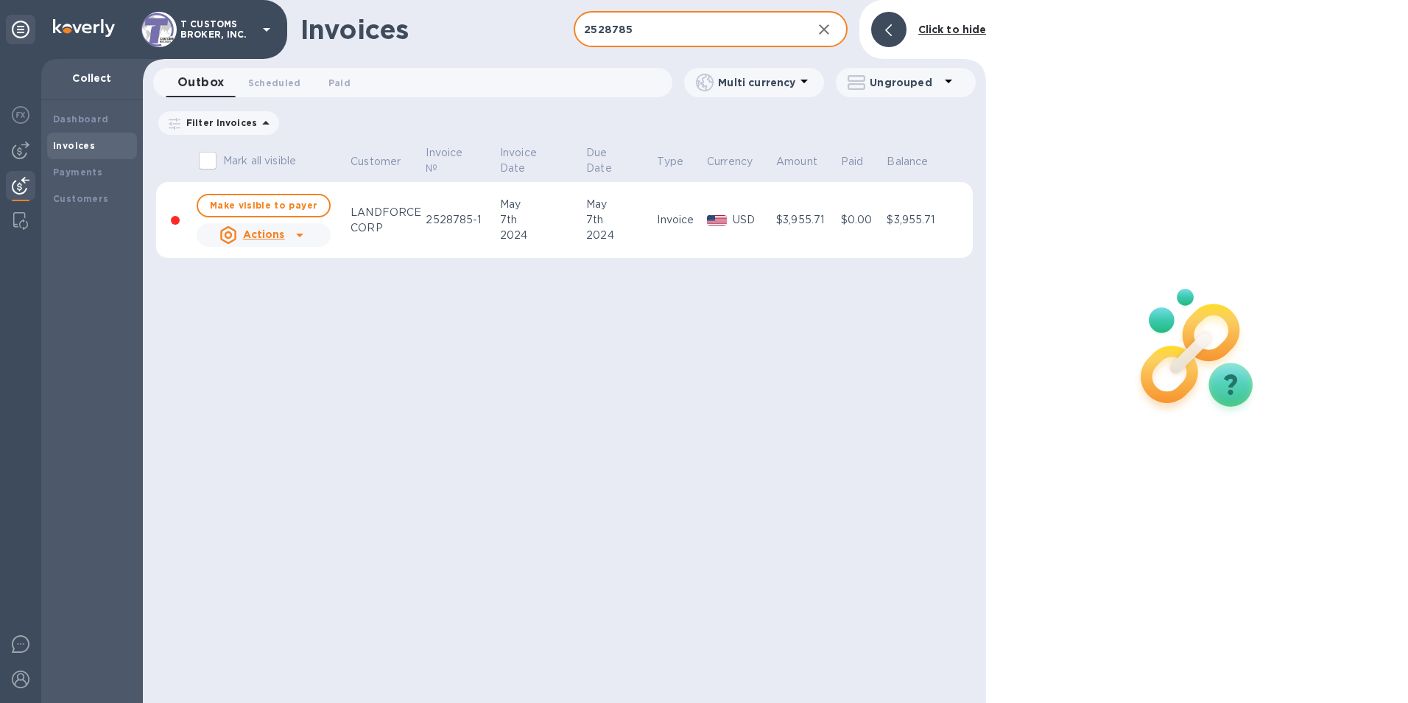
click at [760, 196] on td "USD" at bounding box center [739, 220] width 69 height 77
click at [746, 222] on p "USD" at bounding box center [752, 219] width 39 height 15
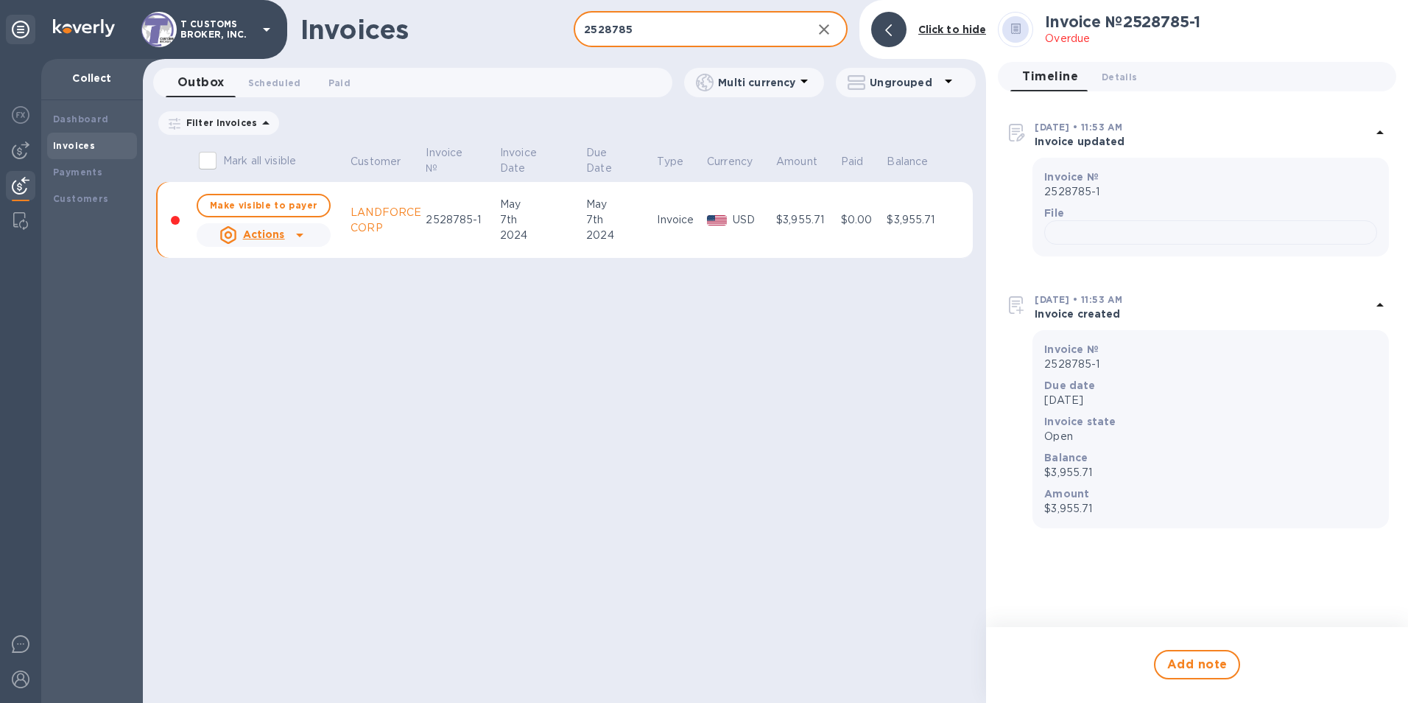
click at [663, 37] on input "2528785" at bounding box center [687, 30] width 226 height 36
click at [659, 32] on input "2528785" at bounding box center [687, 30] width 226 height 36
type input "2"
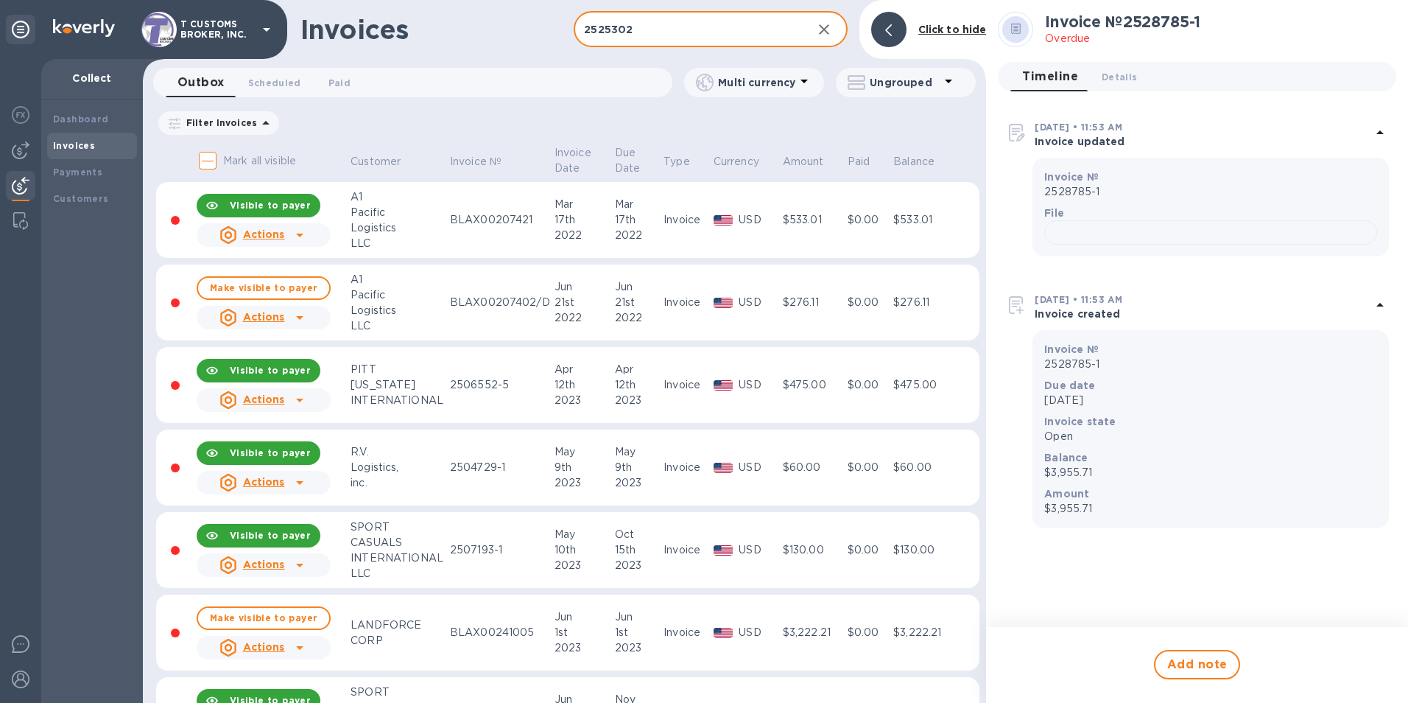
type input "2525302"
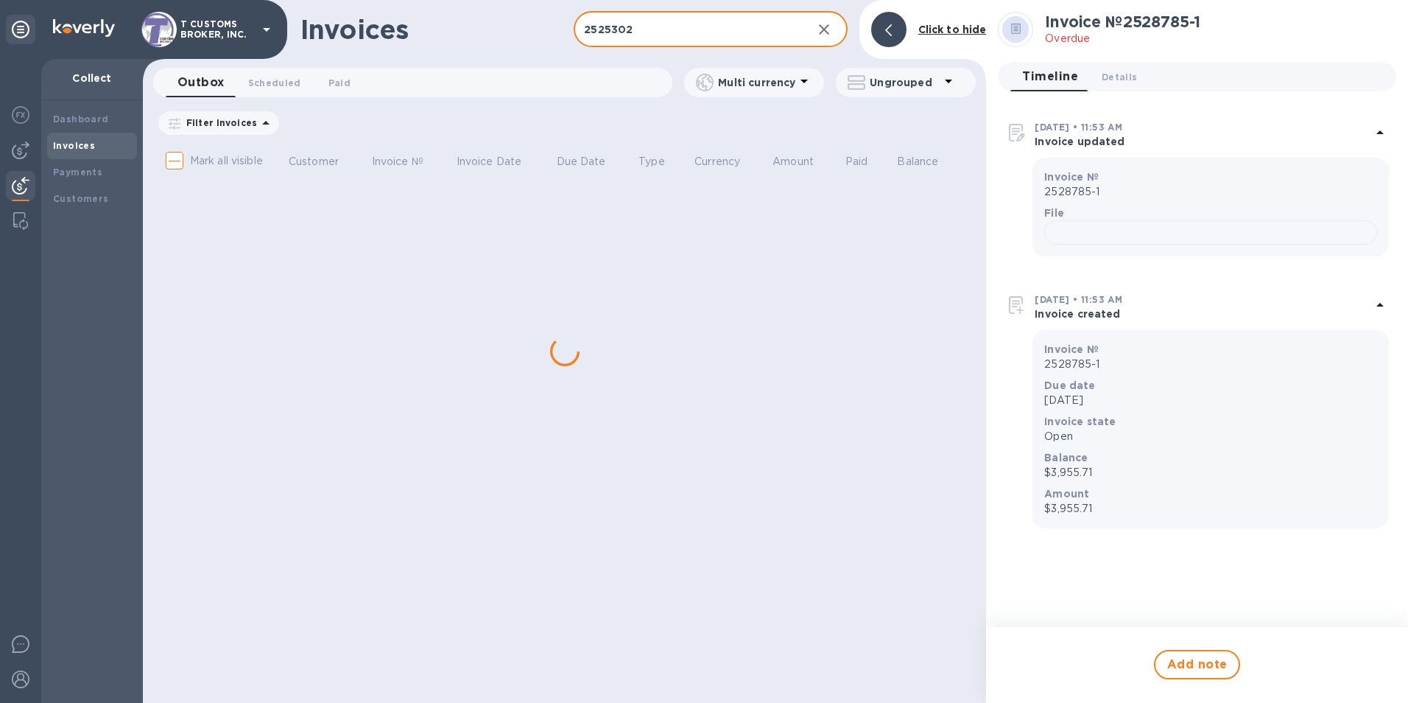
checkbox input "true"
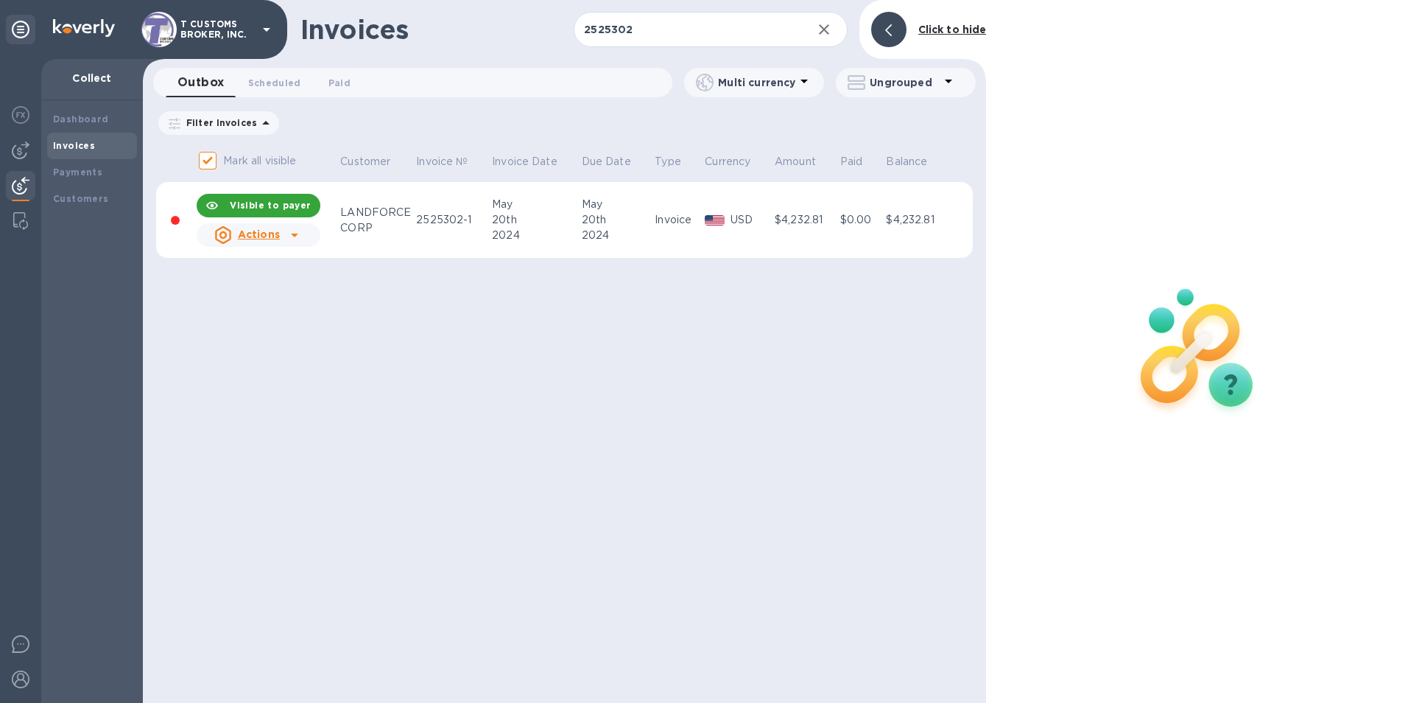
click at [728, 208] on td "USD" at bounding box center [738, 220] width 70 height 77
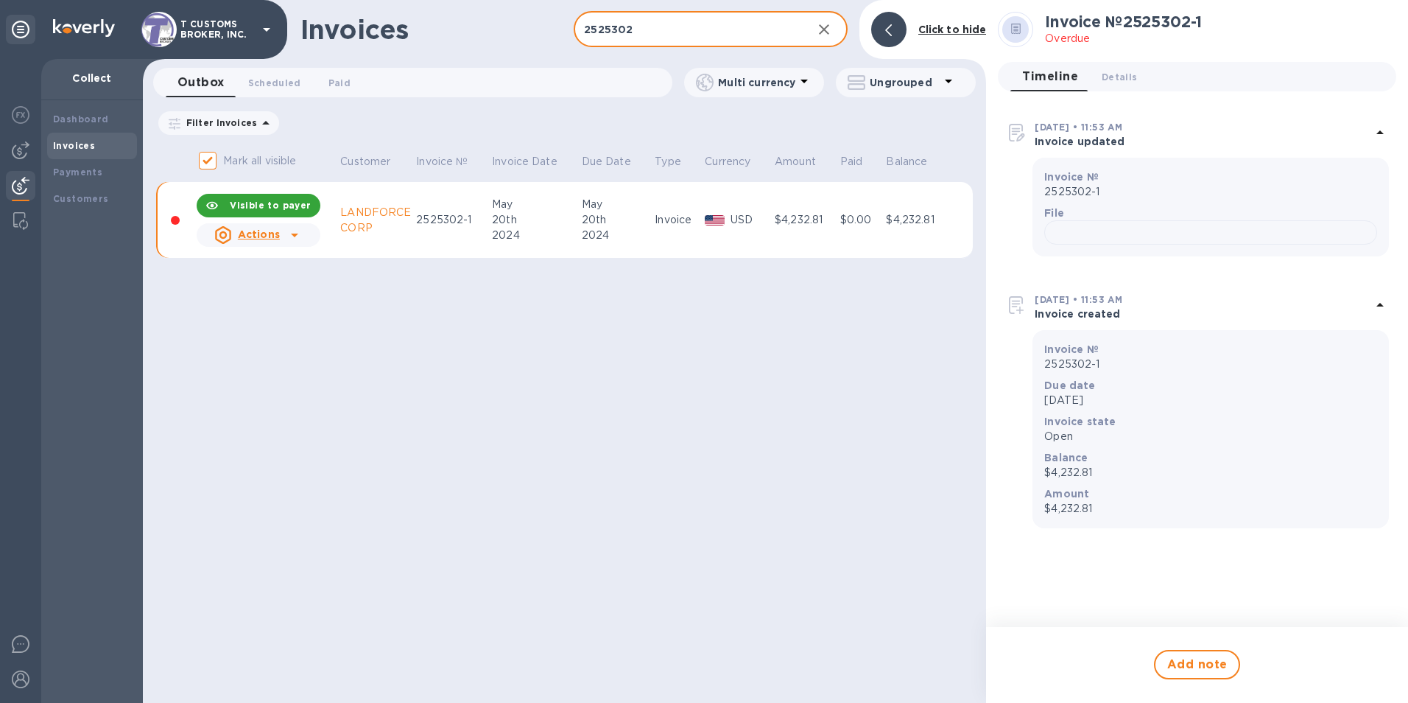
click at [706, 35] on input "2525302" at bounding box center [687, 30] width 226 height 36
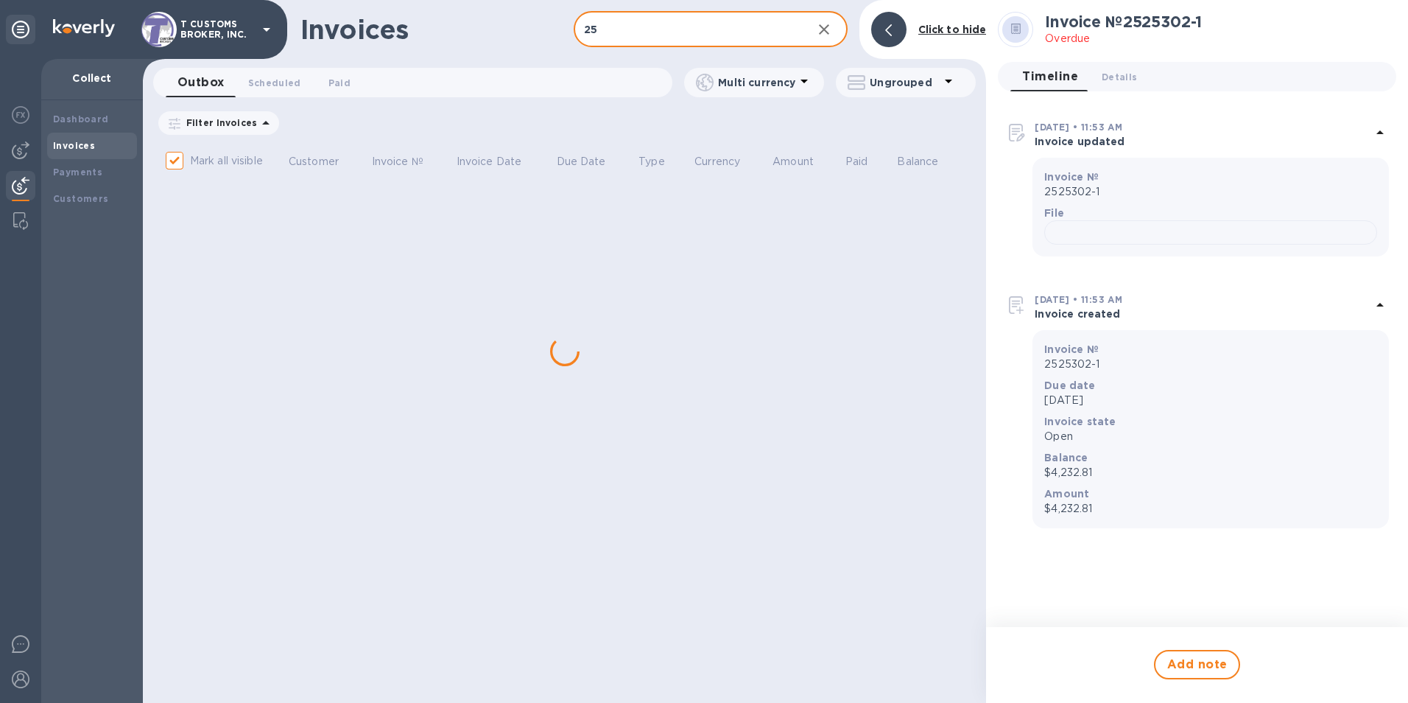
type input "2"
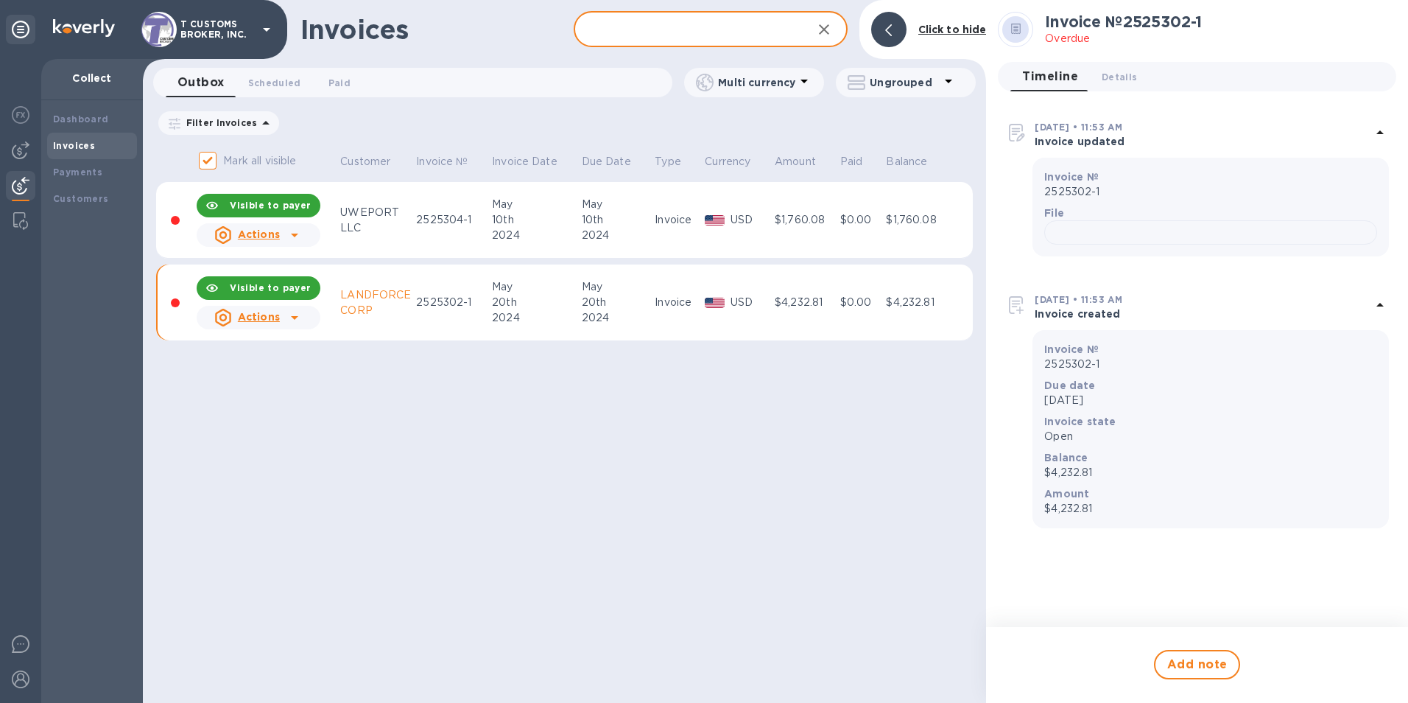
checkbox input "false"
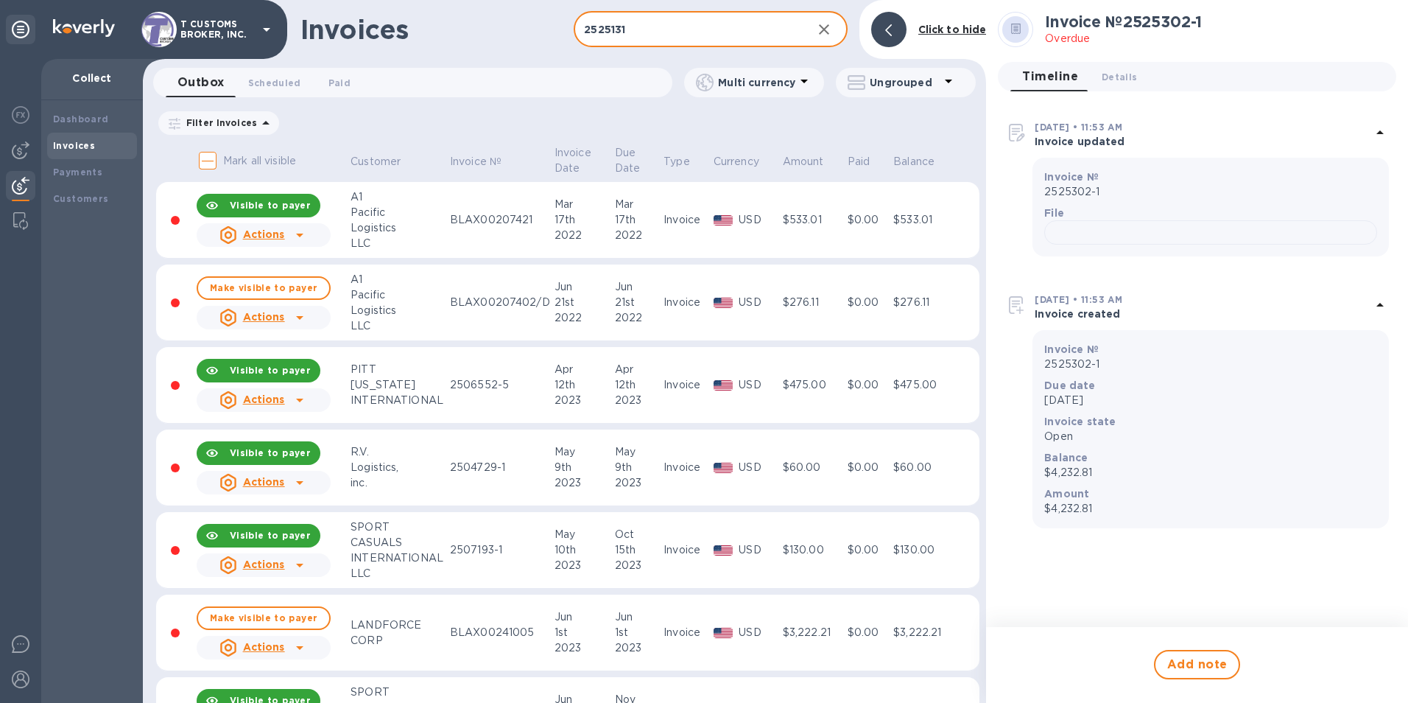
type input "2525131"
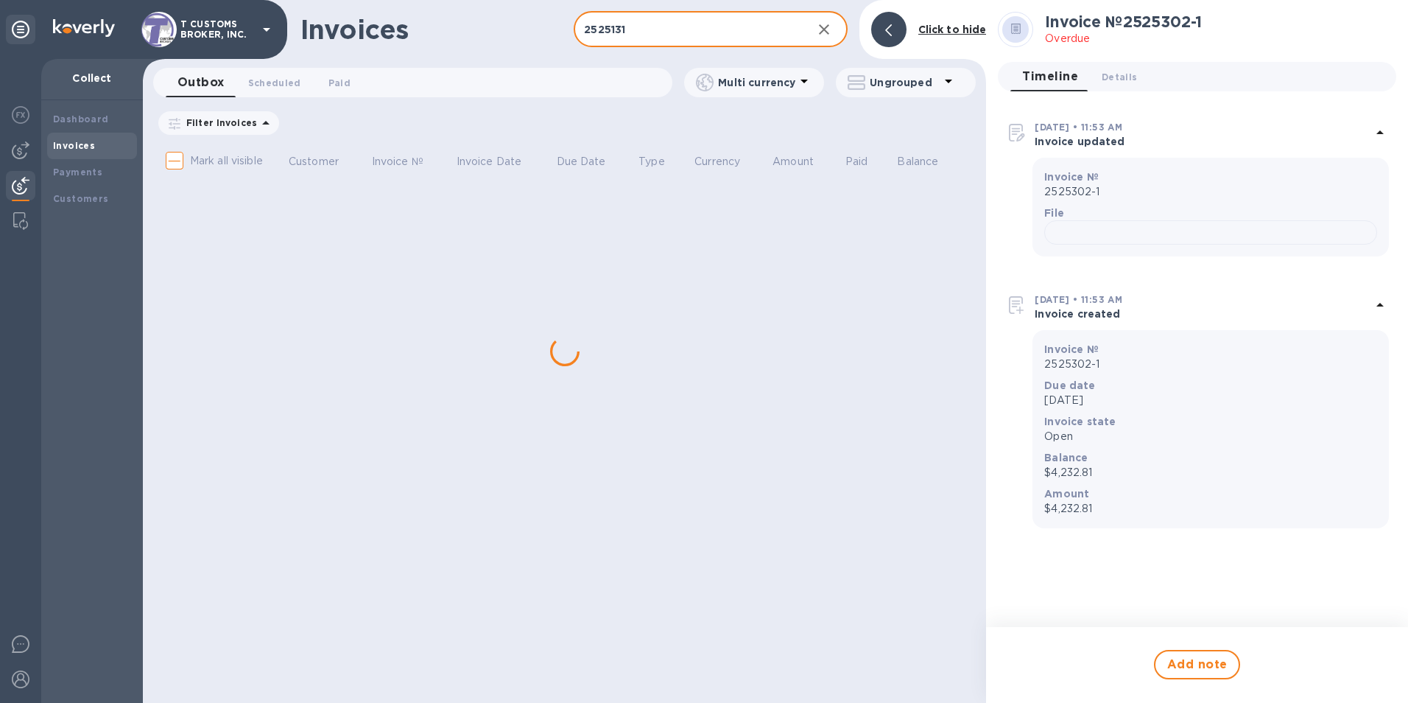
checkbox input "true"
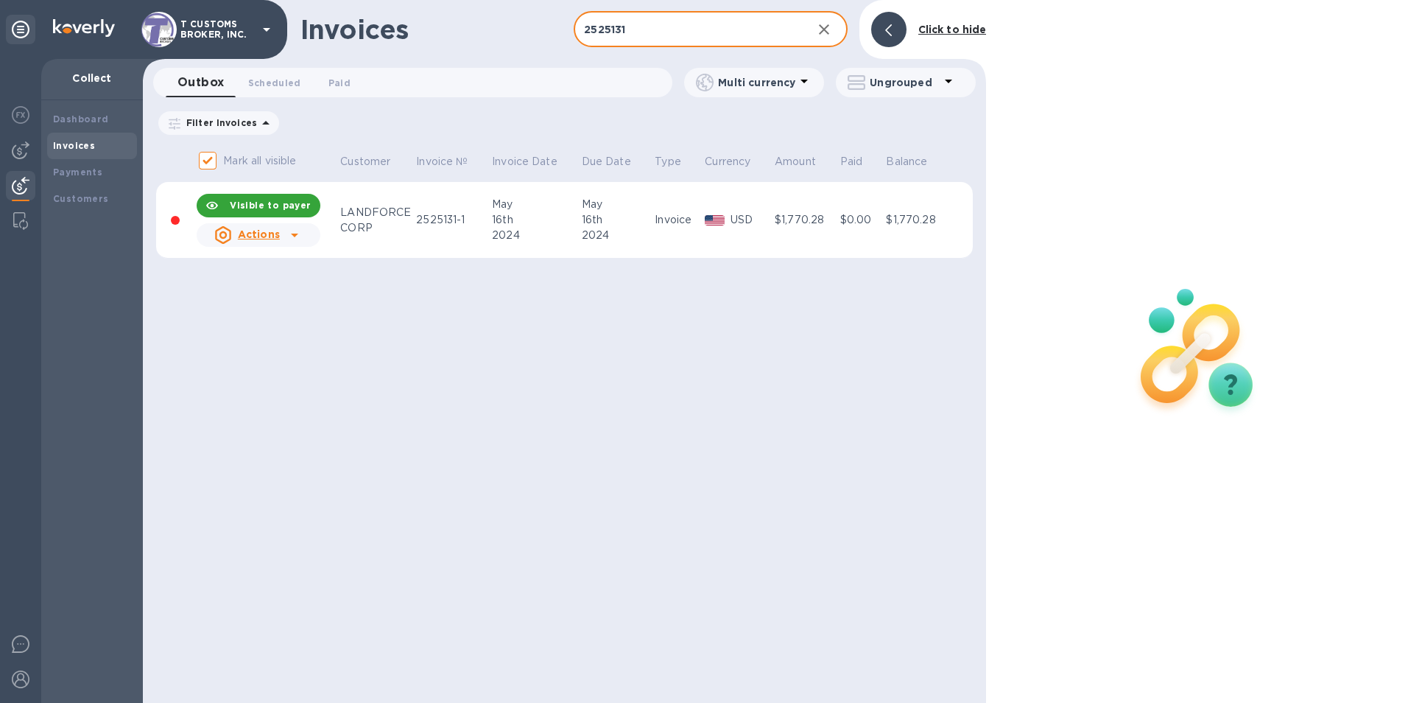
click at [732, 210] on div "USD" at bounding box center [751, 219] width 46 height 21
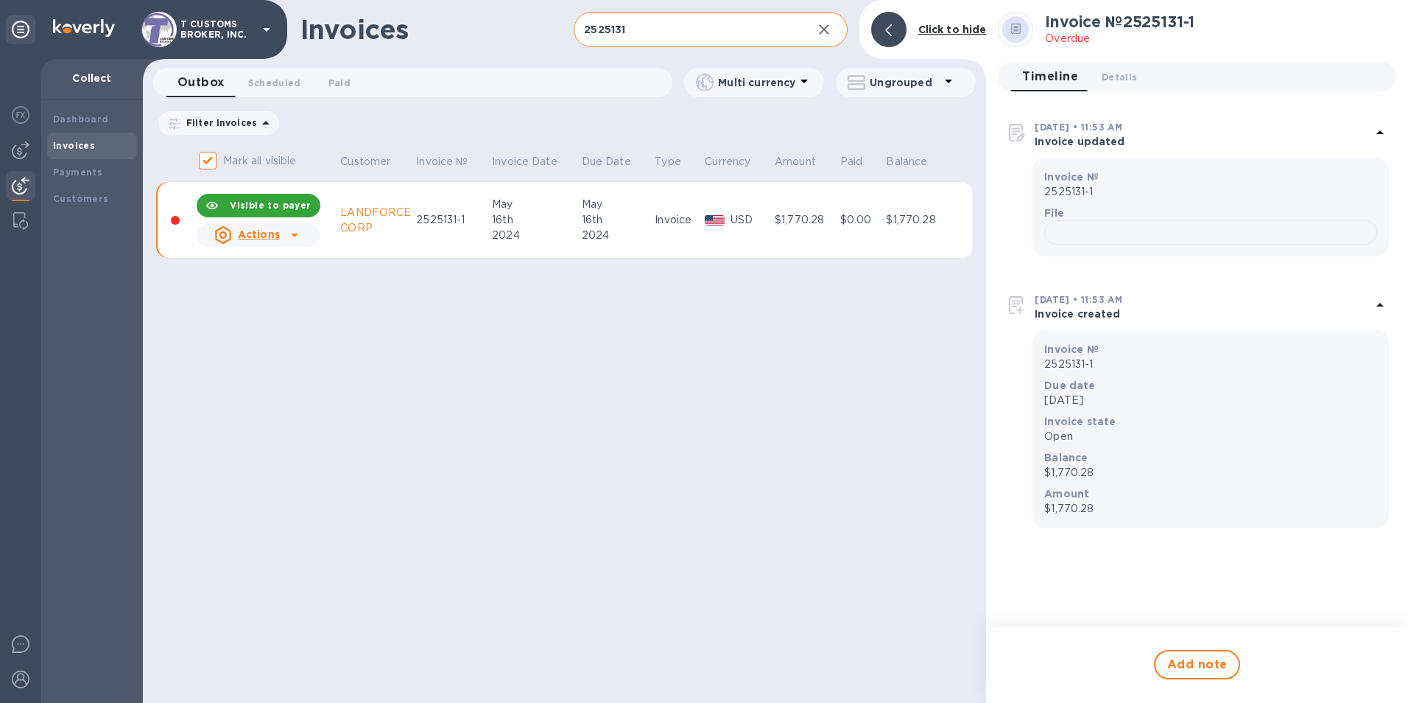
click at [644, 31] on input "2525131" at bounding box center [687, 30] width 226 height 36
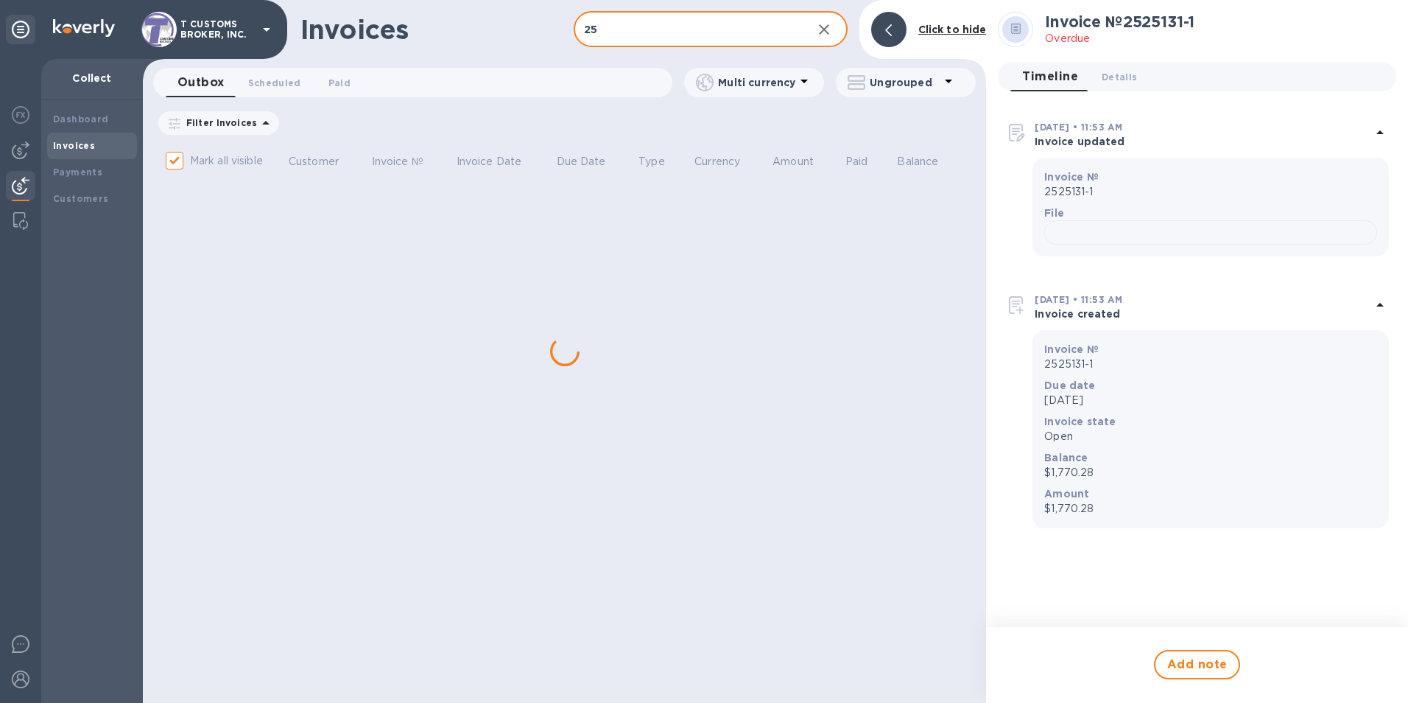
type input "2"
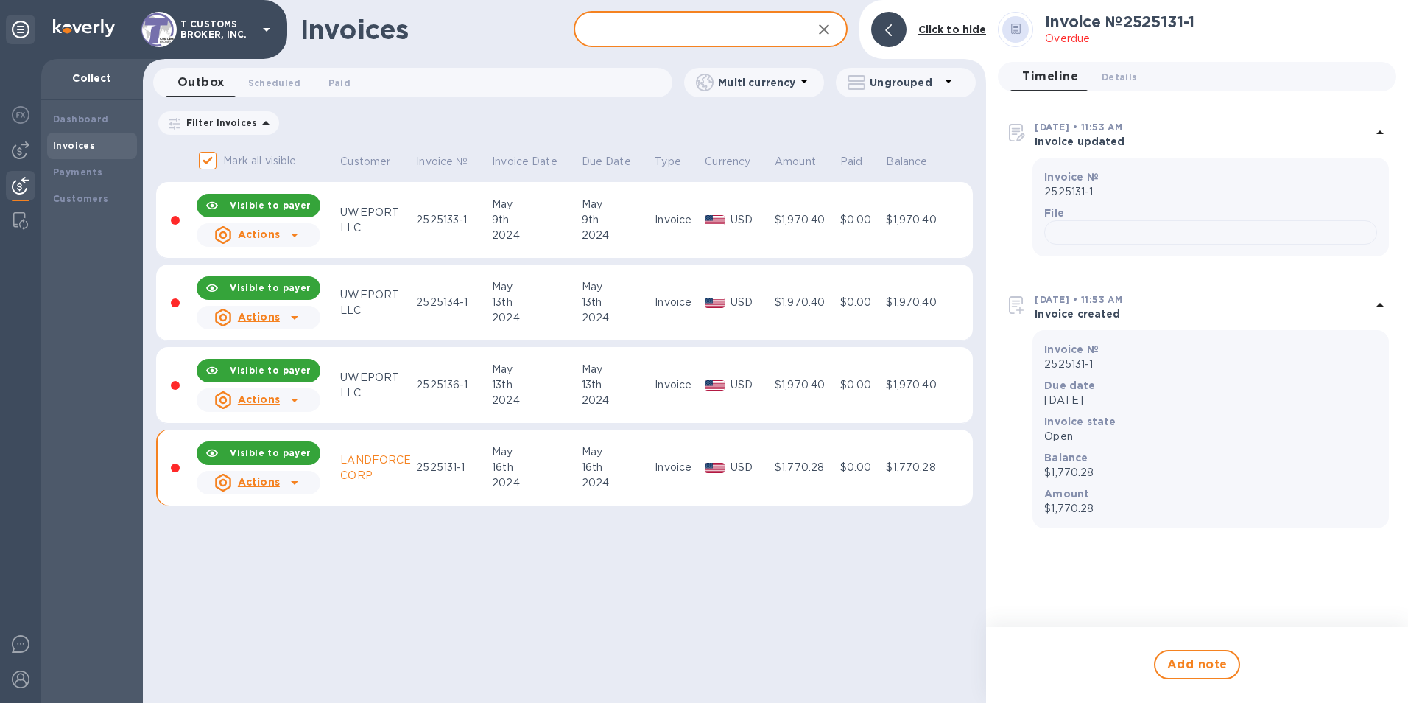
checkbox input "false"
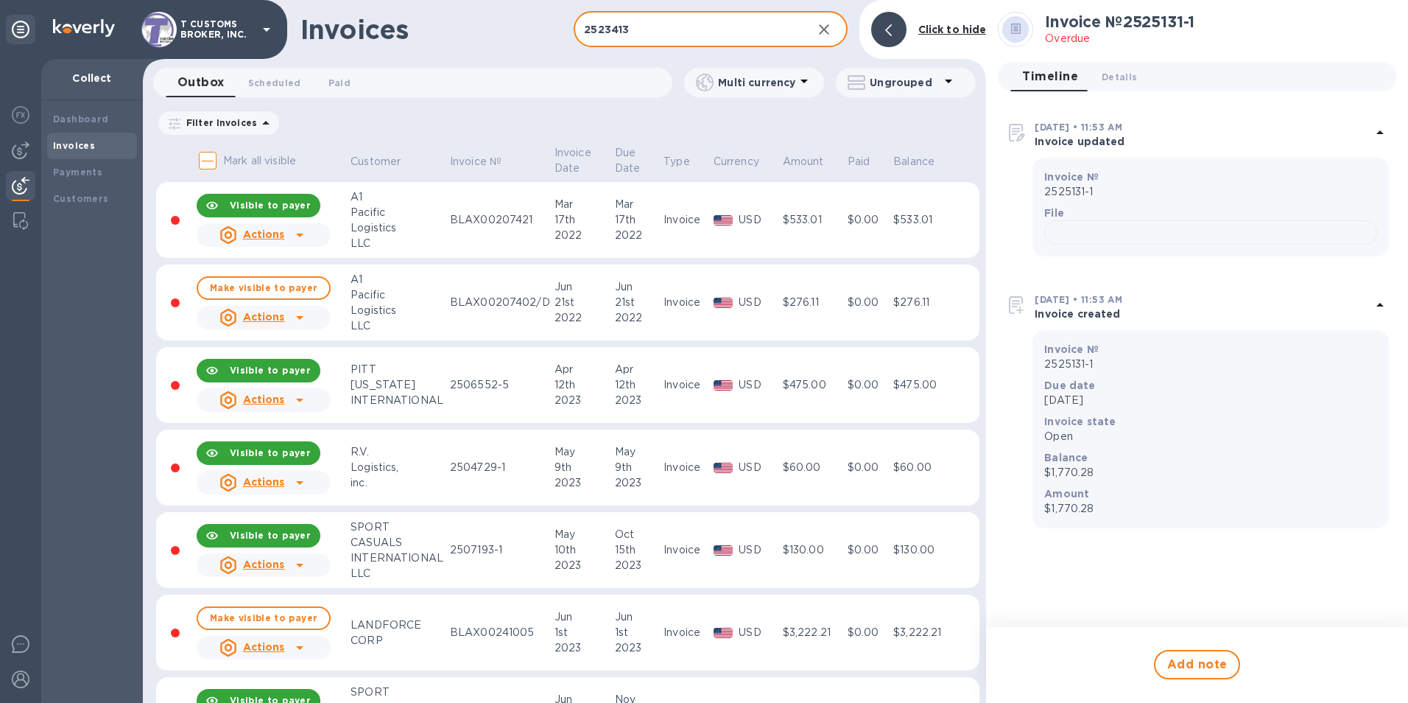
type input "2523413"
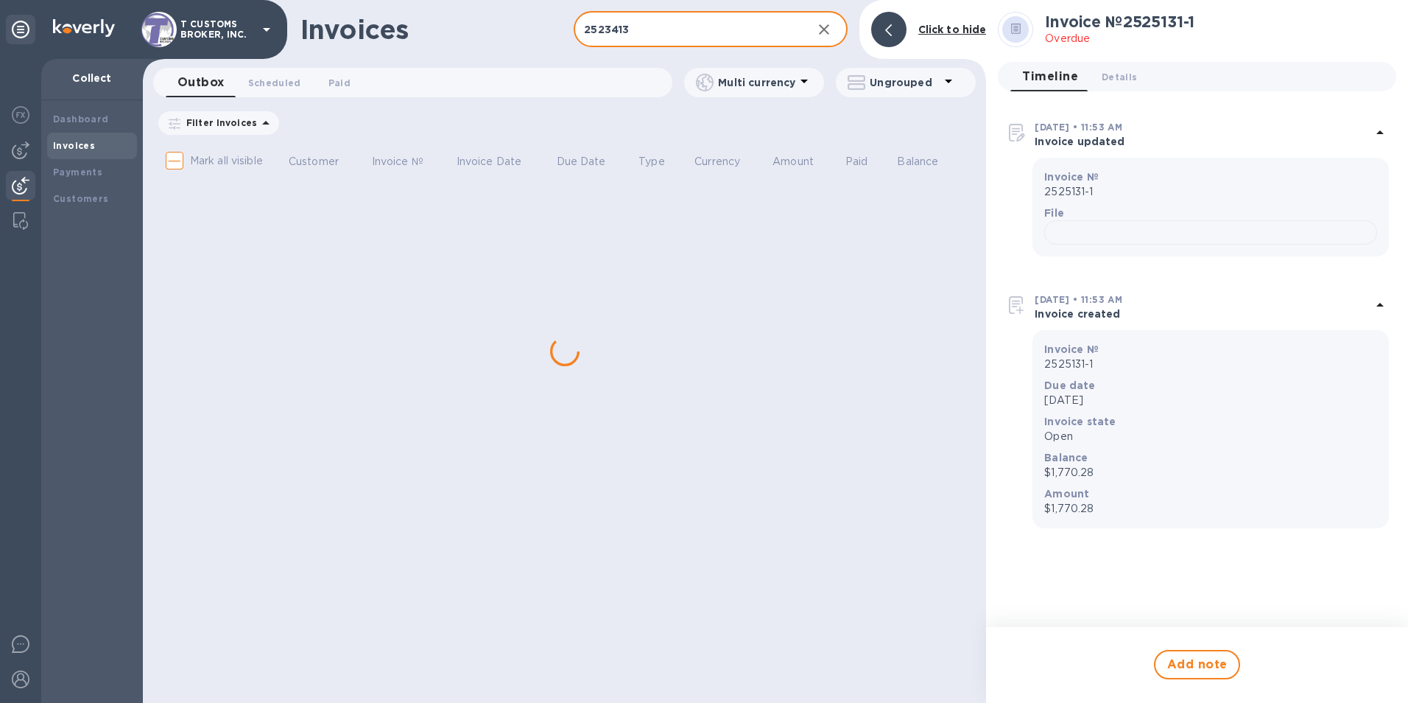
checkbox input "true"
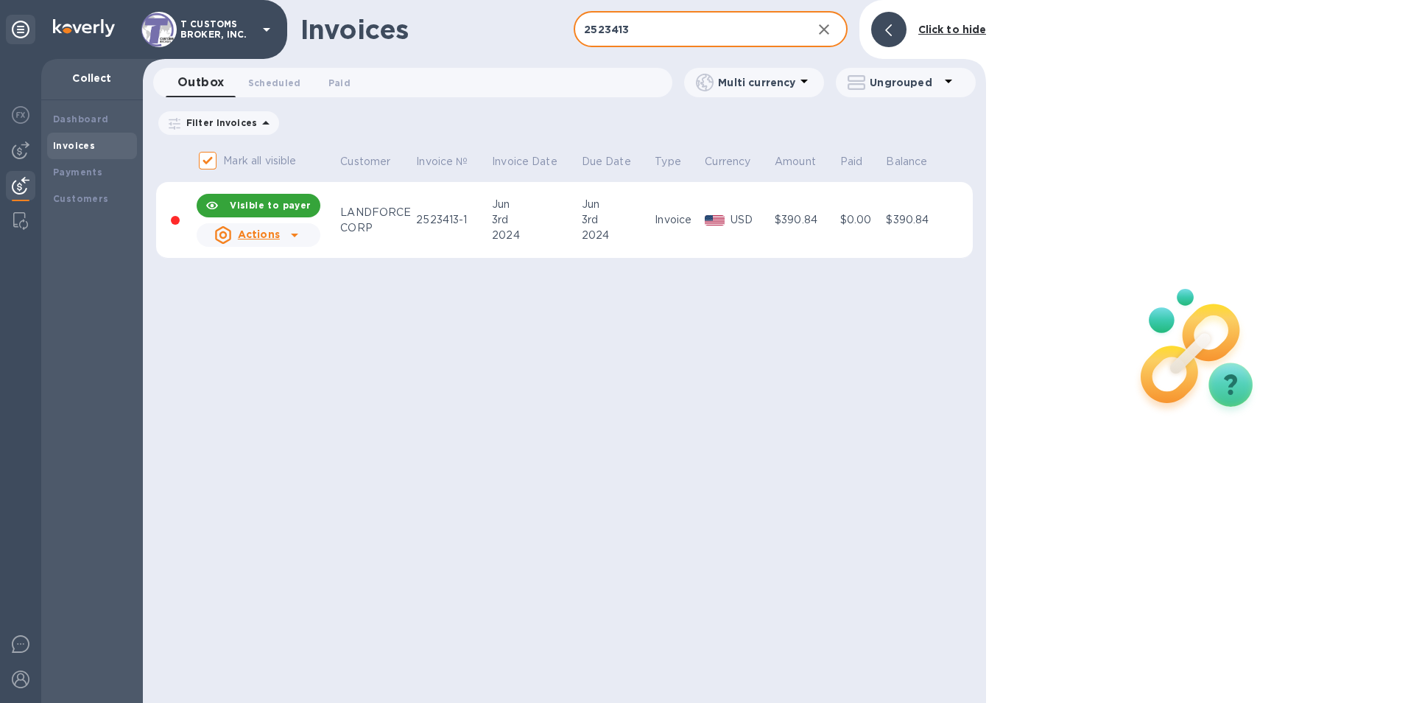
click at [698, 219] on td "Invoice" at bounding box center [677, 220] width 50 height 77
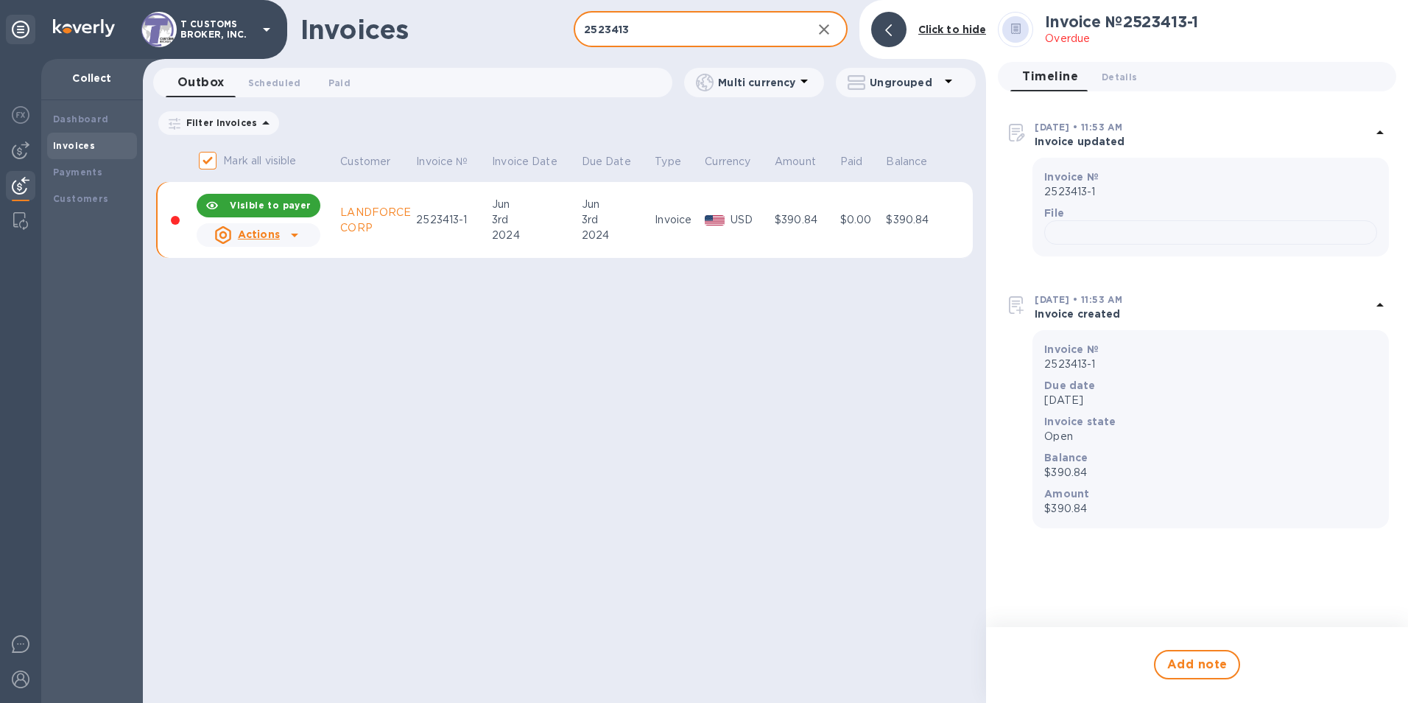
drag, startPoint x: 630, startPoint y: 35, endPoint x: 486, endPoint y: 28, distance: 143.8
click at [559, 30] on div "Invoices 2523413 ​ Add invoice Click to hide" at bounding box center [564, 29] width 843 height 59
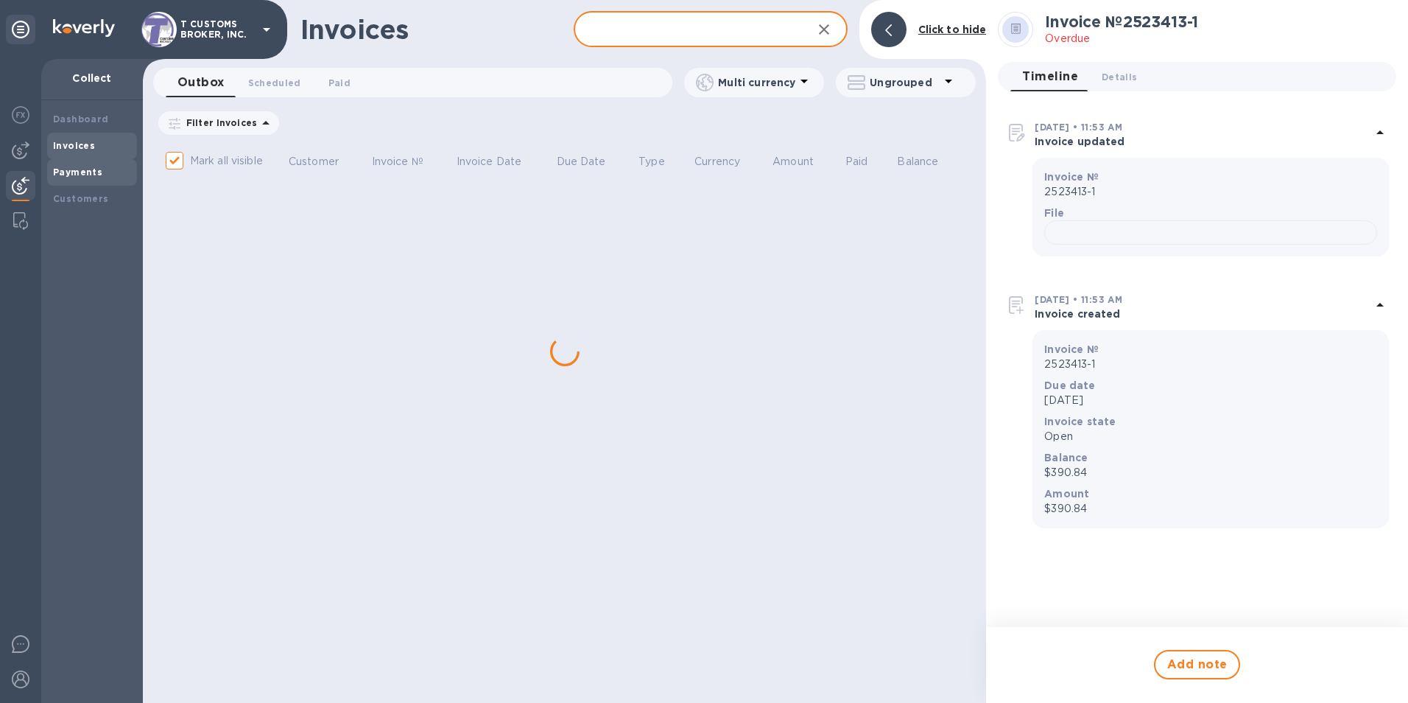
checkbox input "false"
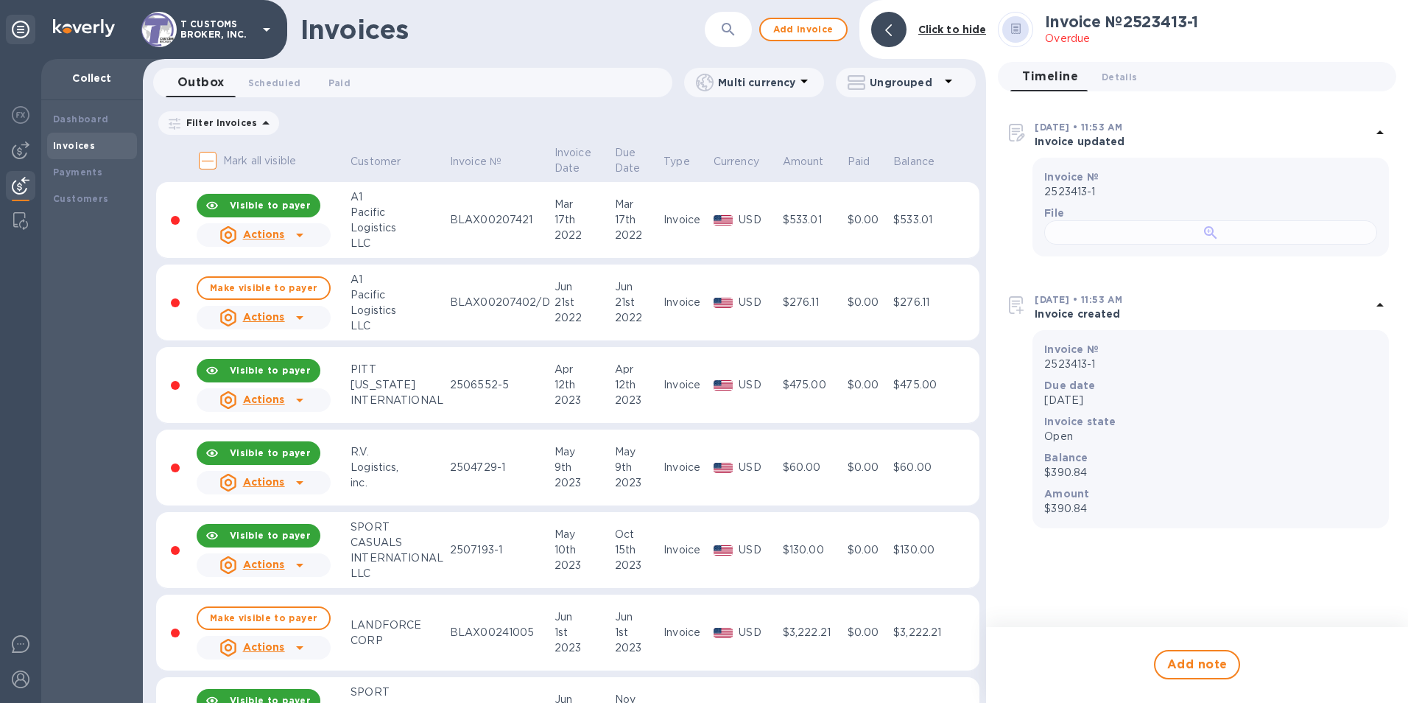
click at [1239, 244] on div at bounding box center [1210, 232] width 333 height 24
click at [74, 200] on b "Customers" at bounding box center [81, 198] width 56 height 11
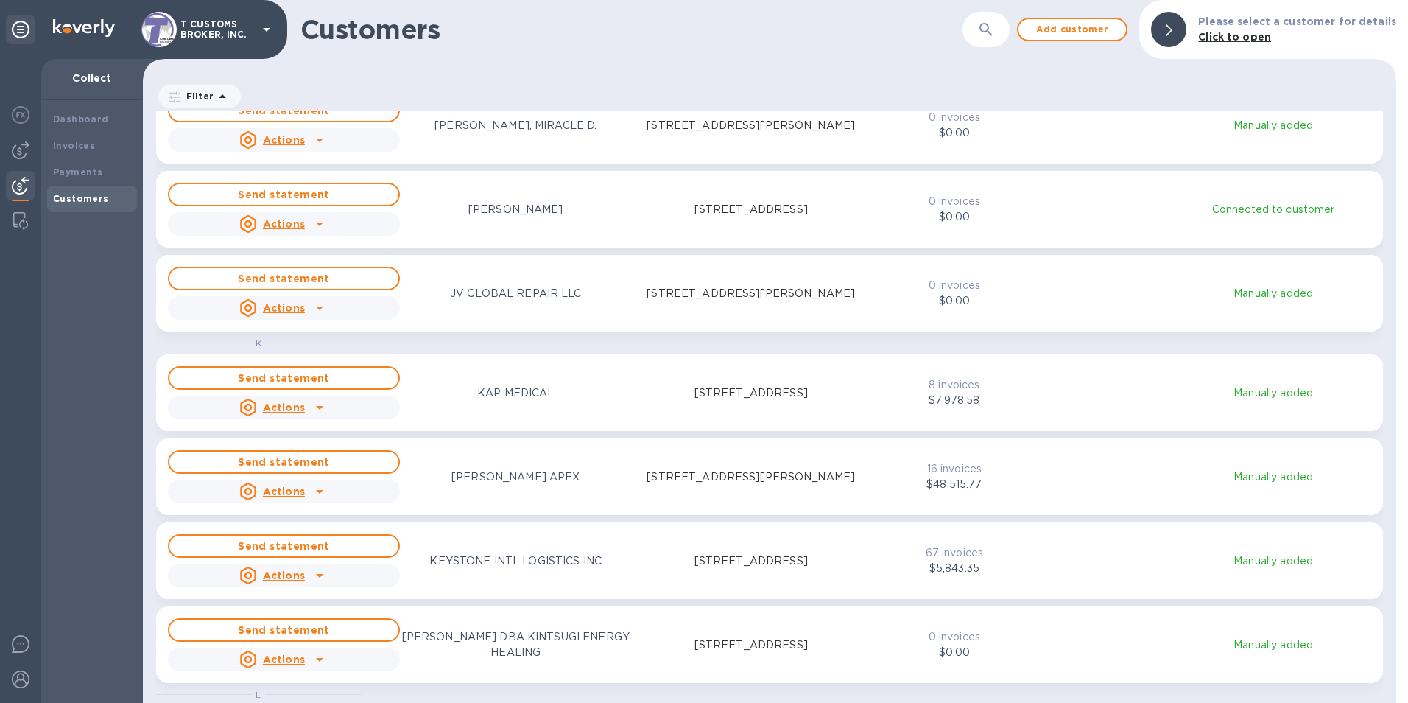
scroll to position [7879, 0]
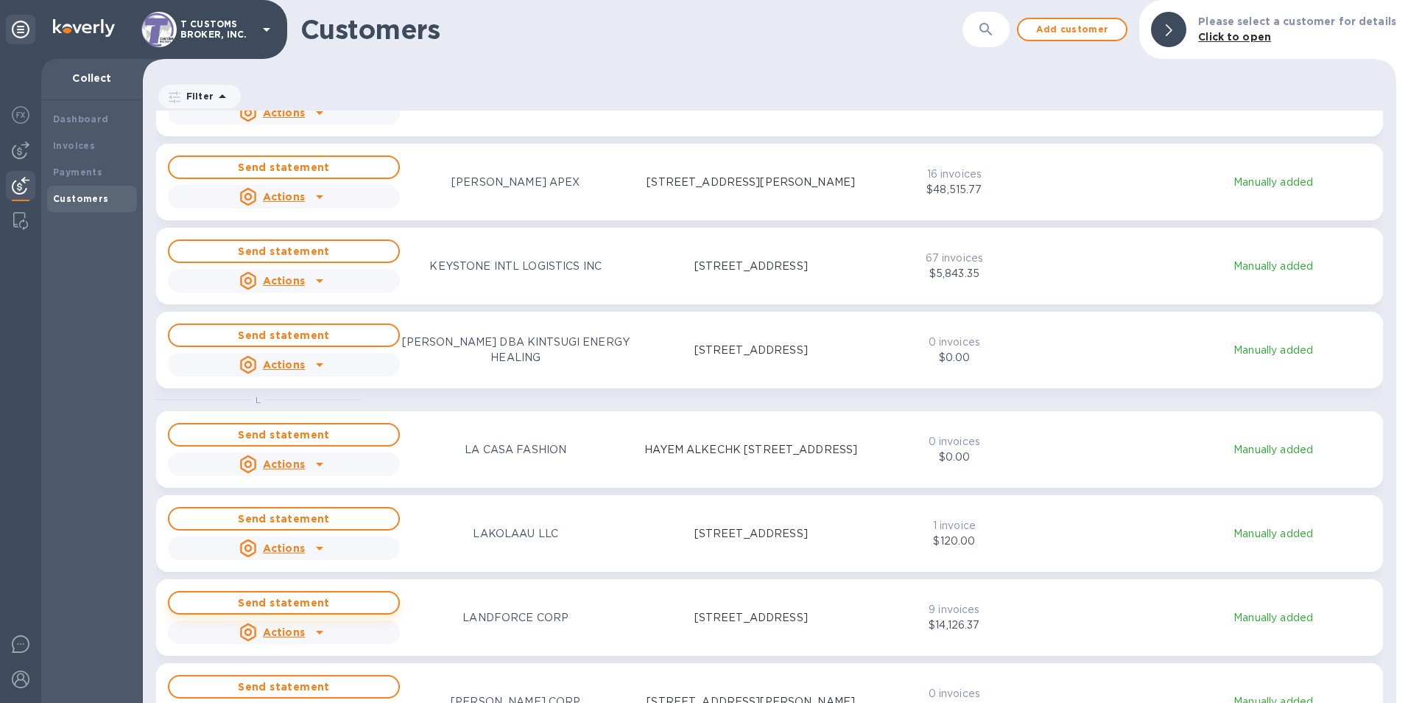
click at [288, 604] on span "Send statement" at bounding box center [283, 603] width 205 height 18
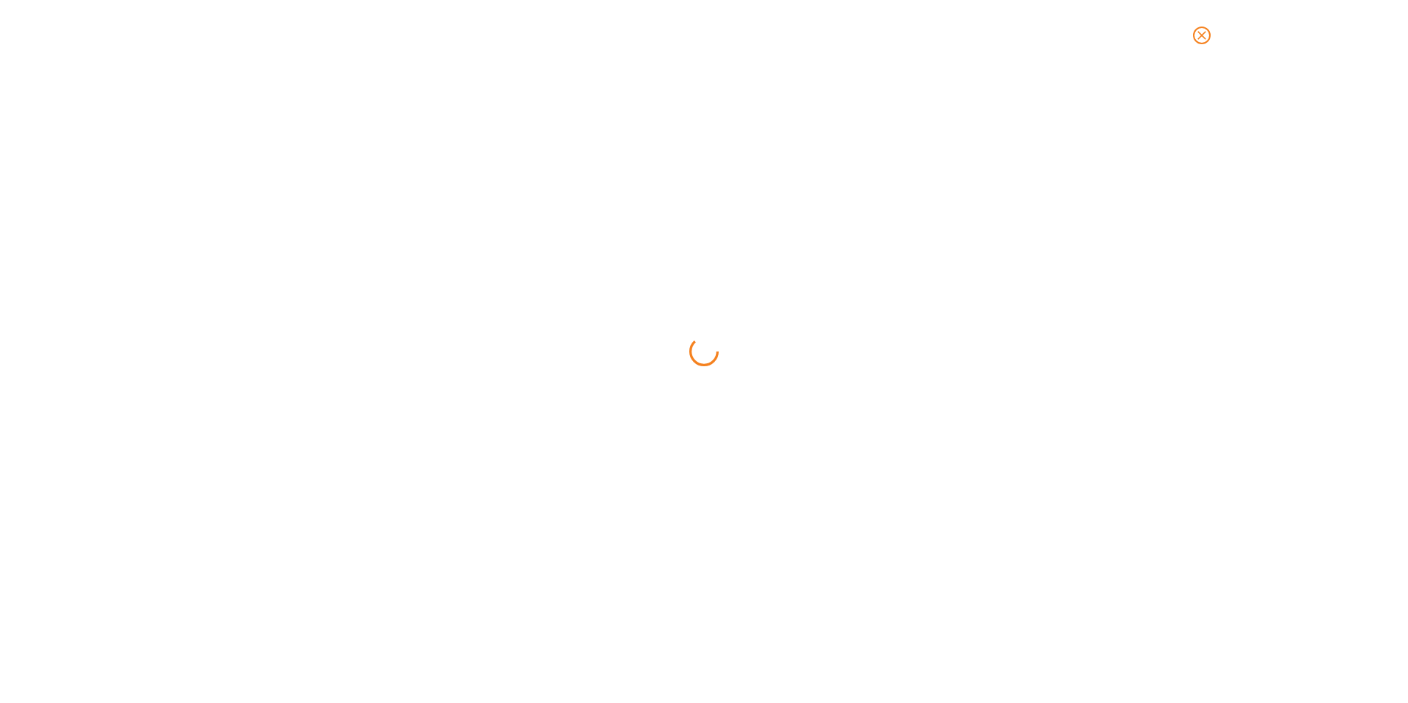
scroll to position [12, 7]
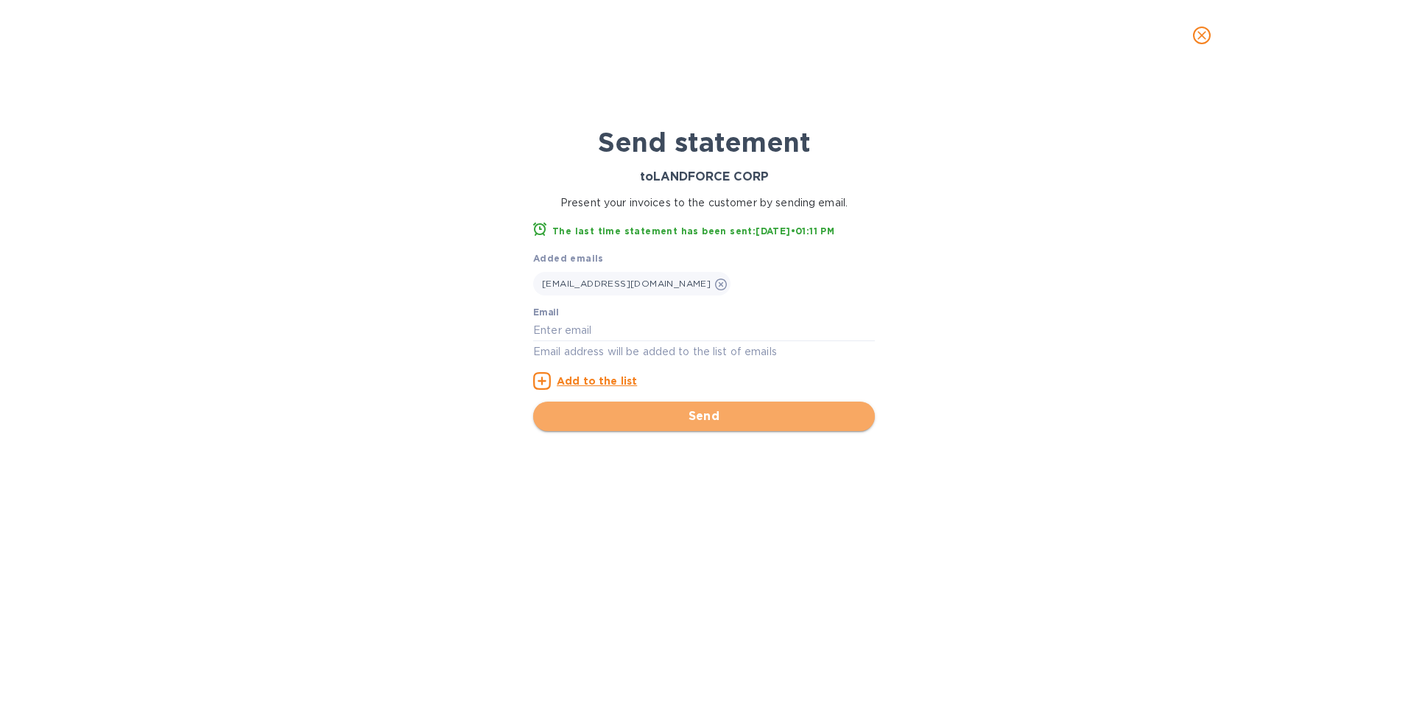
click at [689, 416] on span "Send" at bounding box center [704, 416] width 318 height 18
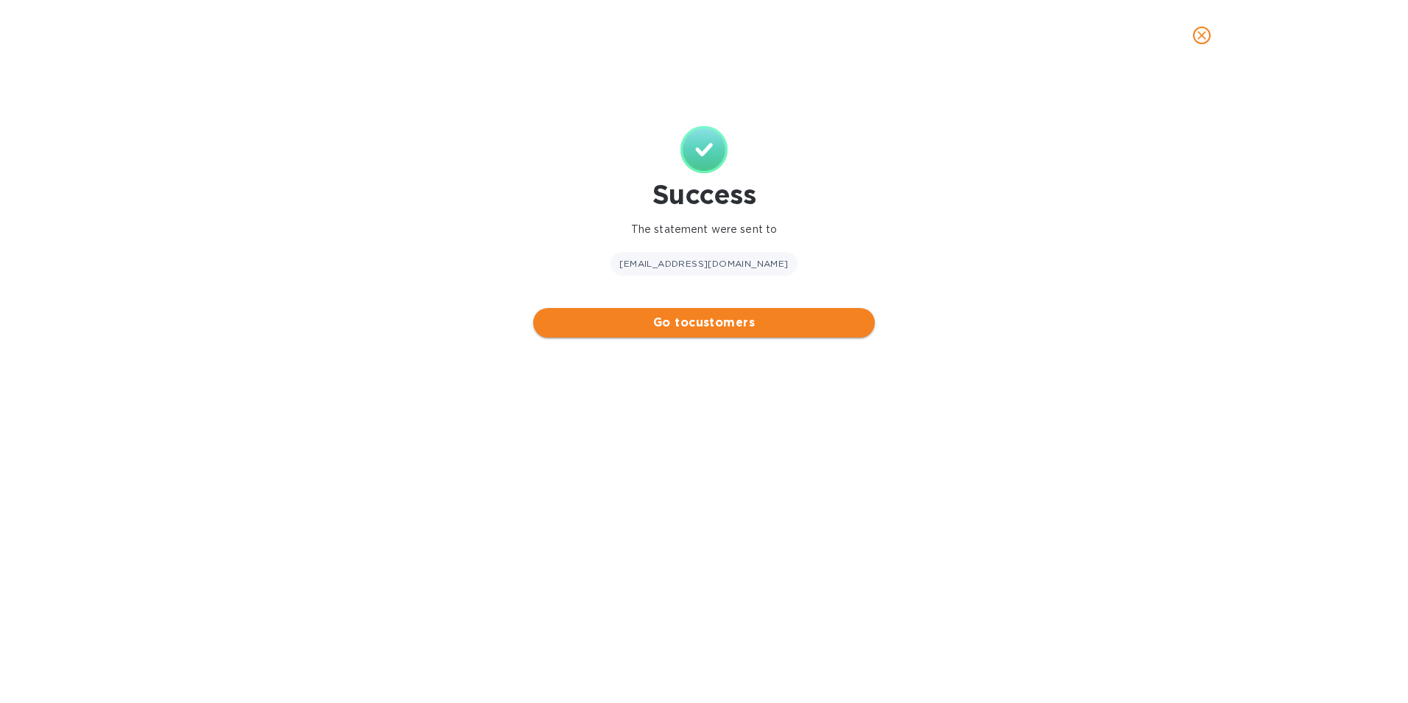
click at [708, 324] on span "Go to customers" at bounding box center [704, 323] width 318 height 18
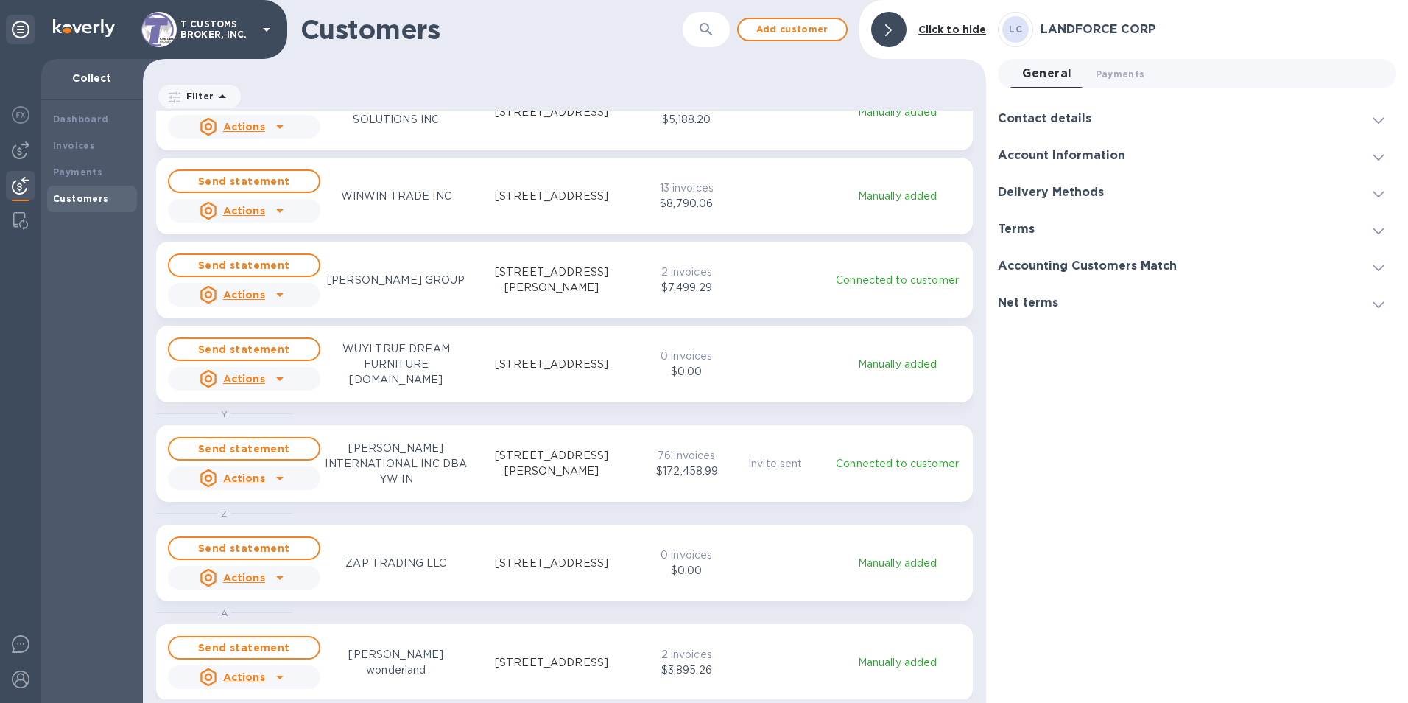
scroll to position [8851, 0]
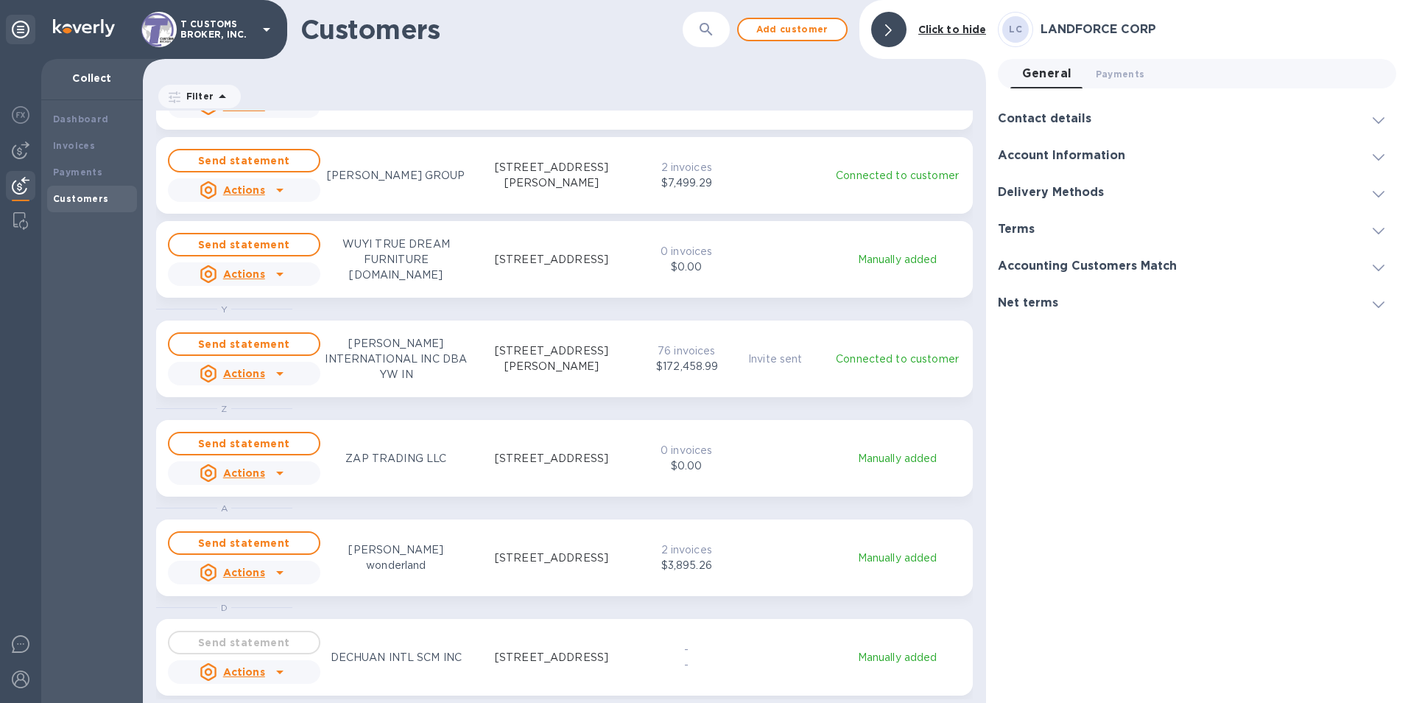
drag, startPoint x: 1186, startPoint y: 342, endPoint x: 1170, endPoint y: 330, distance: 19.9
click at [1179, 335] on div "[PERSON_NAME] CORP General 0 Payments 0 Contact details Company display name No…" at bounding box center [1197, 351] width 398 height 679
click at [1203, 273] on div "Accounting Customers Match" at bounding box center [1197, 265] width 398 height 37
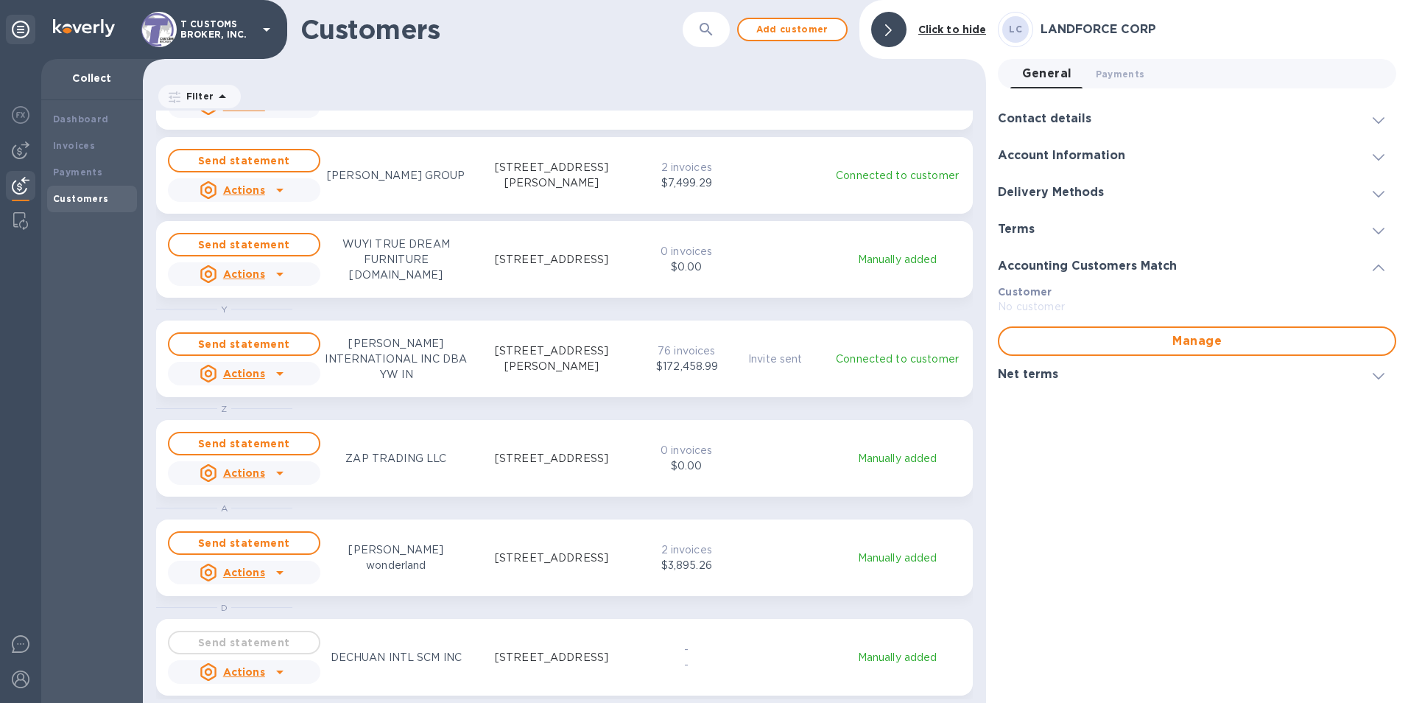
drag, startPoint x: 1206, startPoint y: 501, endPoint x: 1189, endPoint y: 496, distance: 18.4
click at [1203, 501] on div "[PERSON_NAME] CORP General 0 Payments 0 Contact details Company display name No…" at bounding box center [1197, 351] width 398 height 679
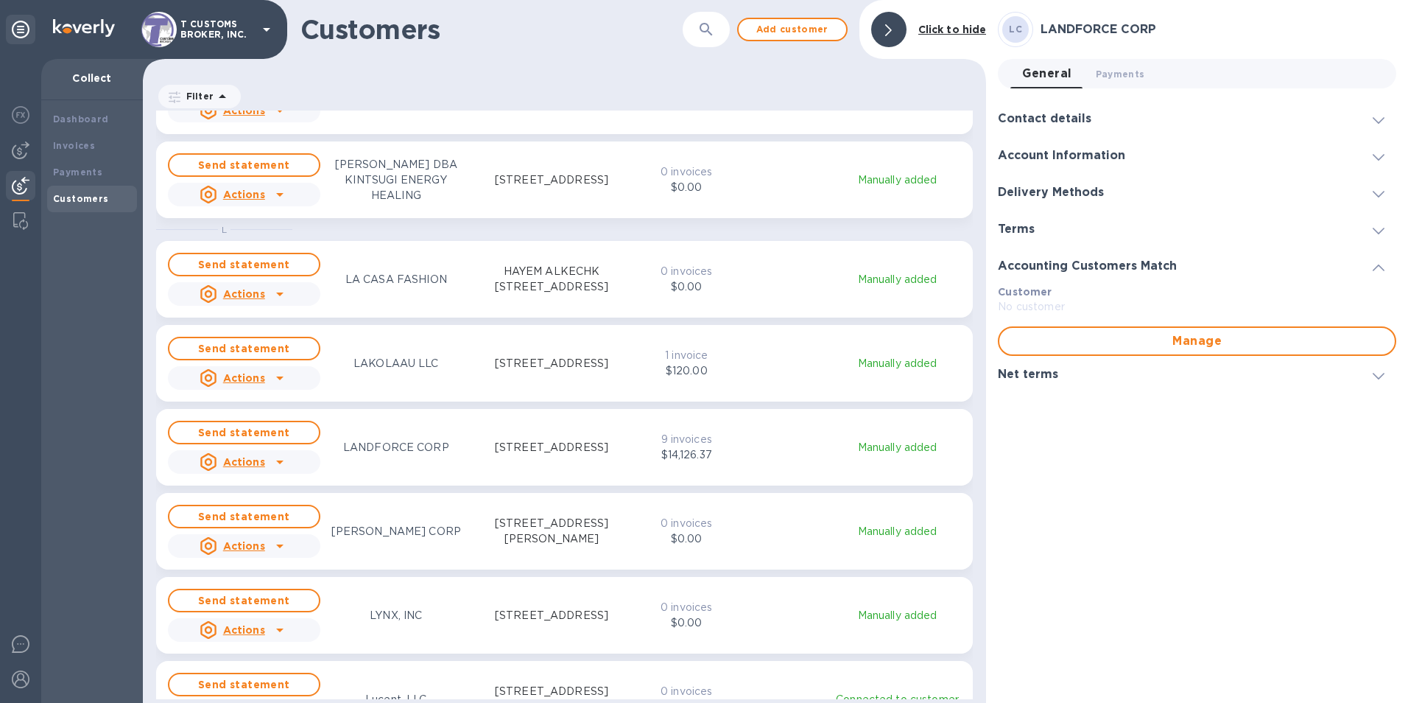
scroll to position [5832, 0]
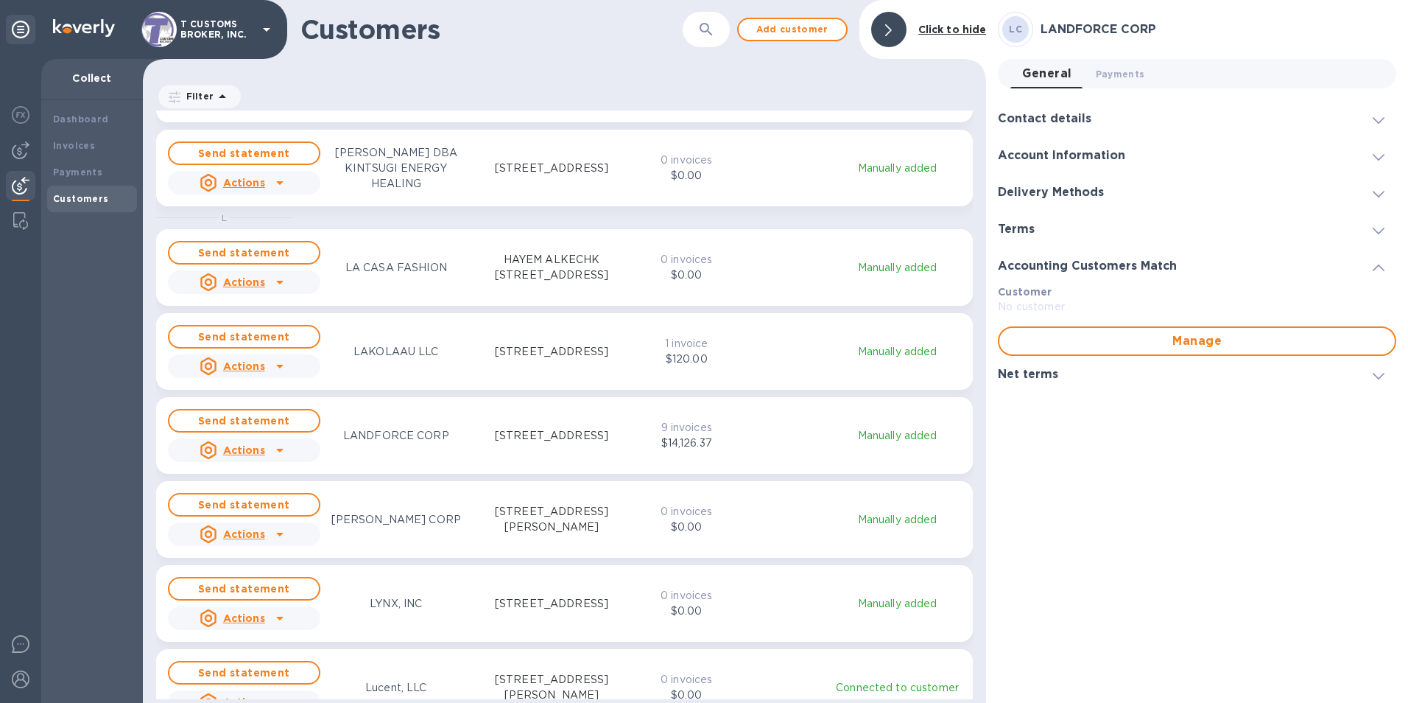
click at [276, 452] on icon "grid" at bounding box center [280, 450] width 18 height 18
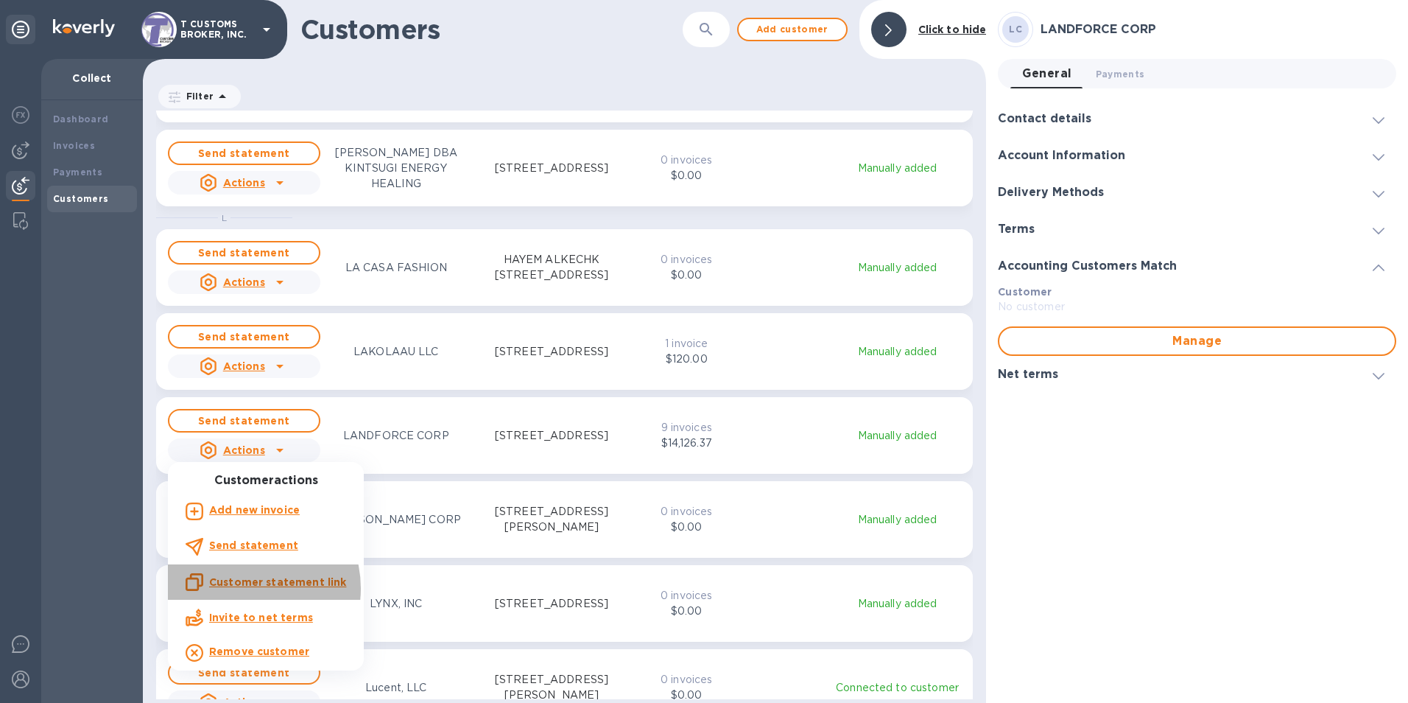
click at [244, 588] on p "Customer statement link" at bounding box center [277, 581] width 137 height 15
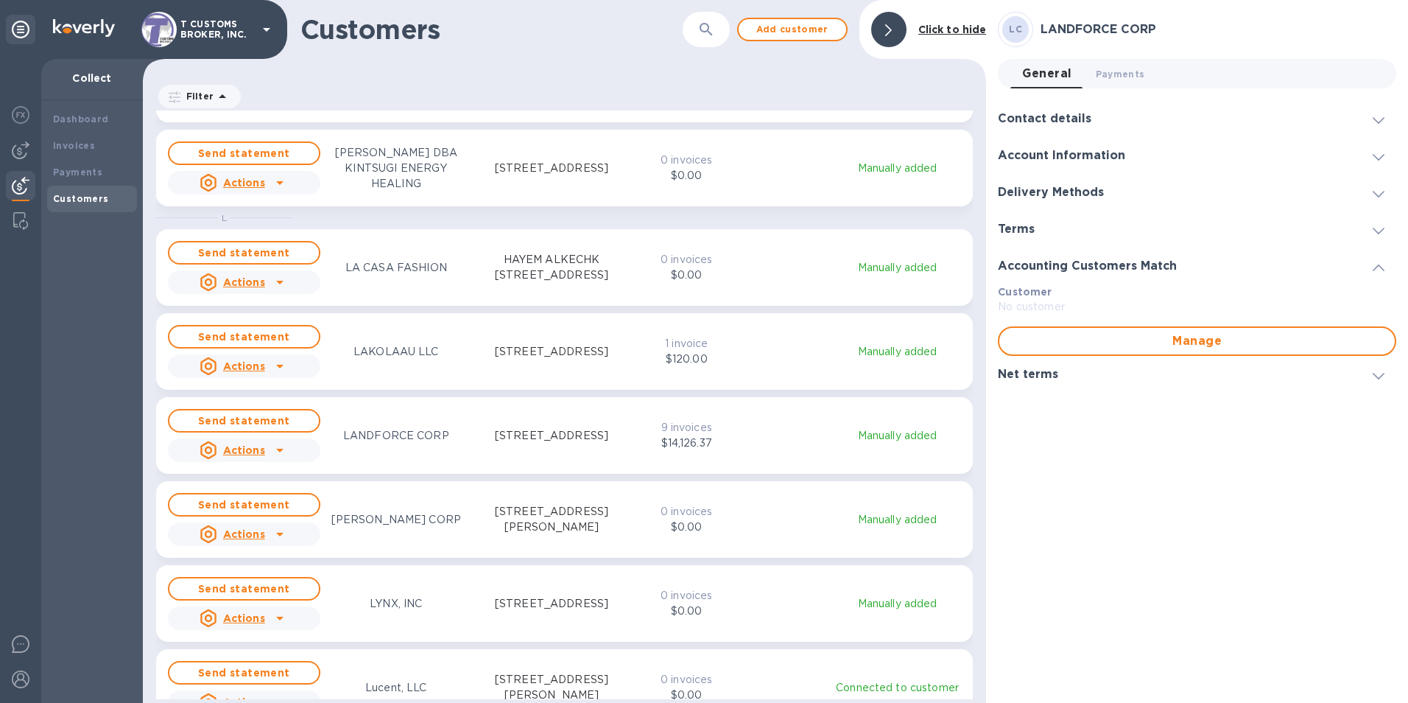
drag, startPoint x: 1228, startPoint y: 518, endPoint x: 694, endPoint y: 298, distance: 577.5
click at [1227, 516] on div "[PERSON_NAME] CORP General 0 Payments 0 Contact details Company display name No…" at bounding box center [1197, 351] width 398 height 679
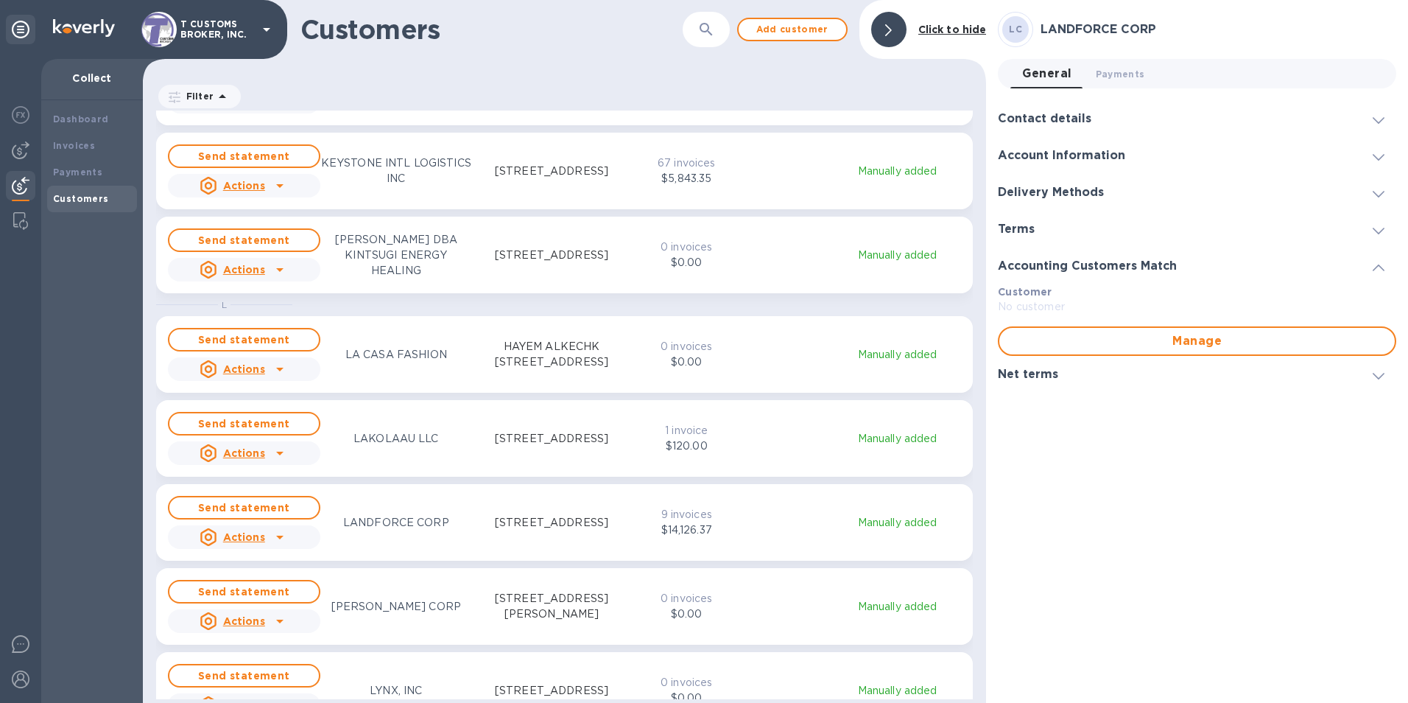
scroll to position [5390, 0]
